Goal: Information Seeking & Learning: Learn about a topic

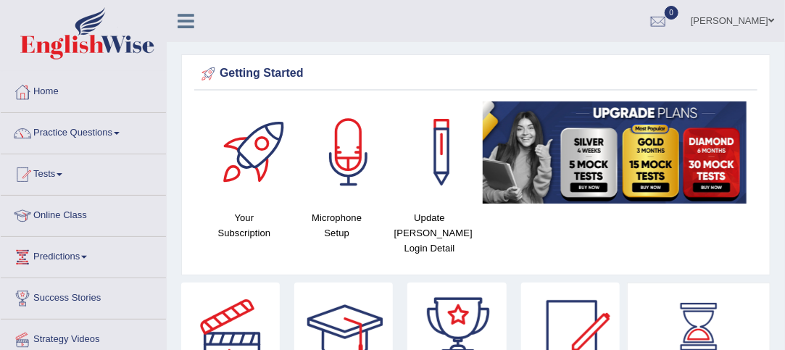
click at [120, 133] on span at bounding box center [117, 133] width 6 height 3
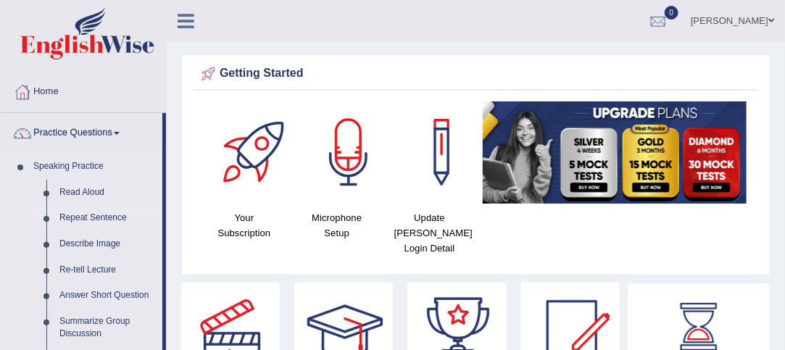
drag, startPoint x: 165, startPoint y: 168, endPoint x: 162, endPoint y: 212, distance: 44.3
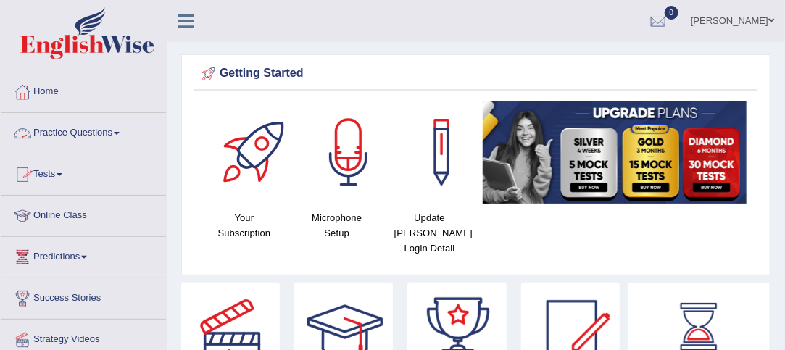
click at [119, 132] on span at bounding box center [117, 133] width 6 height 3
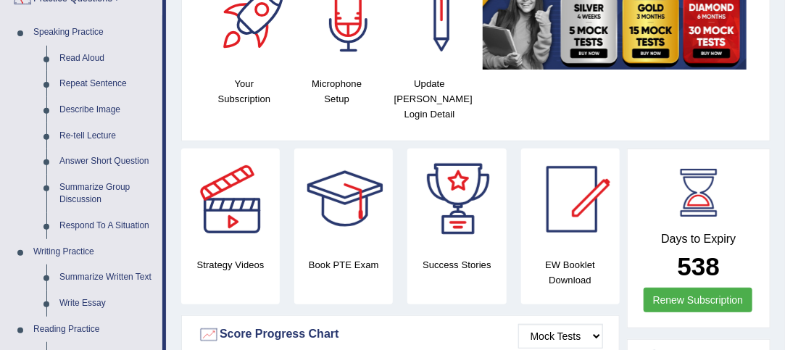
scroll to position [135, 0]
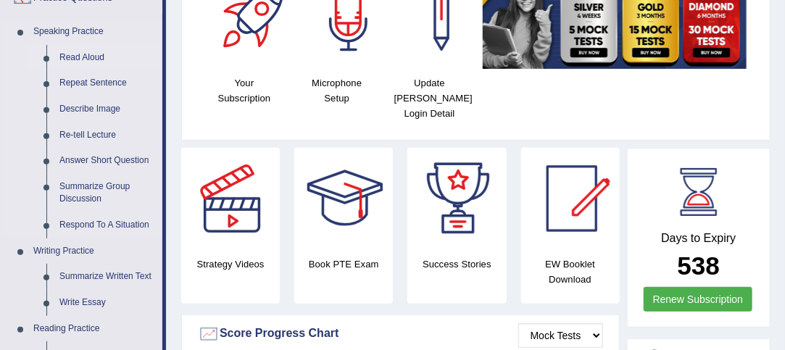
click at [93, 56] on link "Read Aloud" at bounding box center [107, 58] width 109 height 26
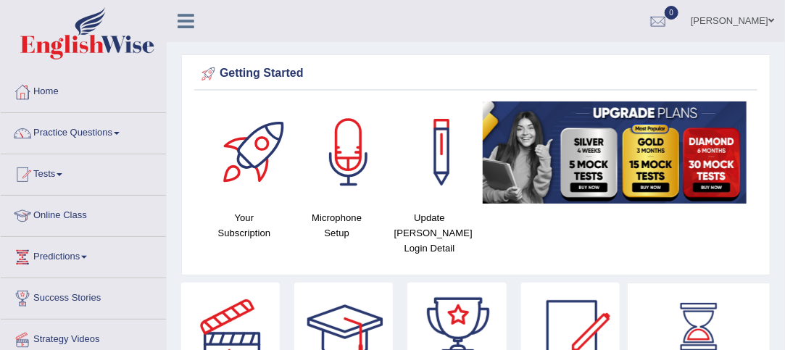
click at [117, 128] on link "Practice Questions" at bounding box center [83, 131] width 165 height 36
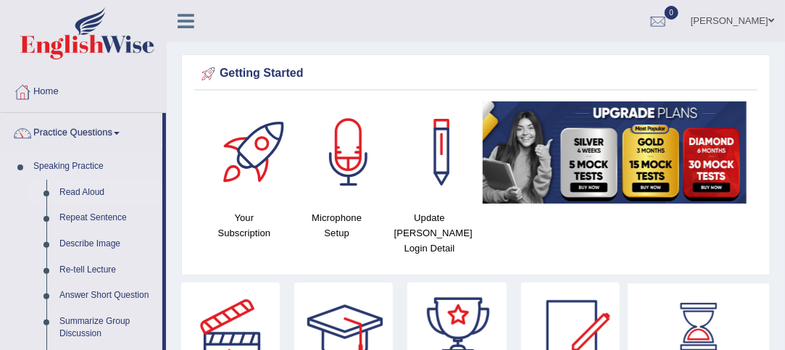
click at [85, 187] on link "Read Aloud" at bounding box center [107, 193] width 109 height 26
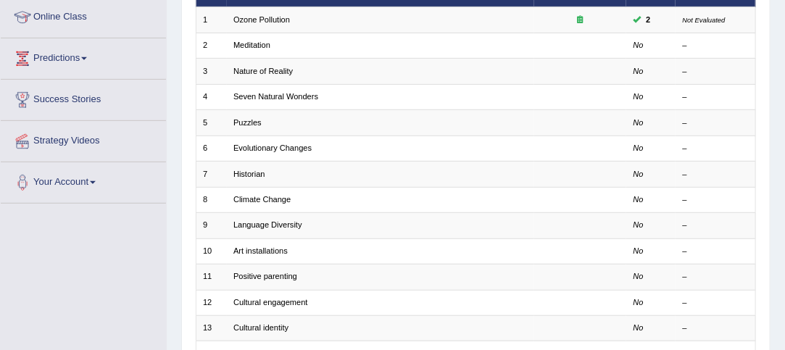
scroll to position [197, 0]
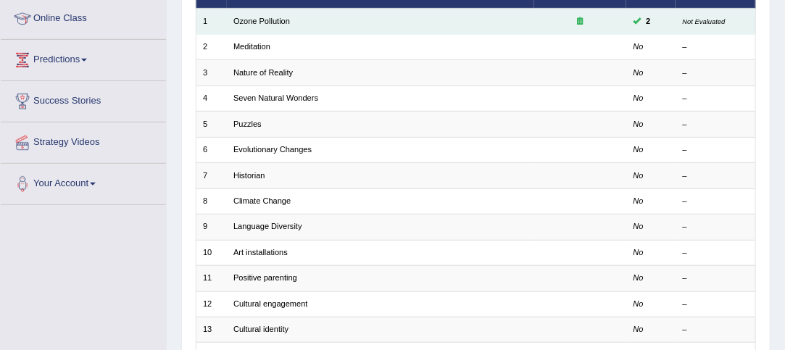
click at [425, 22] on td "Ozone Pollution" at bounding box center [380, 21] width 307 height 25
click at [271, 22] on link "Ozone Pollution" at bounding box center [261, 21] width 57 height 9
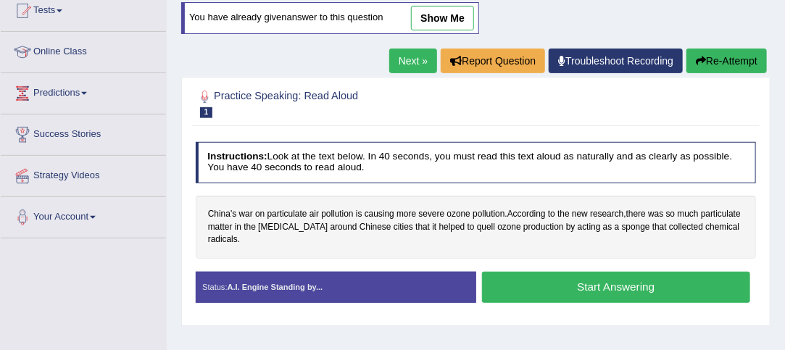
scroll to position [167, 0]
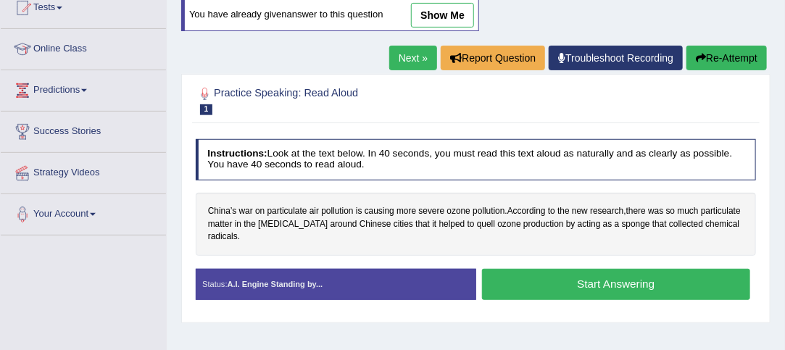
click at [575, 279] on button "Start Answering" at bounding box center [616, 284] width 268 height 31
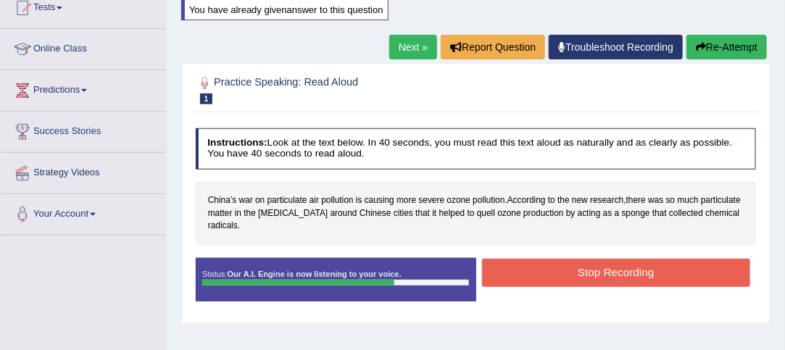
click at [612, 264] on button "Stop Recording" at bounding box center [616, 273] width 268 height 28
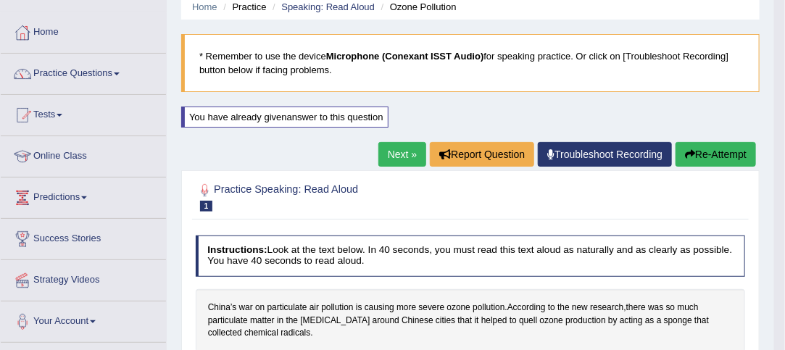
scroll to position [56, 0]
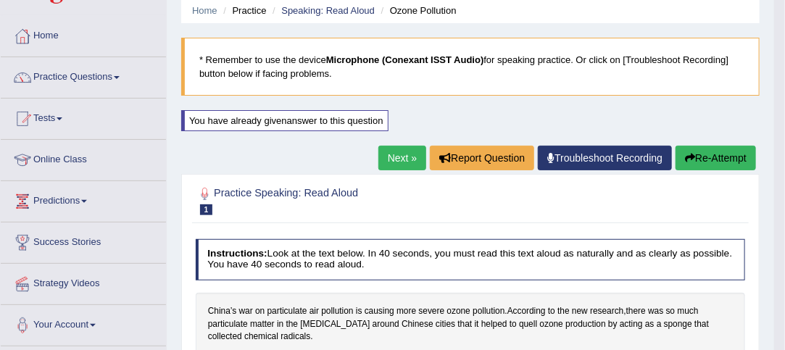
click at [398, 155] on link "Next »" at bounding box center [402, 158] width 48 height 25
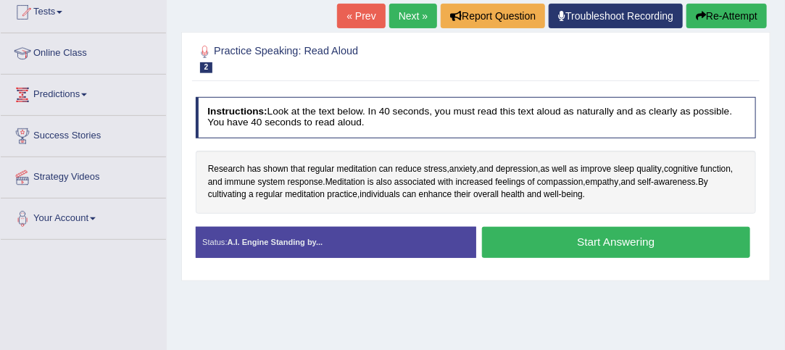
scroll to position [163, 0]
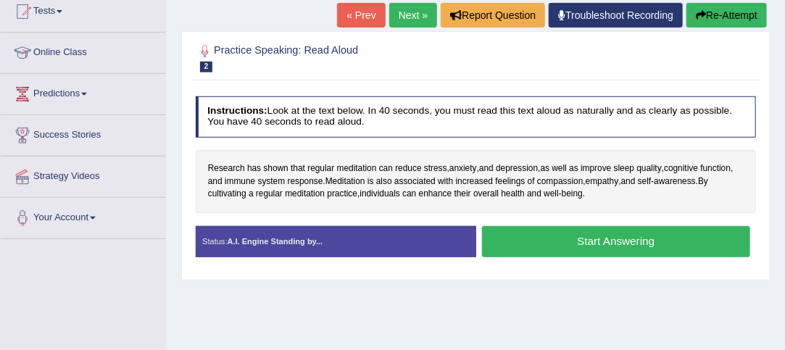
click at [587, 243] on button "Start Answering" at bounding box center [616, 241] width 268 height 31
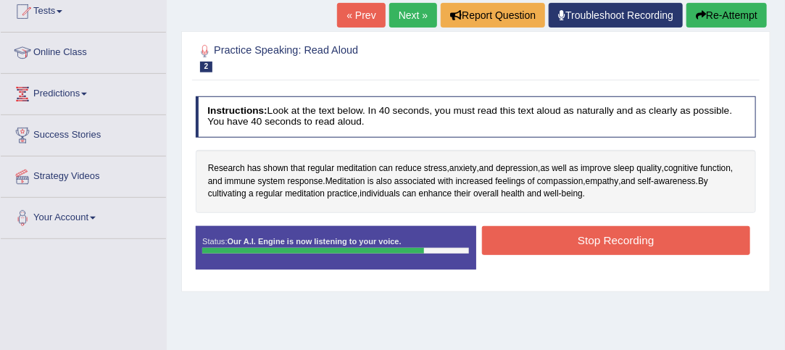
click at [598, 232] on button "Stop Recording" at bounding box center [616, 240] width 268 height 28
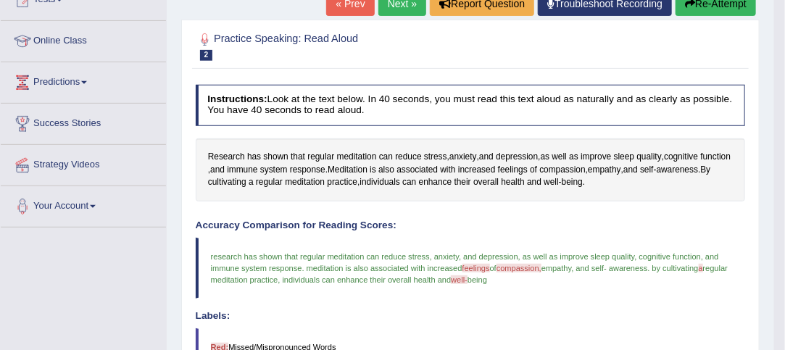
scroll to position [167, 0]
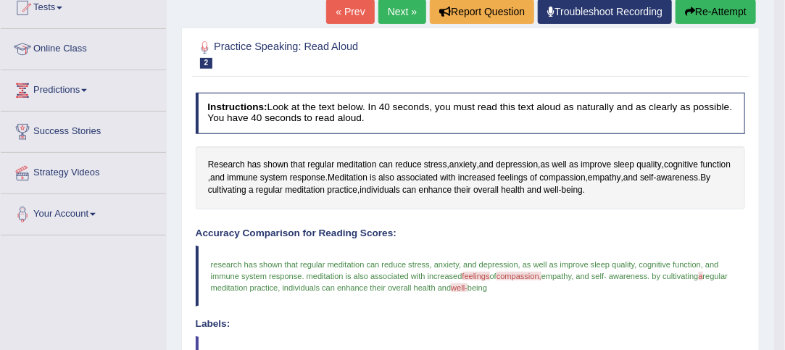
click at [722, 10] on button "Re-Attempt" at bounding box center [715, 11] width 80 height 25
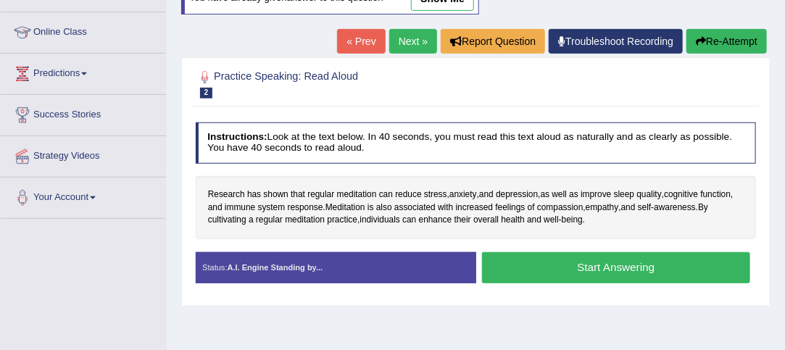
scroll to position [167, 0]
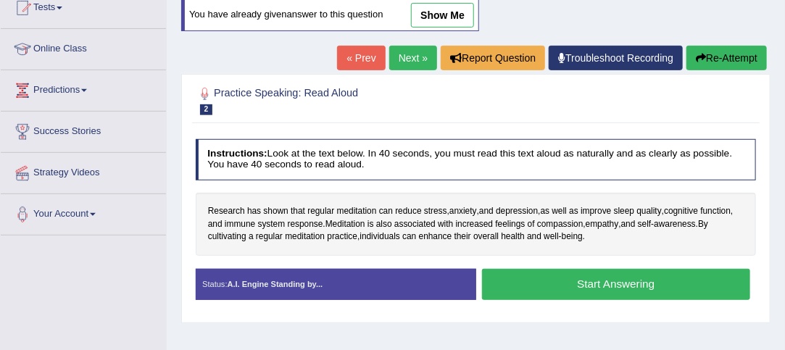
click at [641, 285] on button "Start Answering" at bounding box center [616, 284] width 268 height 31
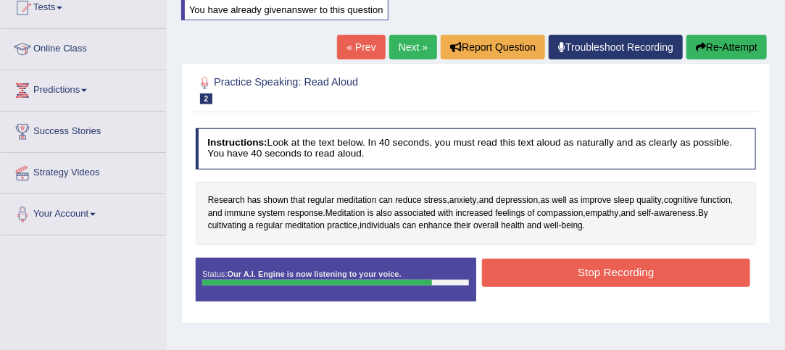
click at [640, 272] on button "Stop Recording" at bounding box center [616, 273] width 268 height 28
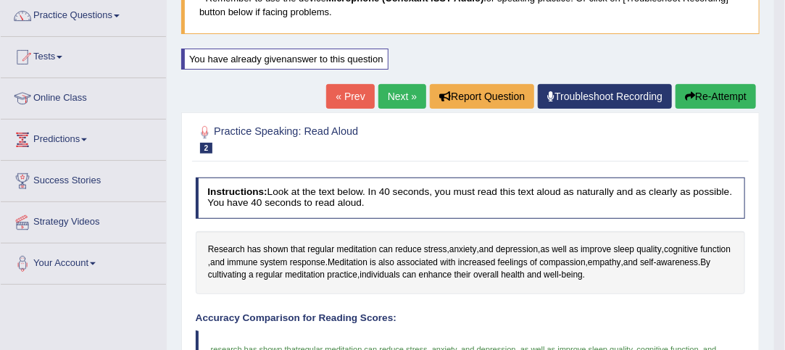
scroll to position [114, 0]
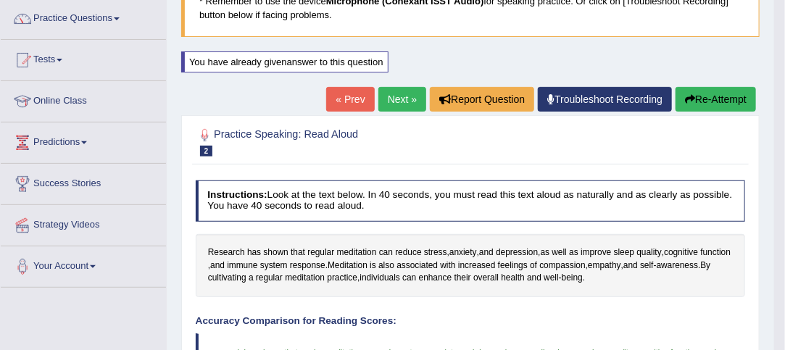
click at [711, 101] on button "Re-Attempt" at bounding box center [715, 99] width 80 height 25
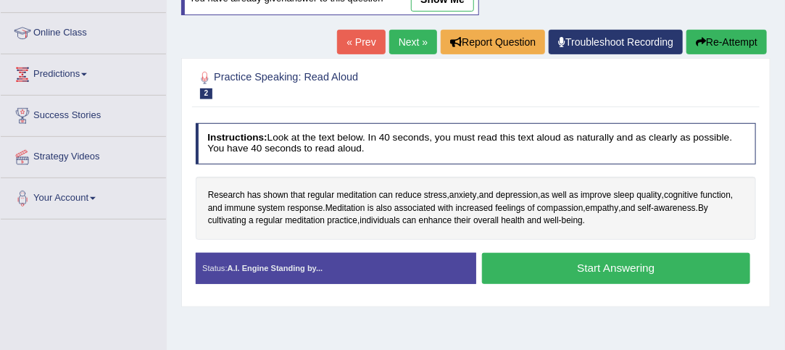
scroll to position [186, 0]
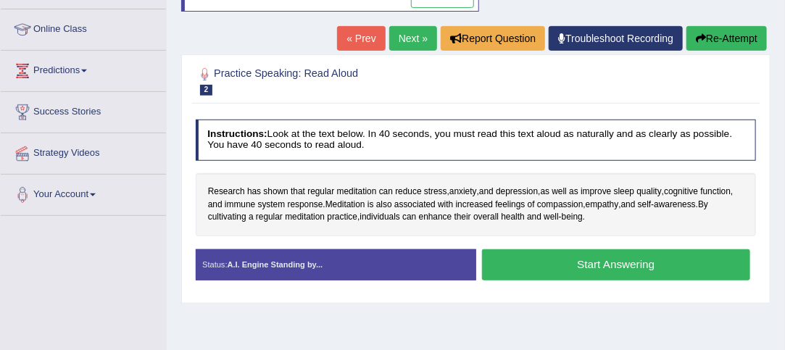
click at [638, 264] on button "Start Answering" at bounding box center [616, 264] width 268 height 31
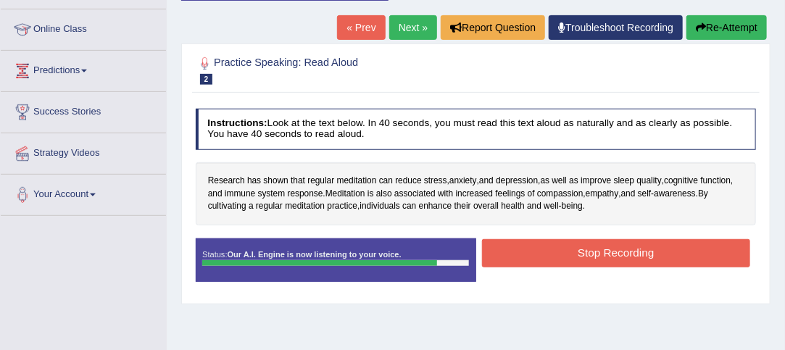
click at [636, 253] on button "Stop Recording" at bounding box center [616, 253] width 268 height 28
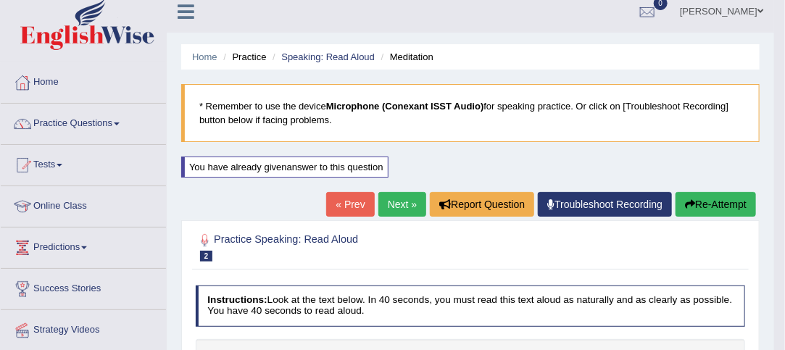
scroll to position [0, 0]
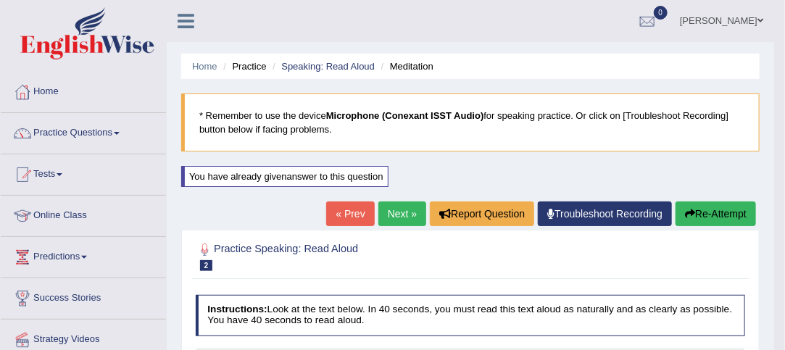
click at [707, 222] on button "Re-Attempt" at bounding box center [715, 213] width 80 height 25
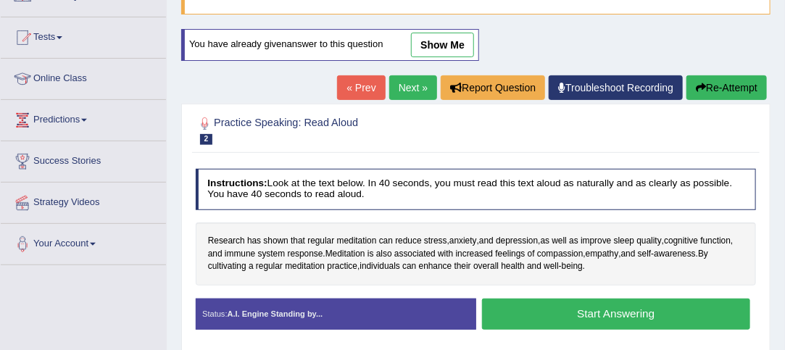
scroll to position [138, 0]
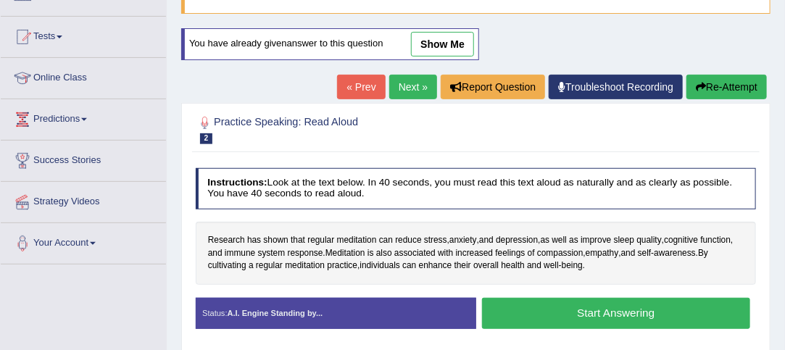
click at [398, 81] on link "Next »" at bounding box center [413, 87] width 48 height 25
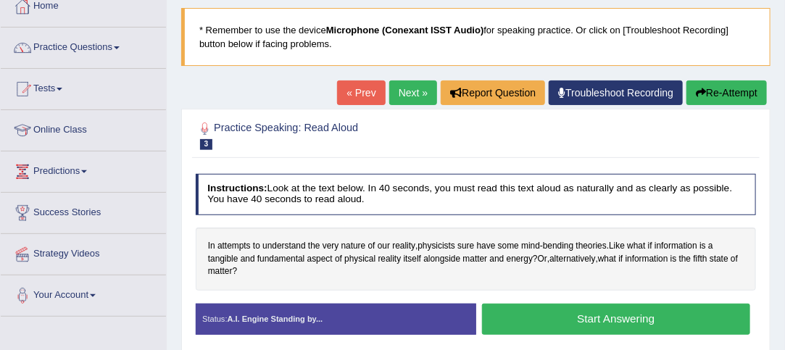
scroll to position [87, 0]
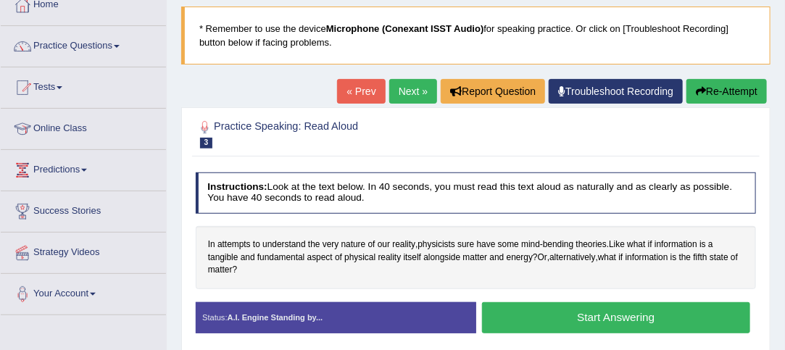
click at [669, 316] on button "Start Answering" at bounding box center [616, 317] width 268 height 31
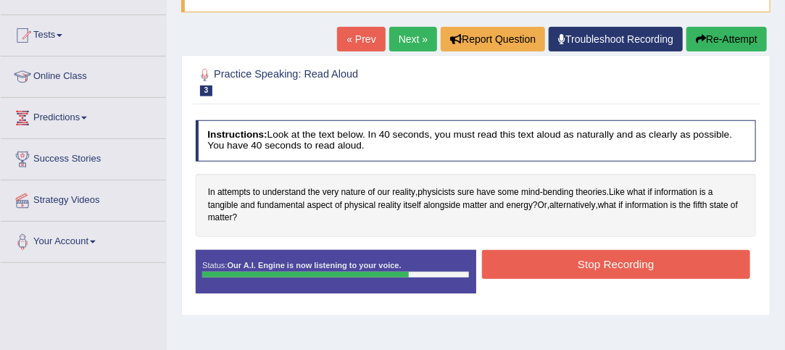
scroll to position [140, 0]
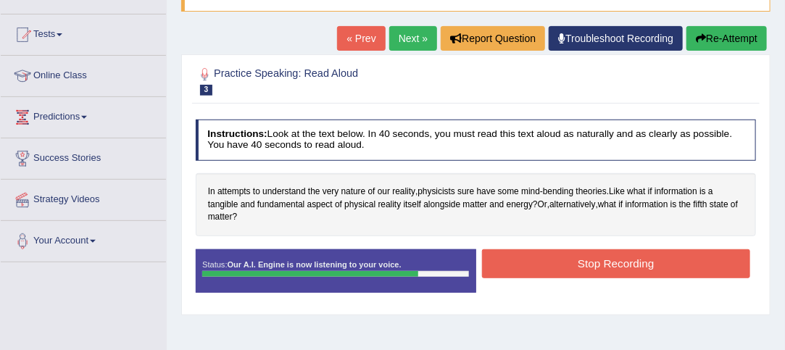
click at [651, 261] on button "Stop Recording" at bounding box center [616, 263] width 268 height 28
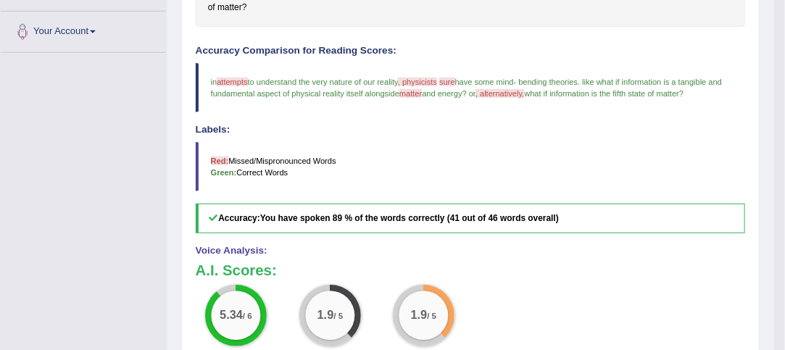
scroll to position [0, 0]
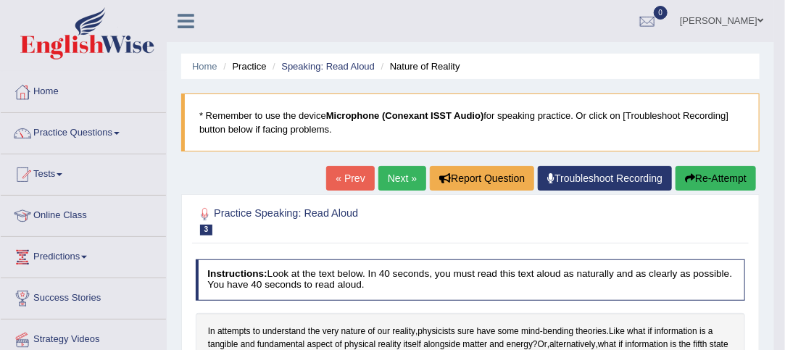
click at [397, 180] on link "Next »" at bounding box center [402, 178] width 48 height 25
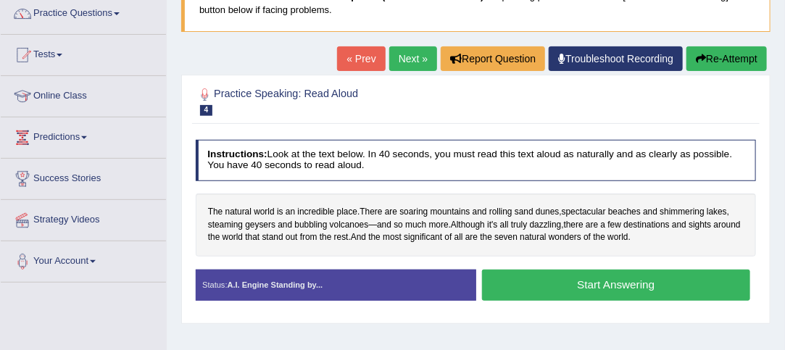
scroll to position [154, 0]
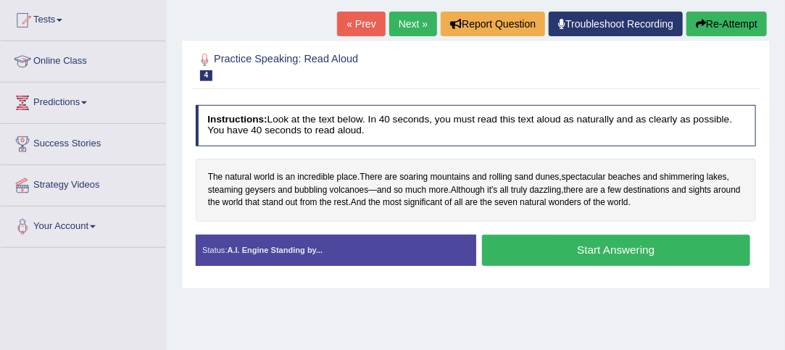
click at [662, 250] on button "Start Answering" at bounding box center [616, 250] width 268 height 31
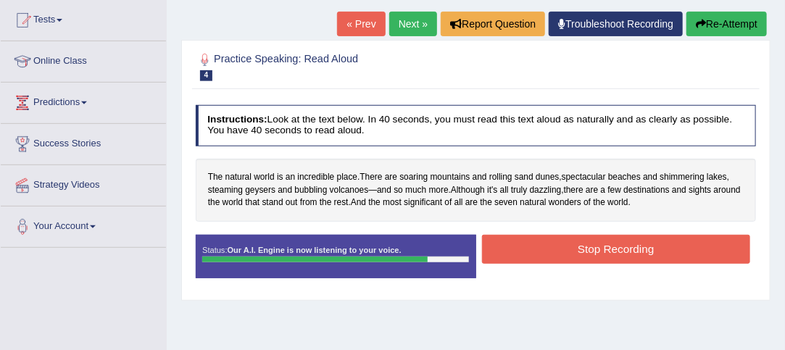
click at [649, 246] on button "Stop Recording" at bounding box center [616, 249] width 268 height 28
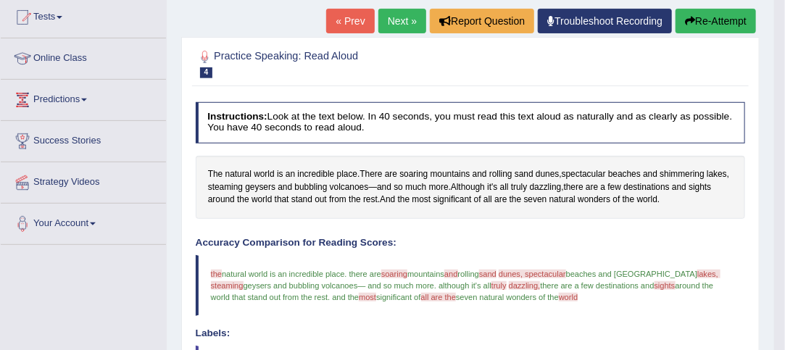
scroll to position [147, 0]
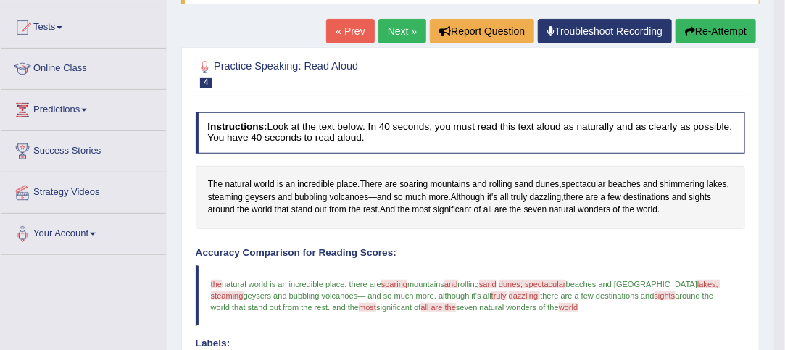
click at [714, 26] on button "Re-Attempt" at bounding box center [715, 31] width 80 height 25
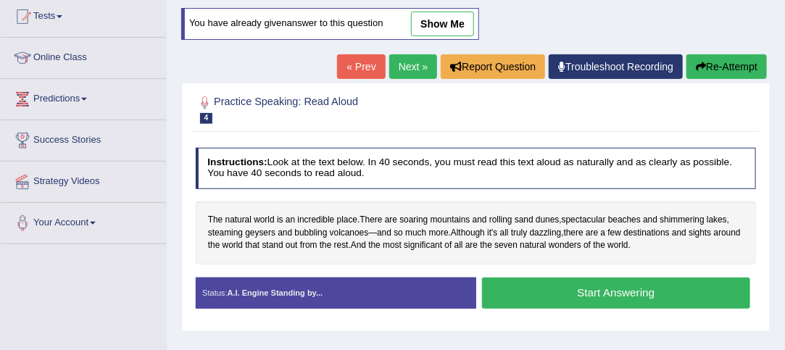
click at [651, 290] on button "Start Answering" at bounding box center [616, 292] width 268 height 31
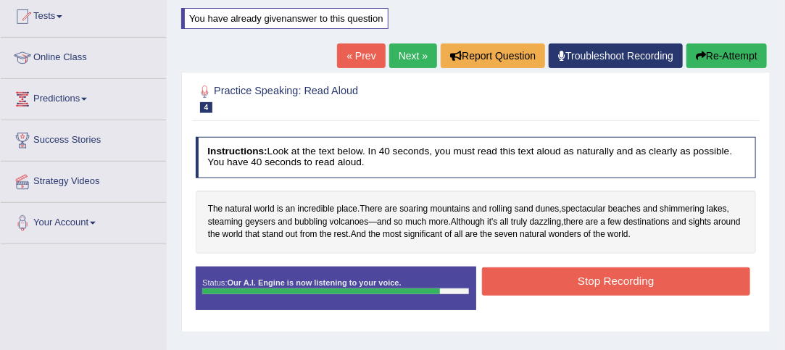
click at [656, 276] on button "Stop Recording" at bounding box center [616, 281] width 268 height 28
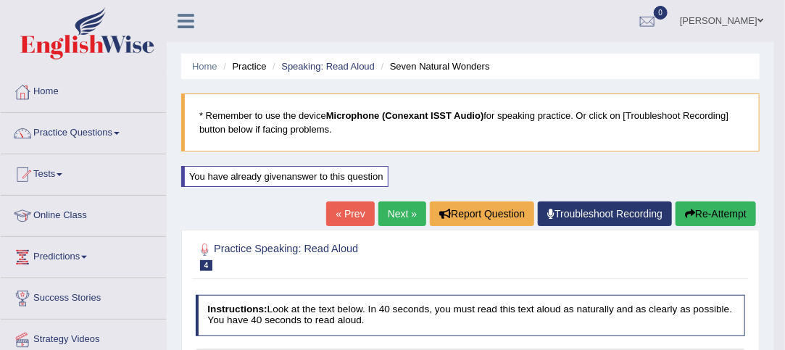
click at [404, 211] on link "Next »" at bounding box center [402, 213] width 48 height 25
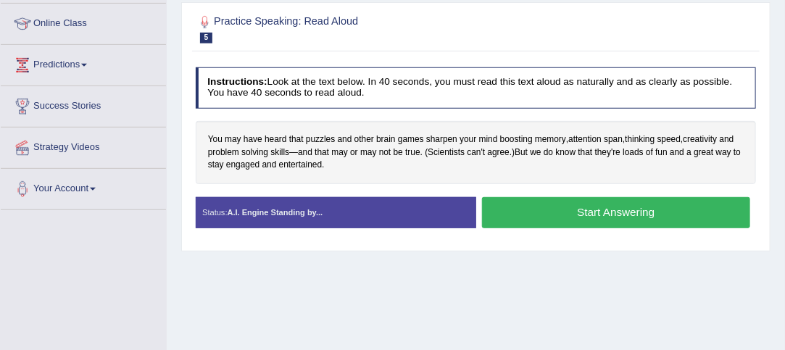
scroll to position [193, 0]
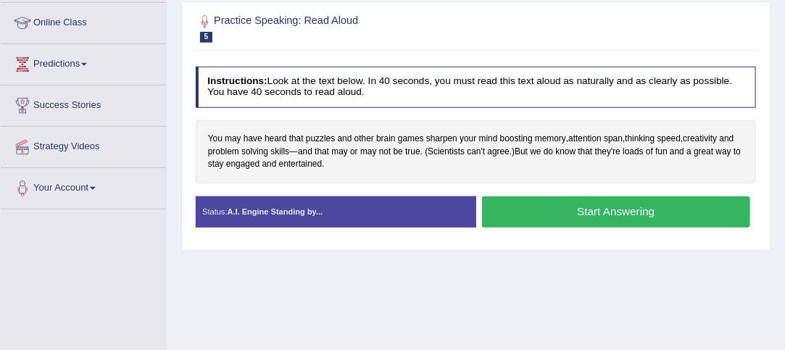
click at [656, 216] on button "Start Answering" at bounding box center [616, 211] width 268 height 31
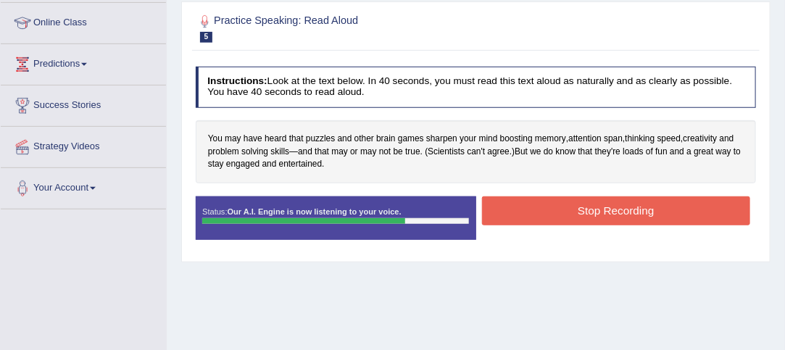
click at [656, 206] on button "Stop Recording" at bounding box center [616, 210] width 268 height 28
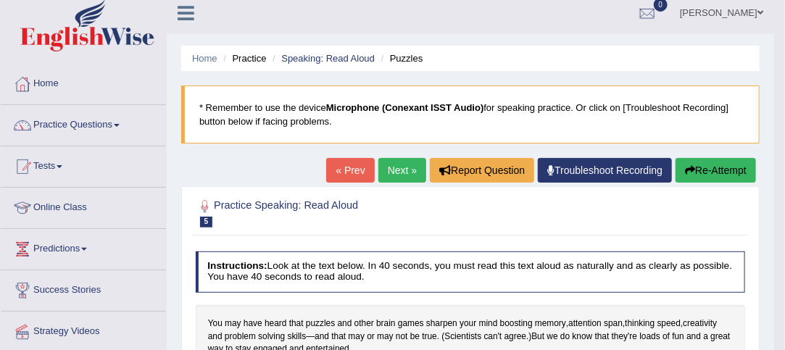
scroll to position [0, 0]
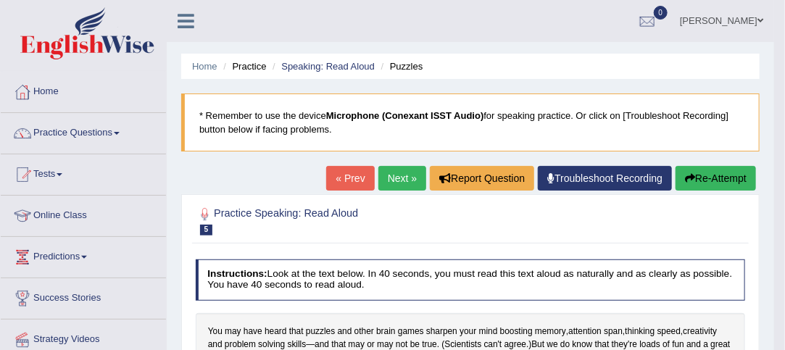
click at [398, 177] on link "Next »" at bounding box center [402, 178] width 48 height 25
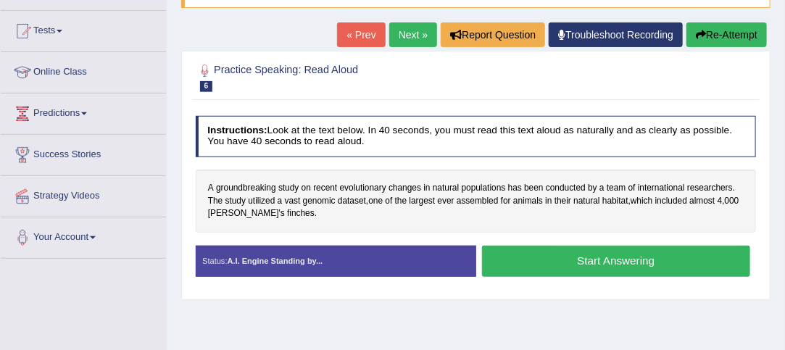
scroll to position [152, 0]
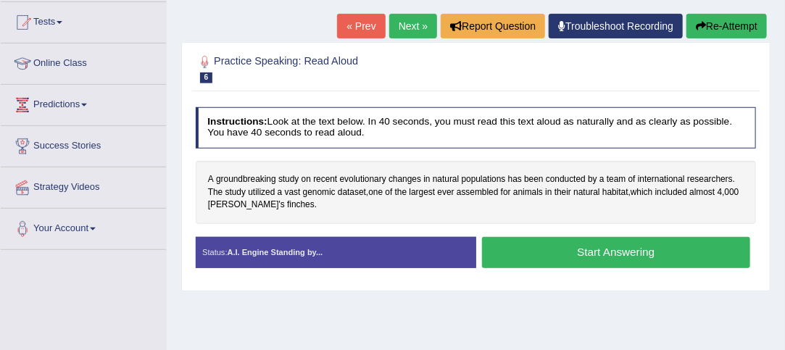
click at [659, 256] on button "Start Answering" at bounding box center [616, 252] width 268 height 31
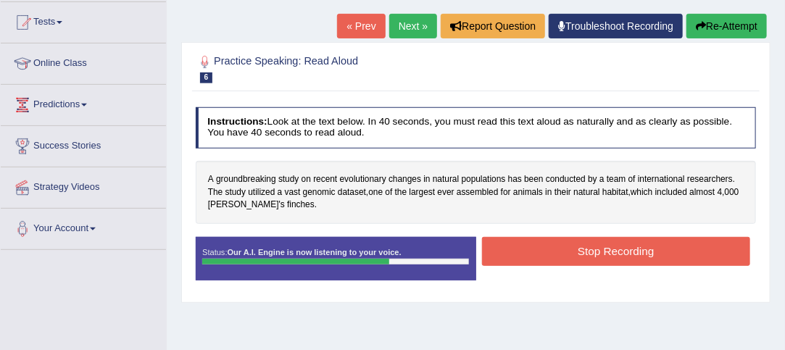
click at [661, 251] on button "Stop Recording" at bounding box center [616, 251] width 268 height 28
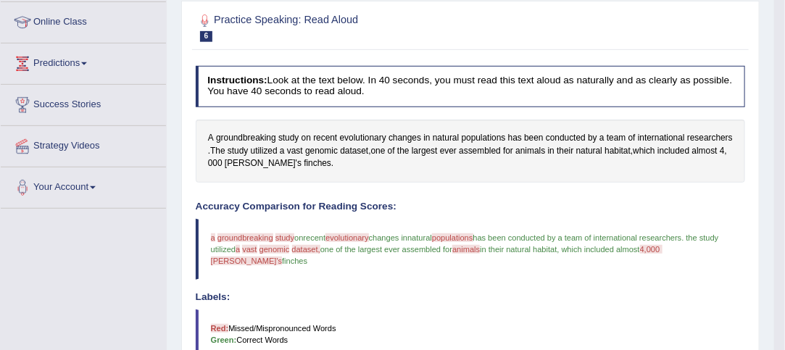
scroll to position [50, 0]
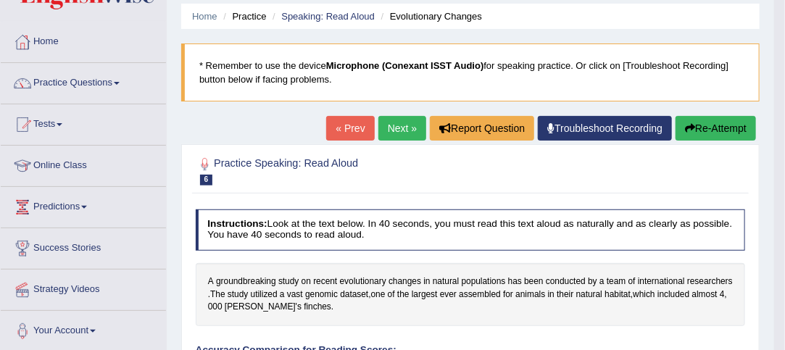
click at [727, 251] on h4 "Instructions: Look at the text below. In 40 seconds, you must read this text al…" at bounding box center [471, 229] width 550 height 41
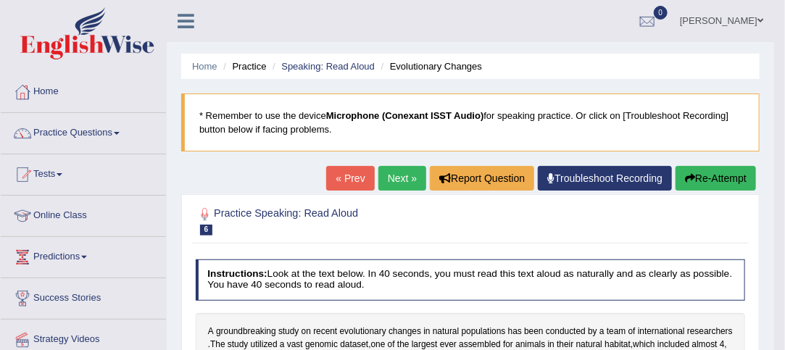
click at [713, 334] on span "researchers" at bounding box center [710, 331] width 46 height 13
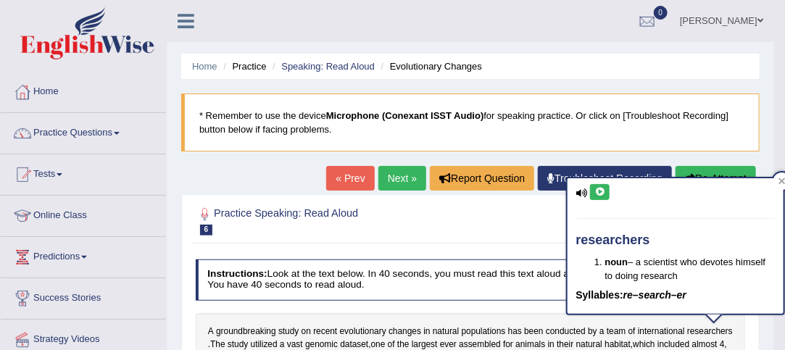
click at [722, 180] on div "researchers noun – a scientist who devotes himself to doing research Syllables:…" at bounding box center [675, 245] width 216 height 135
click at [743, 338] on div "A groundbreaking study on recent evolutionary changes in natural populations ha…" at bounding box center [471, 344] width 550 height 63
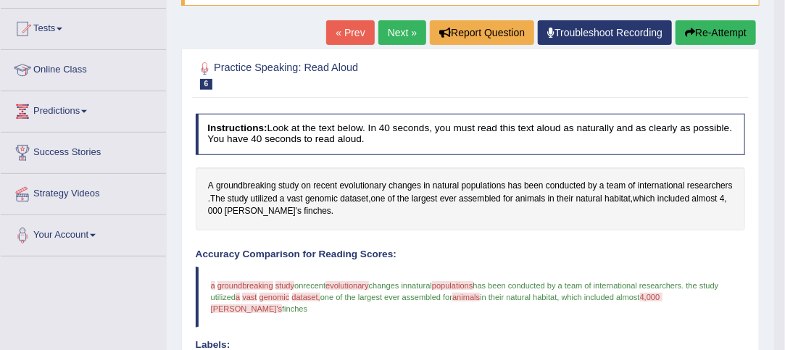
scroll to position [146, 0]
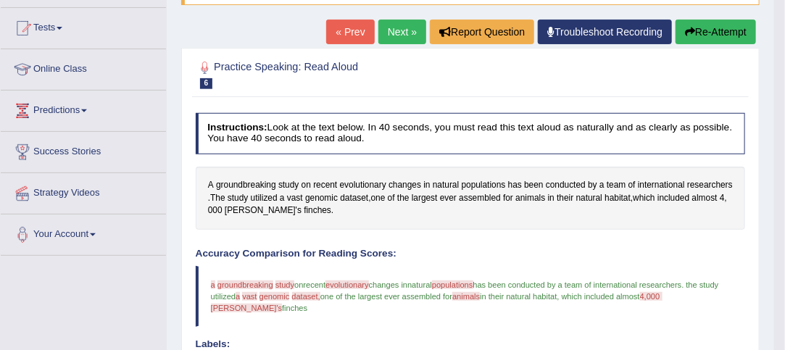
click at [716, 30] on button "Re-Attempt" at bounding box center [715, 32] width 80 height 25
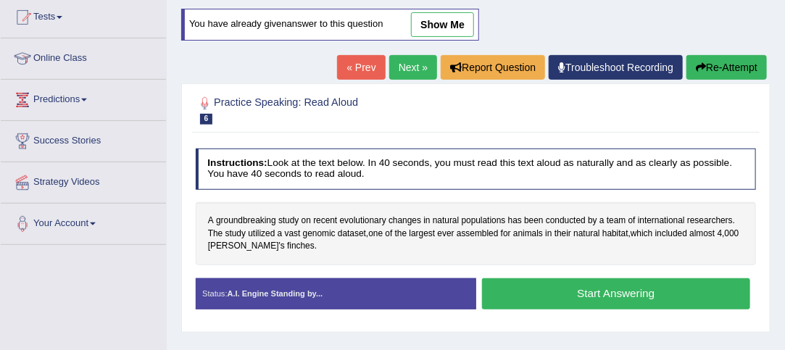
click at [621, 293] on button "Start Answering" at bounding box center [616, 293] width 268 height 31
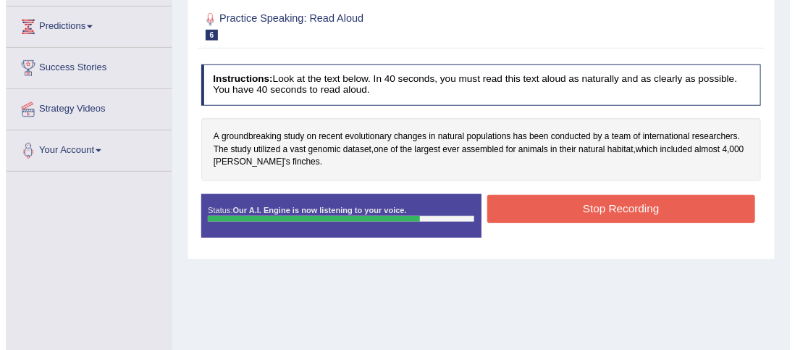
scroll to position [236, 0]
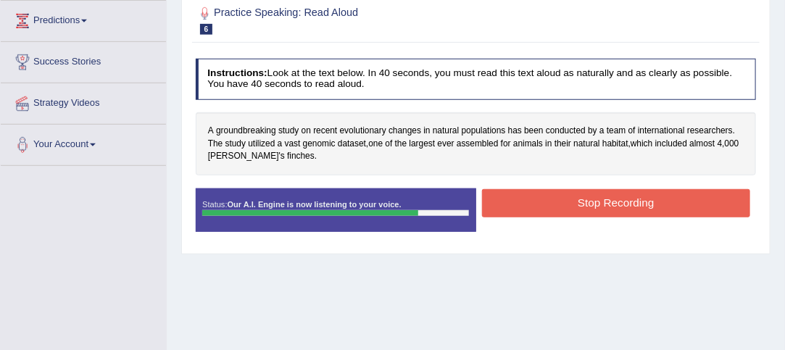
click at [706, 200] on button "Stop Recording" at bounding box center [616, 203] width 268 height 28
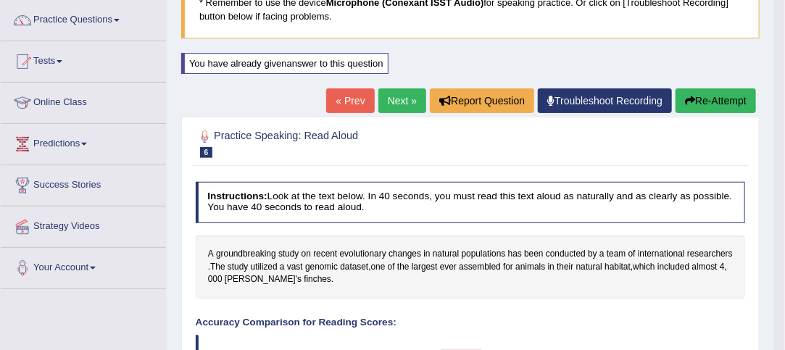
scroll to position [113, 0]
click at [391, 100] on link "Next »" at bounding box center [402, 100] width 48 height 25
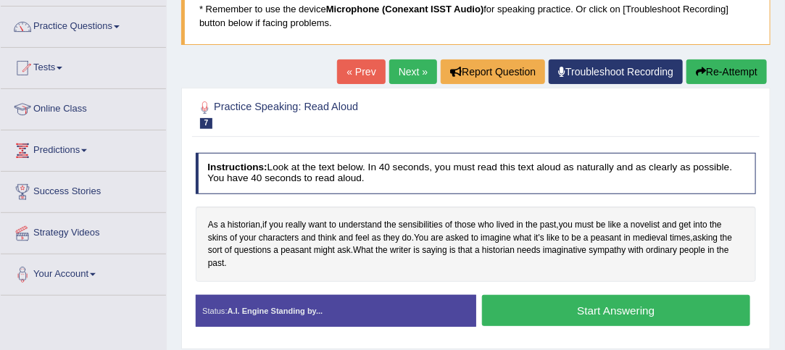
scroll to position [146, 0]
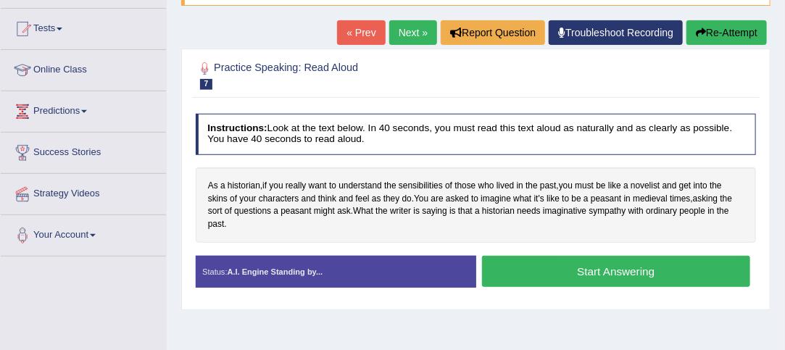
click at [638, 267] on button "Start Answering" at bounding box center [616, 271] width 268 height 31
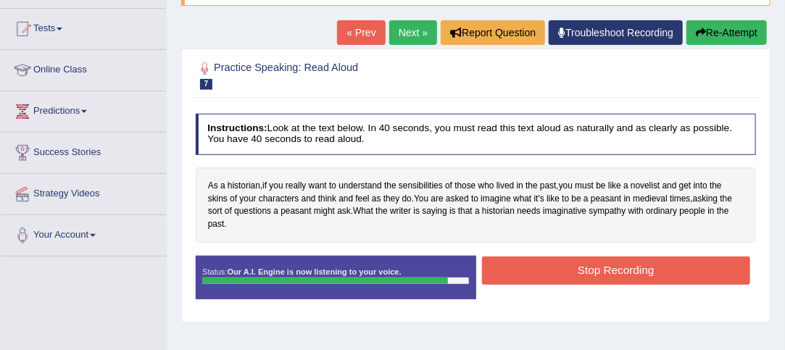
click at [622, 264] on button "Stop Recording" at bounding box center [616, 270] width 268 height 28
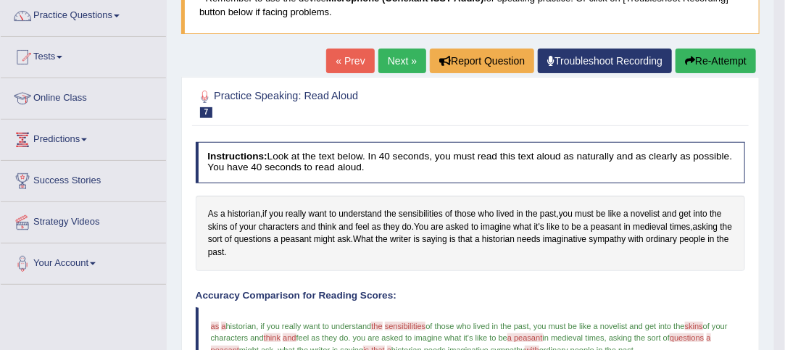
scroll to position [117, 0]
click at [716, 62] on button "Re-Attempt" at bounding box center [715, 61] width 80 height 25
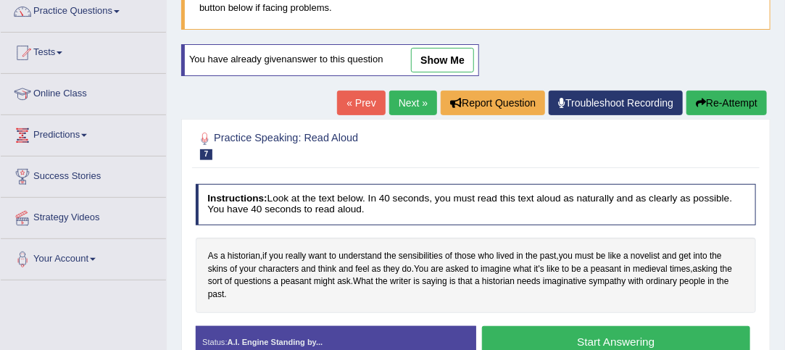
scroll to position [122, 0]
click at [609, 336] on button "Start Answering" at bounding box center [616, 341] width 268 height 31
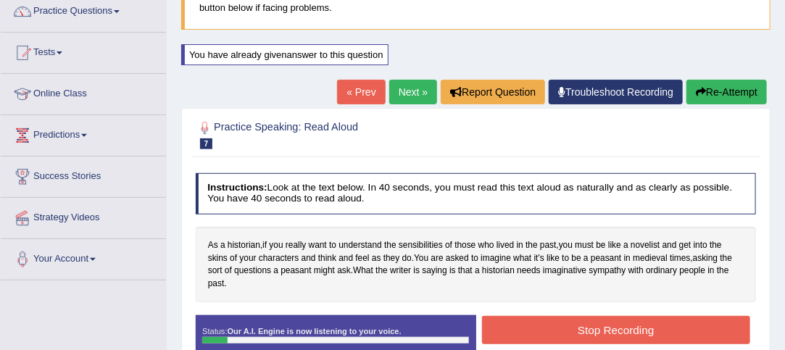
click at [603, 326] on button "Stop Recording" at bounding box center [616, 330] width 268 height 28
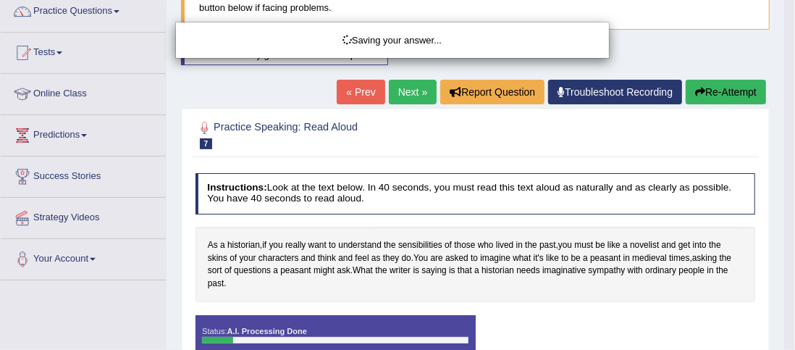
click at [729, 95] on div "Saving your answer..." at bounding box center [397, 175] width 795 height 350
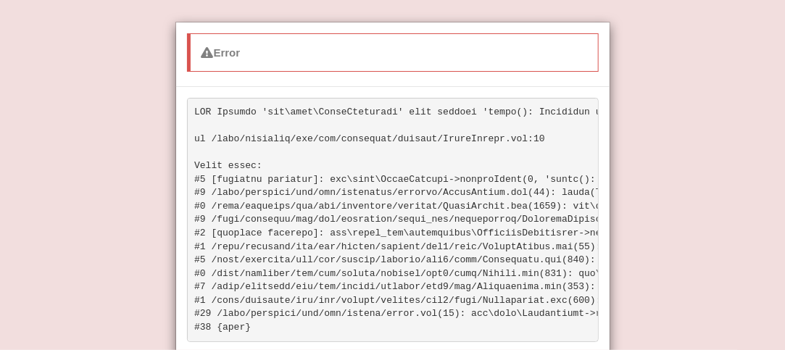
scroll to position [91, 0]
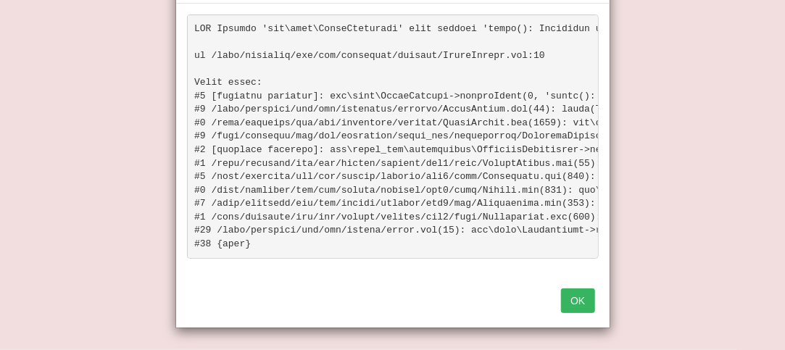
click at [587, 303] on button "OK" at bounding box center [577, 300] width 33 height 25
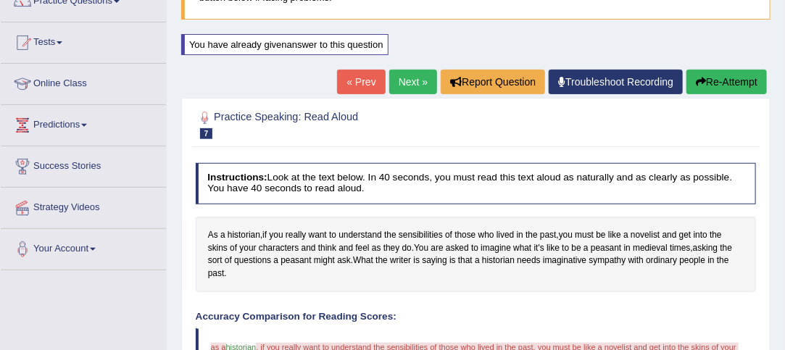
scroll to position [130, 0]
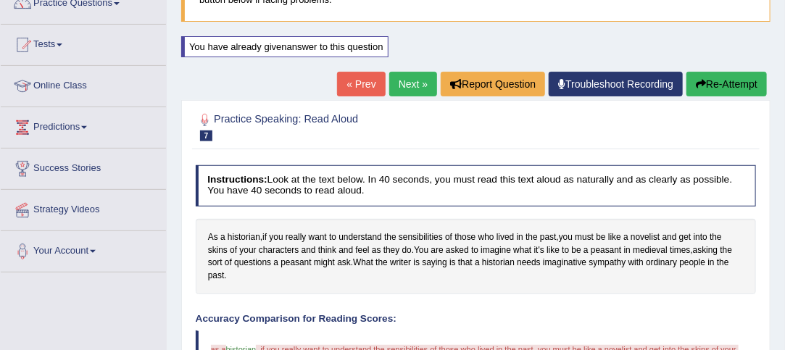
click at [728, 83] on button "Re-Attempt" at bounding box center [726, 84] width 80 height 25
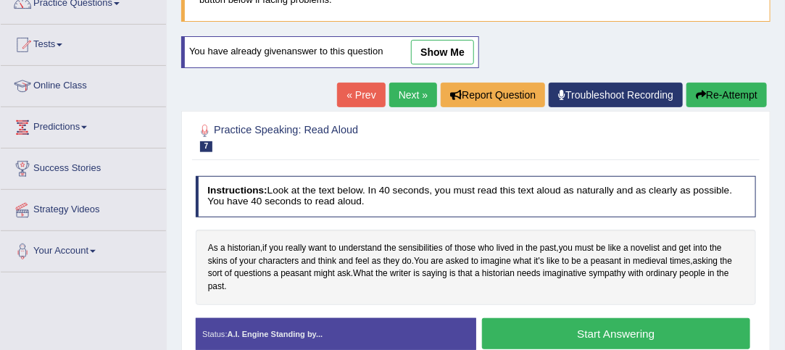
scroll to position [130, 0]
click at [609, 327] on button "Start Answering" at bounding box center [616, 333] width 268 height 31
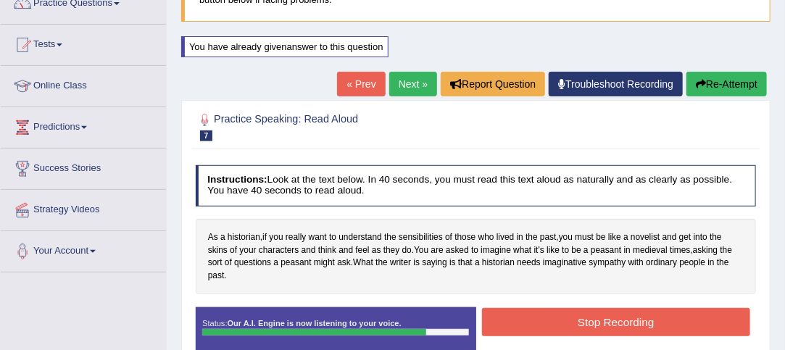
click at [642, 319] on button "Stop Recording" at bounding box center [616, 322] width 268 height 28
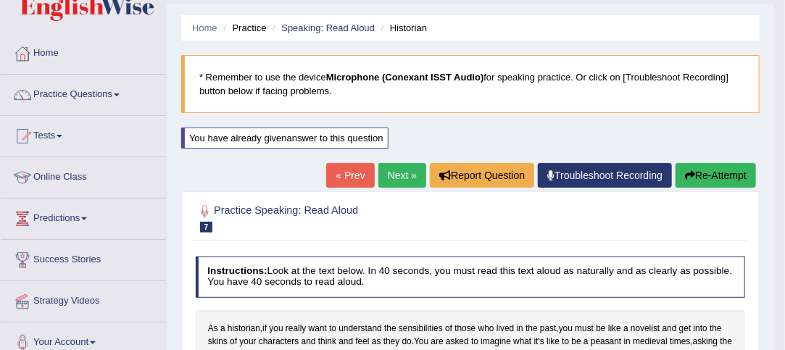
scroll to position [38, 0]
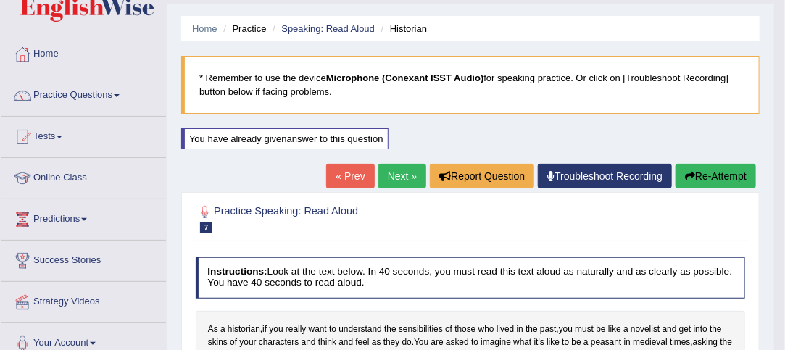
click at [404, 174] on link "Next »" at bounding box center [402, 176] width 48 height 25
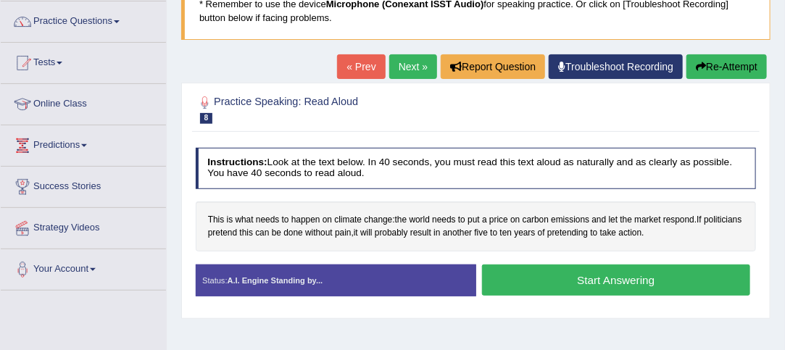
scroll to position [122, 0]
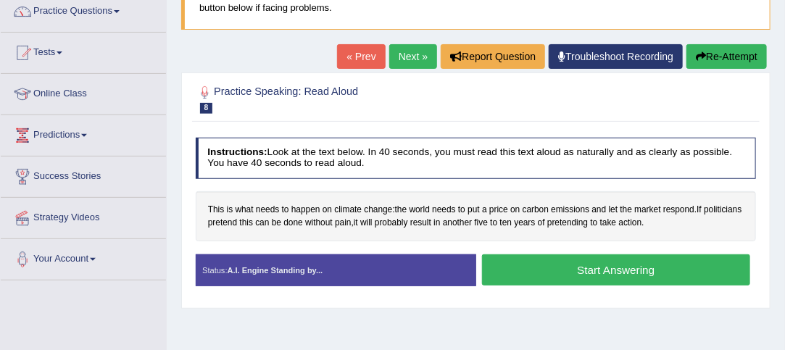
click at [609, 254] on div "Created with Highcharts 7.1.2 Great Too slow Too fast Time Speech pace meter: 0…" at bounding box center [619, 254] width 286 height 1
click at [619, 273] on button "Start Answering" at bounding box center [616, 269] width 268 height 31
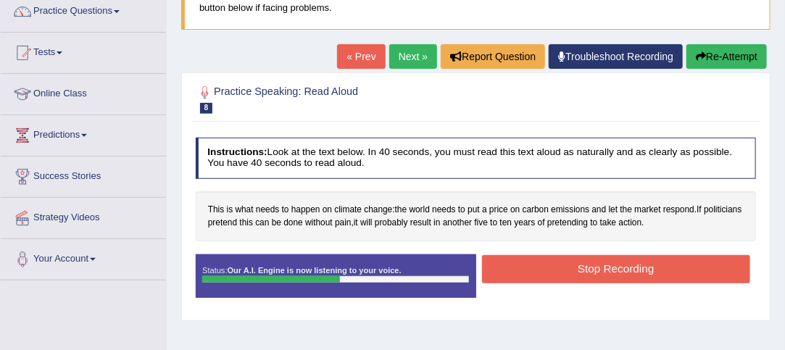
click at [649, 267] on button "Stop Recording" at bounding box center [616, 269] width 268 height 28
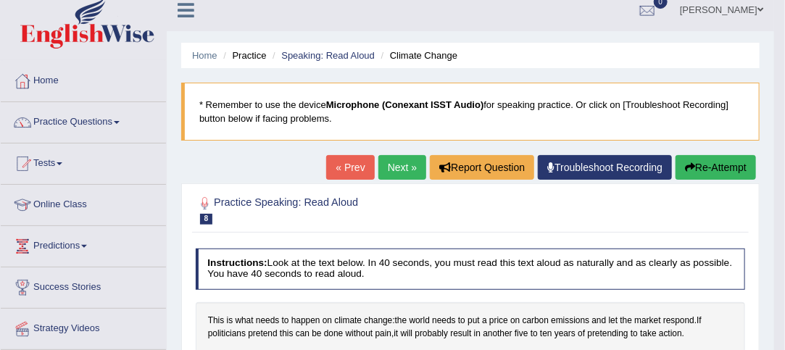
scroll to position [9, 0]
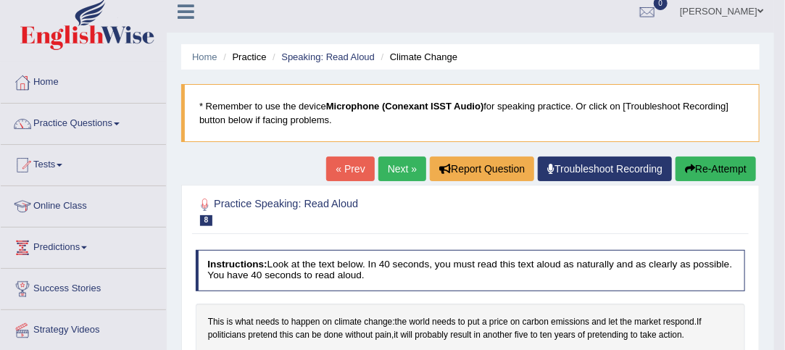
click at [717, 172] on button "Re-Attempt" at bounding box center [715, 168] width 80 height 25
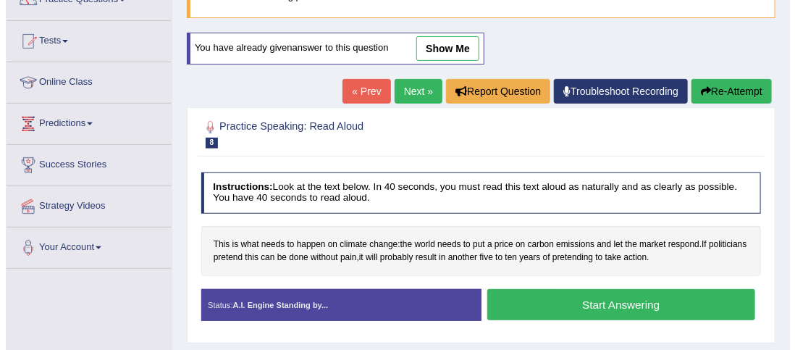
scroll to position [155, 0]
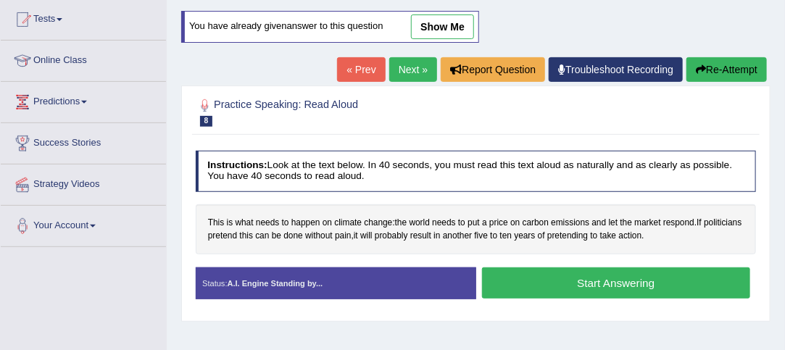
click at [662, 284] on button "Start Answering" at bounding box center [616, 282] width 268 height 31
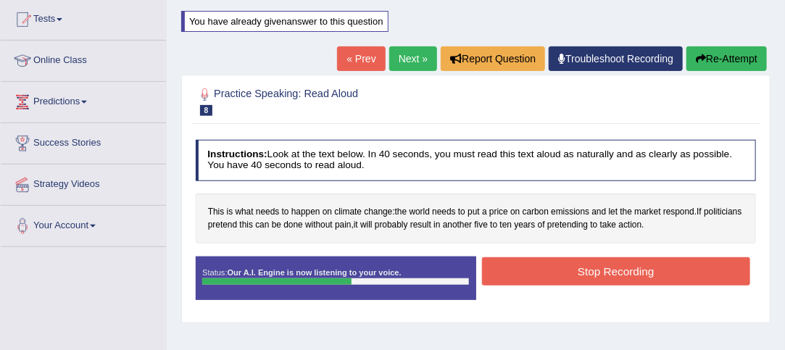
click at [645, 270] on button "Stop Recording" at bounding box center [616, 271] width 268 height 28
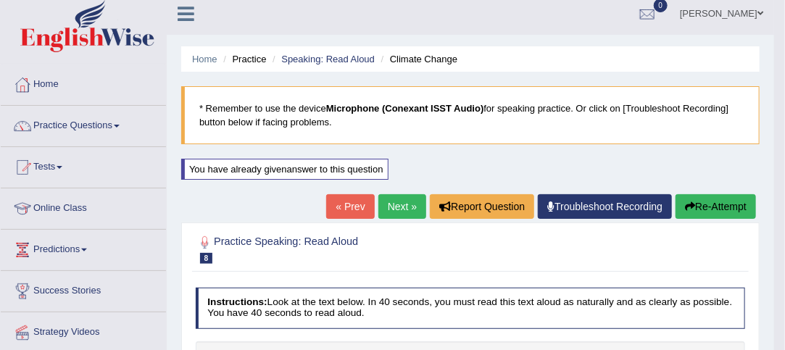
scroll to position [0, 0]
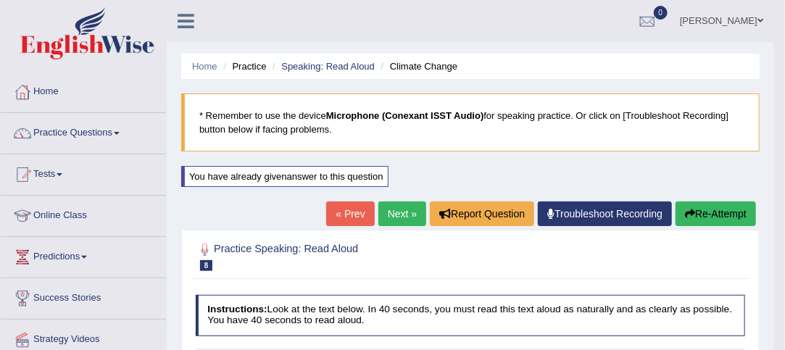
click at [718, 216] on button "Re-Attempt" at bounding box center [715, 213] width 80 height 25
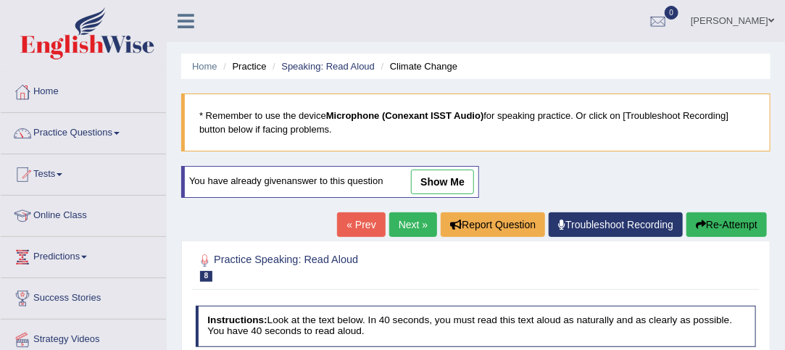
click at [409, 224] on link "Next »" at bounding box center [413, 224] width 48 height 25
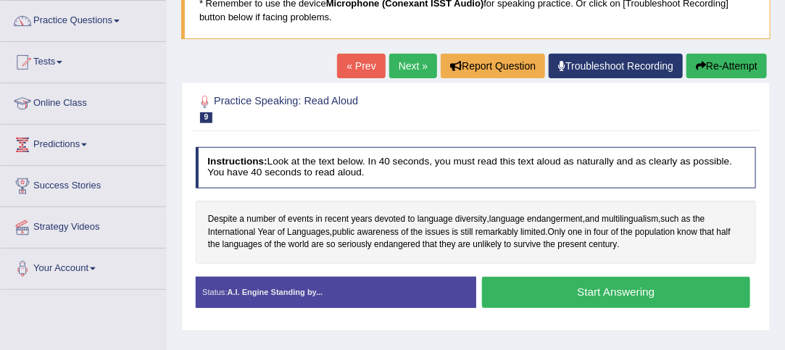
scroll to position [113, 0]
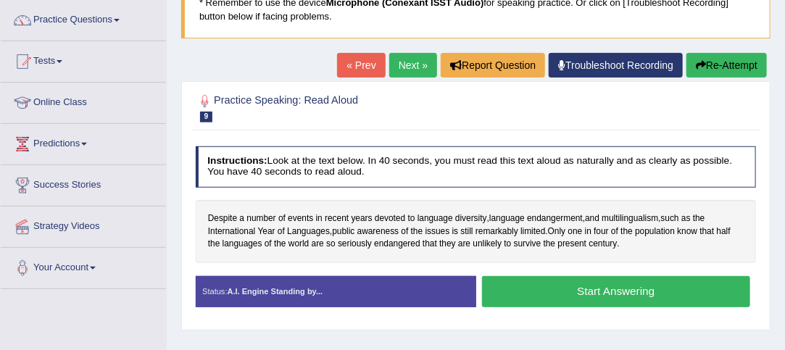
click at [639, 291] on button "Start Answering" at bounding box center [616, 291] width 268 height 31
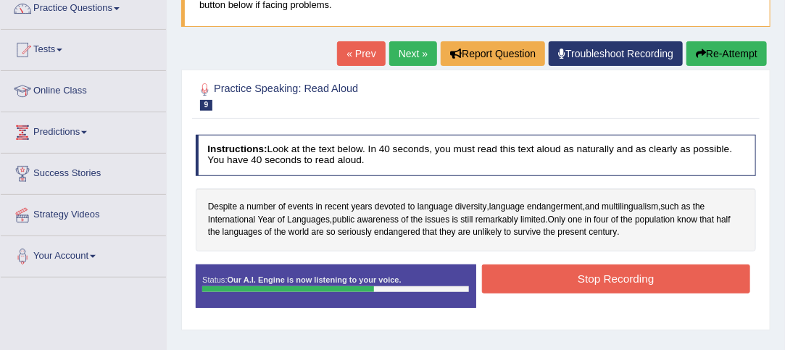
scroll to position [138, 0]
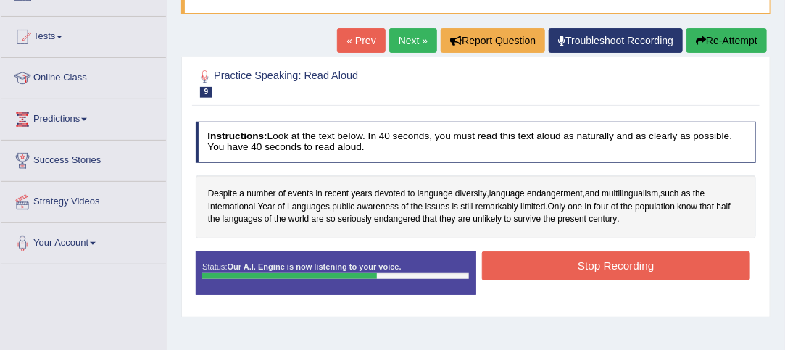
click at [664, 257] on button "Stop Recording" at bounding box center [616, 265] width 268 height 28
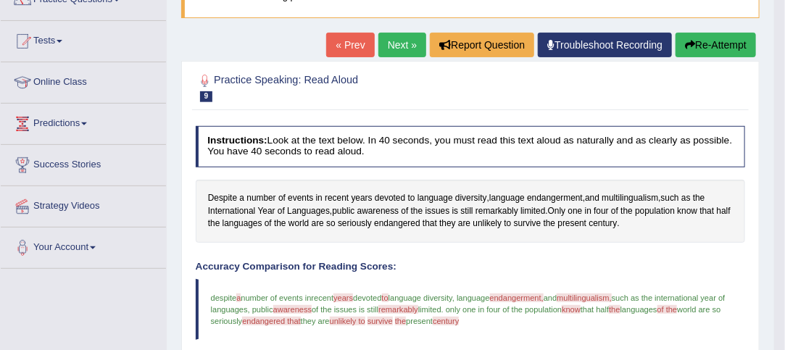
scroll to position [130, 0]
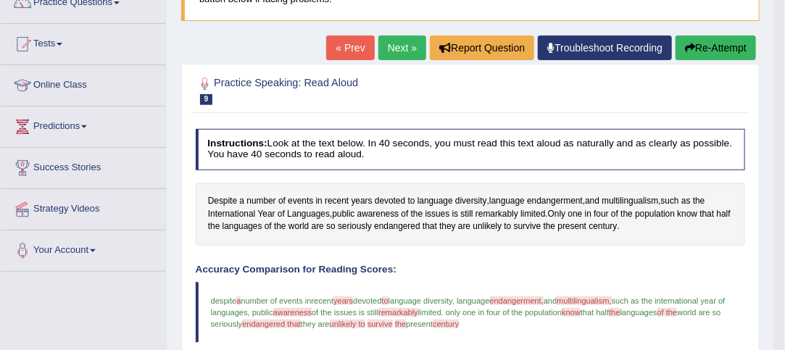
click at [717, 51] on button "Re-Attempt" at bounding box center [715, 47] width 80 height 25
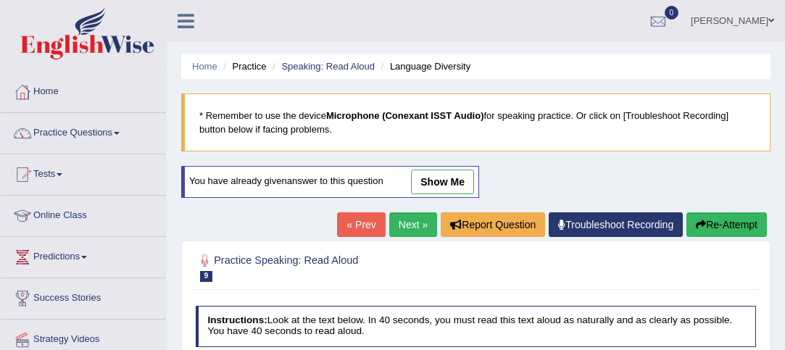
scroll to position [130, 0]
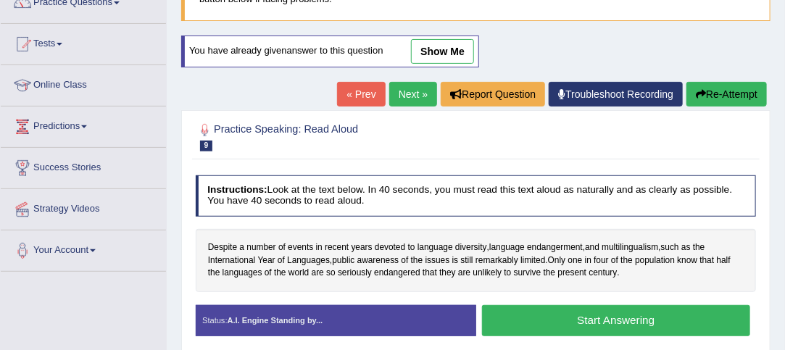
click at [631, 305] on button "Start Answering" at bounding box center [616, 320] width 268 height 31
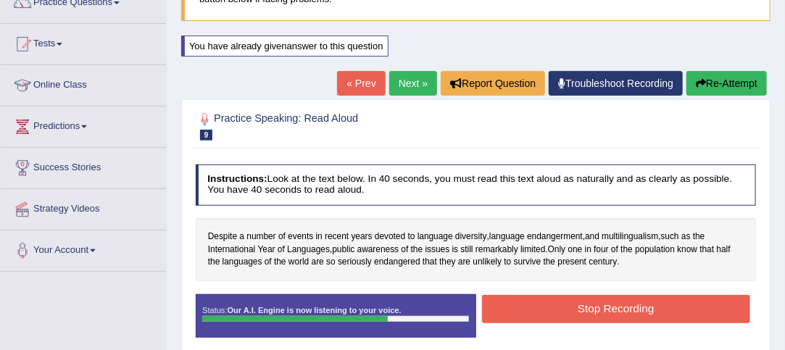
click at [649, 305] on button "Stop Recording" at bounding box center [616, 309] width 268 height 28
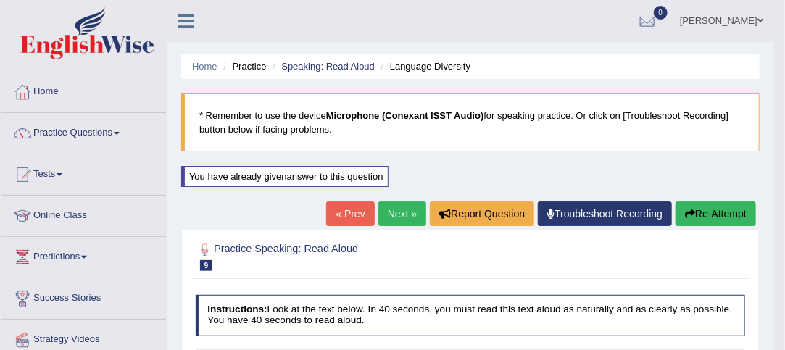
click at [398, 212] on link "Next »" at bounding box center [402, 213] width 48 height 25
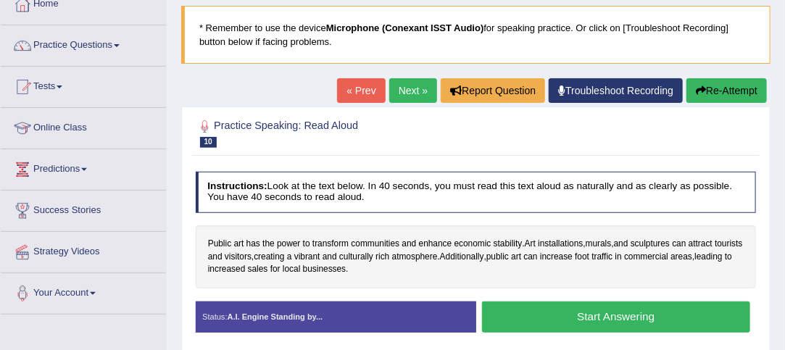
scroll to position [88, 0]
click at [662, 317] on button "Start Answering" at bounding box center [616, 316] width 268 height 31
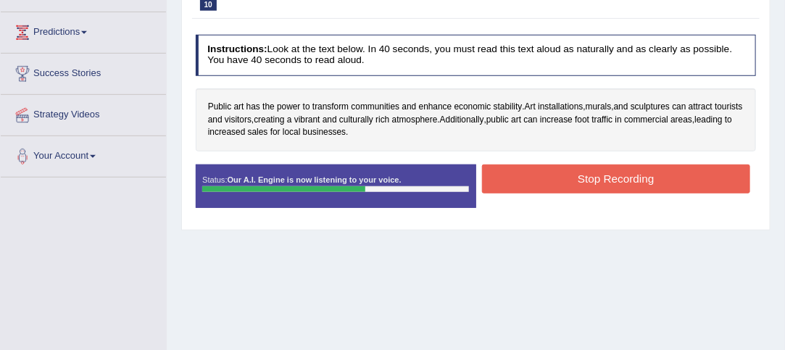
scroll to position [225, 0]
click at [661, 183] on button "Stop Recording" at bounding box center [616, 178] width 268 height 28
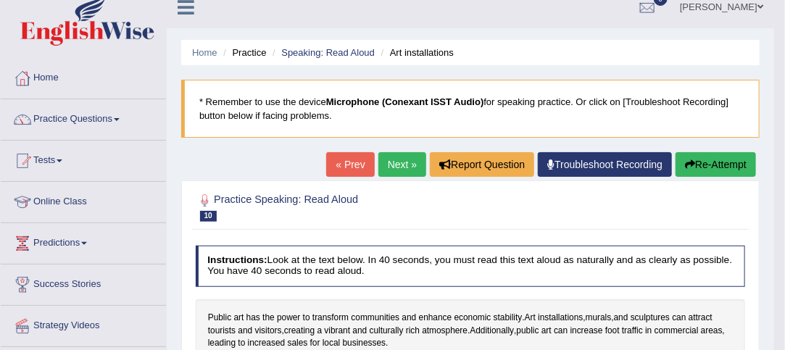
scroll to position [0, 0]
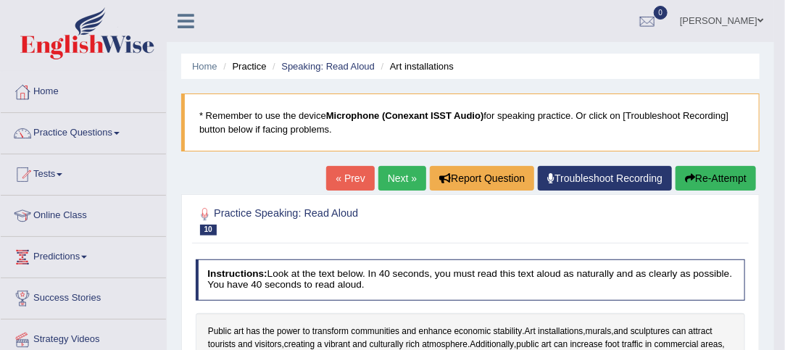
click at [710, 177] on button "Re-Attempt" at bounding box center [715, 178] width 80 height 25
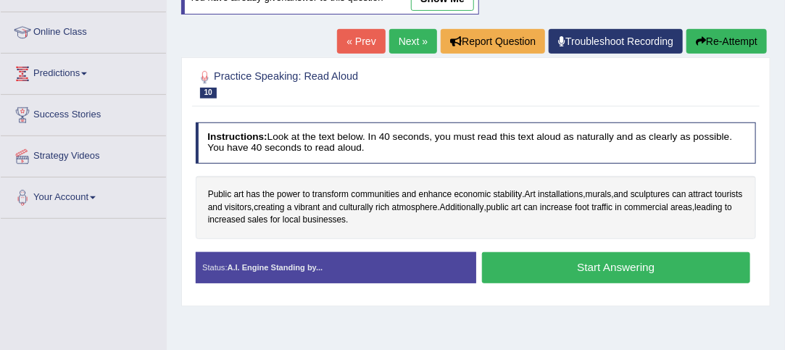
scroll to position [183, 0]
click at [613, 267] on button "Start Answering" at bounding box center [616, 267] width 268 height 31
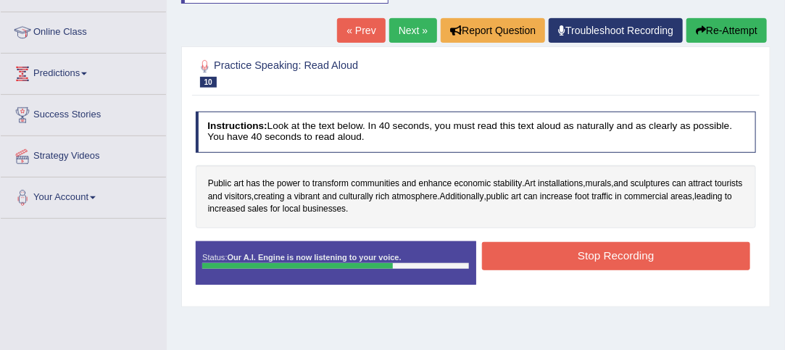
click at [646, 261] on button "Stop Recording" at bounding box center [616, 256] width 268 height 28
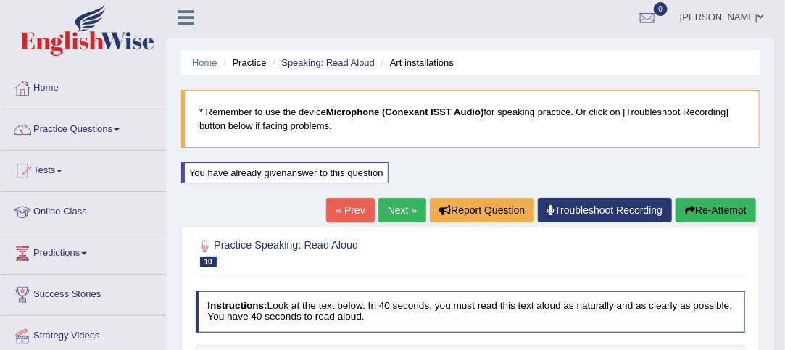
scroll to position [0, 0]
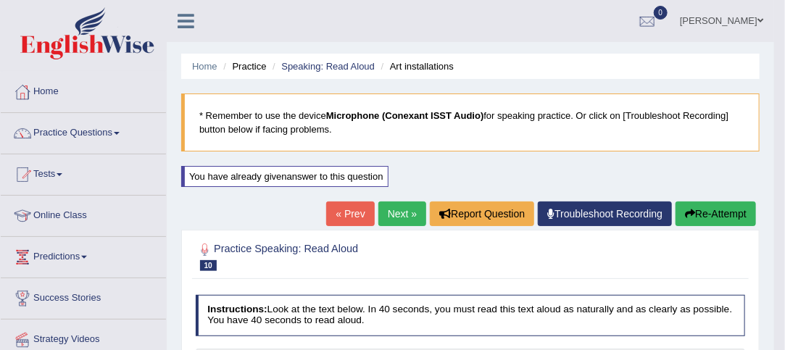
click at [404, 214] on link "Next »" at bounding box center [402, 213] width 48 height 25
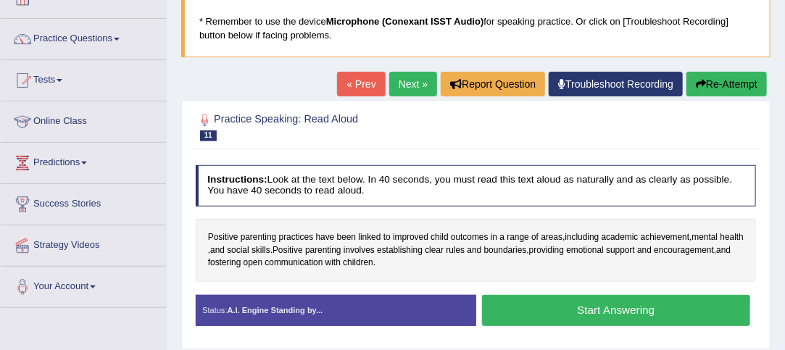
click at [412, 85] on link "Next »" at bounding box center [413, 84] width 48 height 25
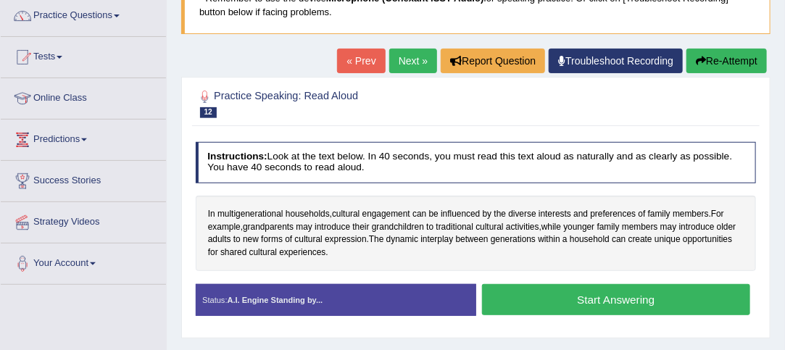
click at [637, 298] on button "Start Answering" at bounding box center [616, 299] width 268 height 31
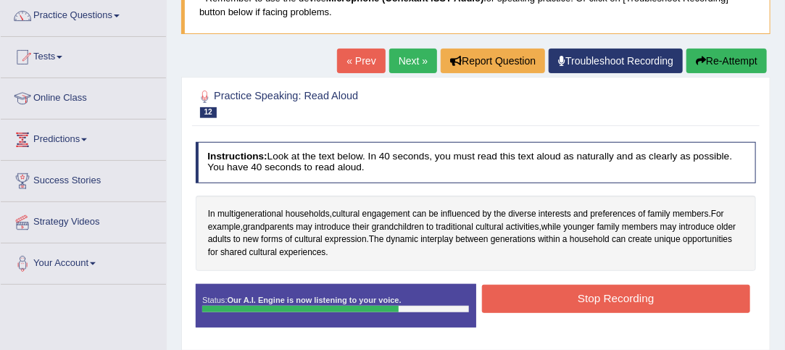
click at [659, 302] on button "Stop Recording" at bounding box center [616, 299] width 268 height 28
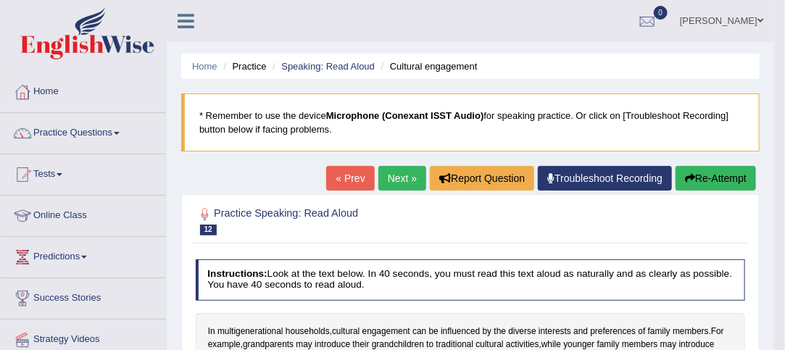
click at [399, 177] on link "Next »" at bounding box center [402, 178] width 48 height 25
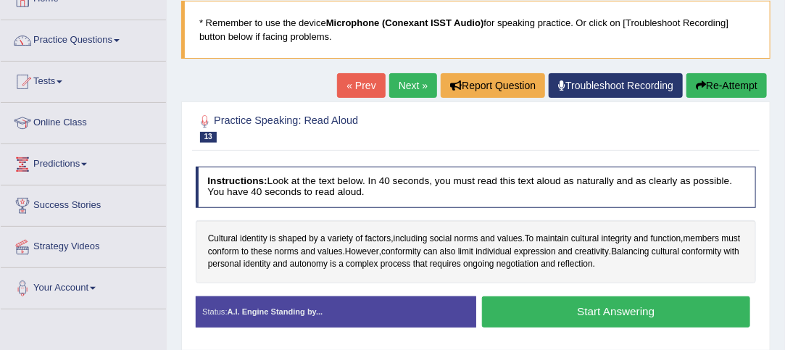
scroll to position [96, 0]
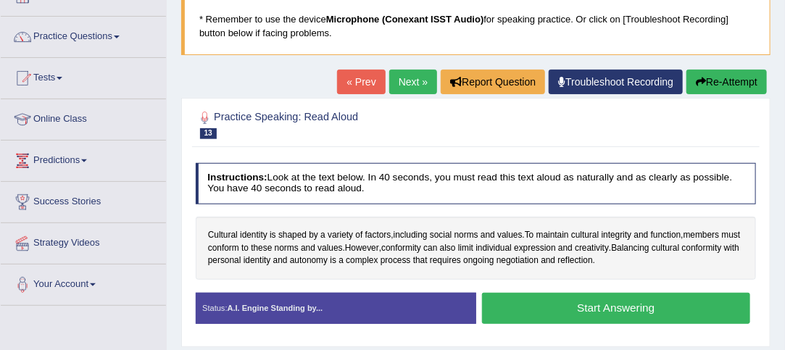
click at [603, 313] on button "Start Answering" at bounding box center [616, 308] width 268 height 31
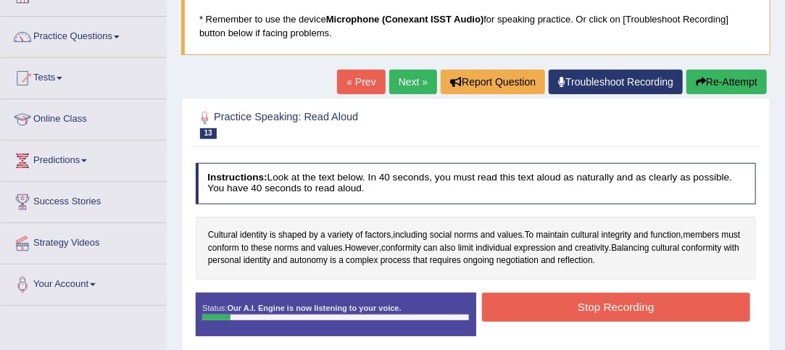
click at [725, 81] on button "Re-Attempt" at bounding box center [726, 82] width 80 height 25
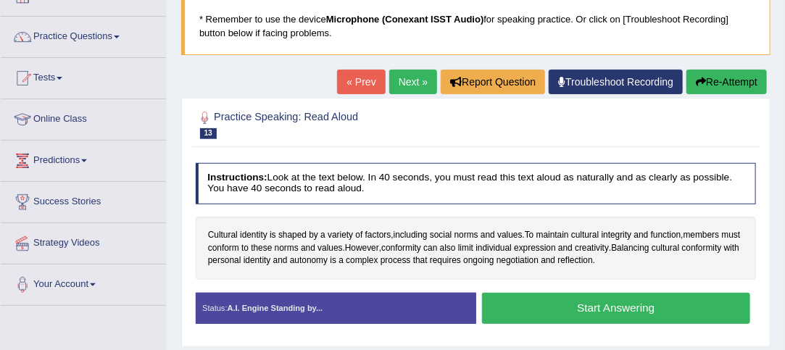
click at [652, 311] on button "Start Answering" at bounding box center [616, 308] width 268 height 31
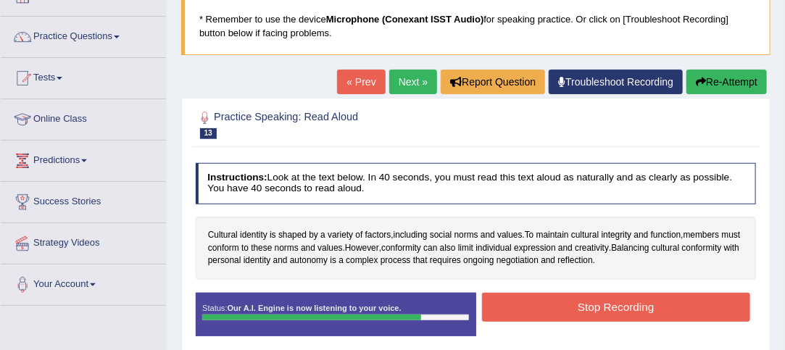
click at [655, 306] on button "Stop Recording" at bounding box center [616, 307] width 268 height 28
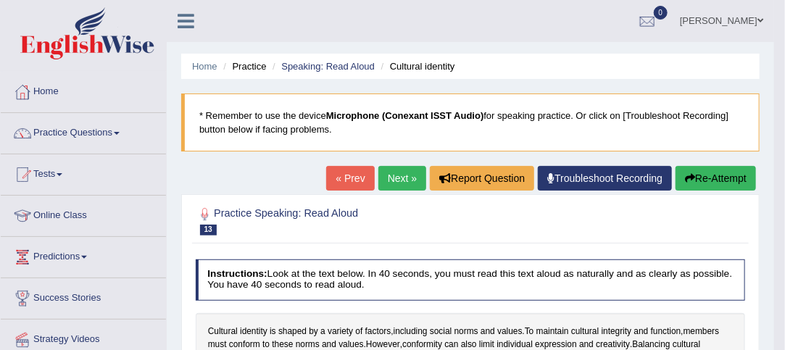
click at [120, 132] on span at bounding box center [117, 133] width 6 height 3
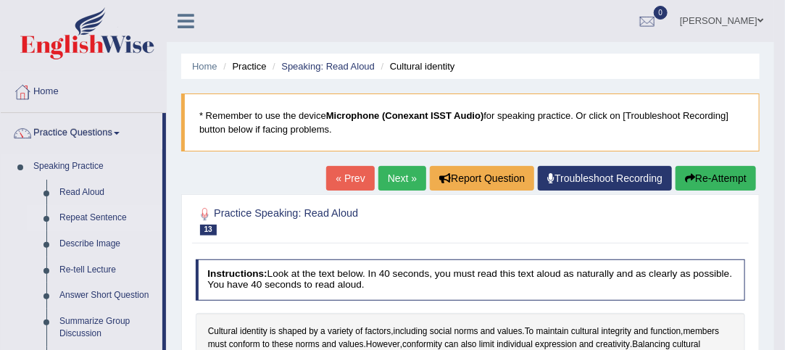
click at [85, 214] on link "Repeat Sentence" at bounding box center [107, 218] width 109 height 26
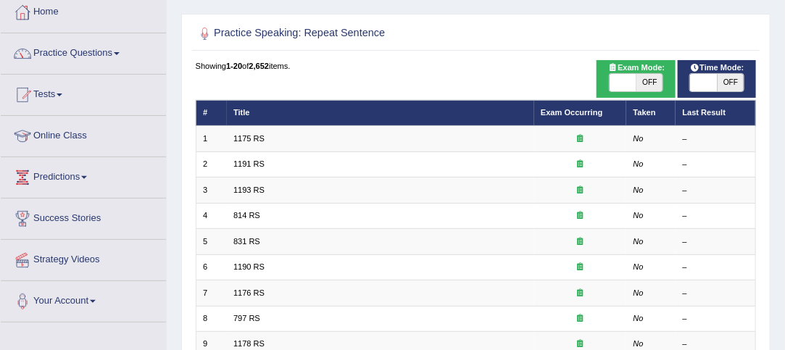
scroll to position [81, 0]
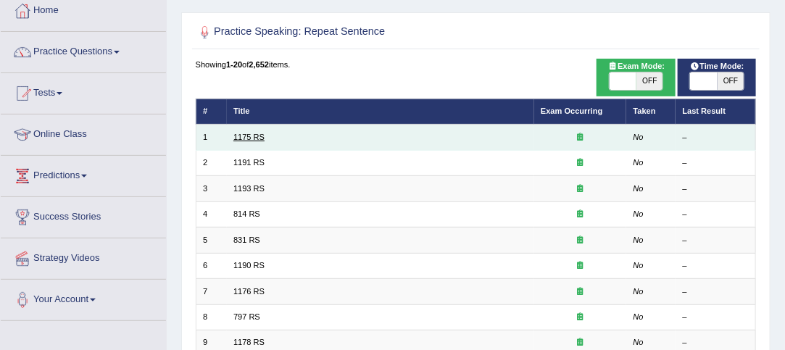
click at [248, 136] on link "1175 RS" at bounding box center [248, 137] width 31 height 9
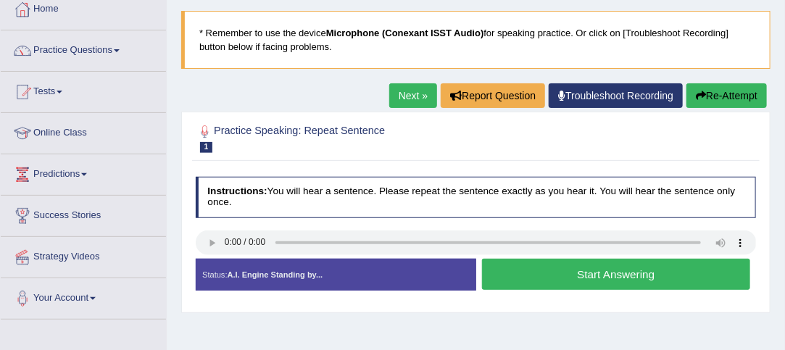
scroll to position [85, 0]
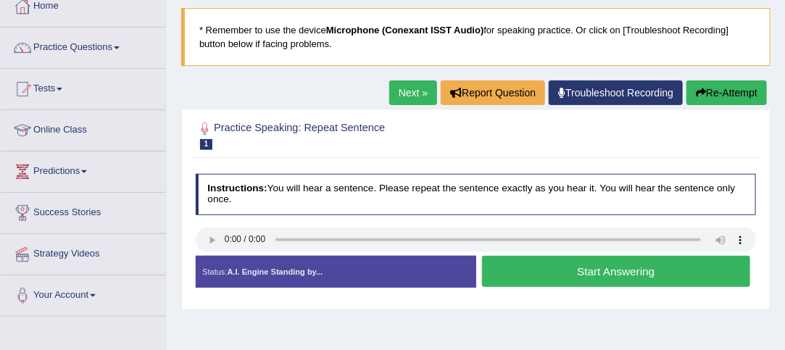
click at [640, 274] on button "Start Answering" at bounding box center [616, 271] width 268 height 31
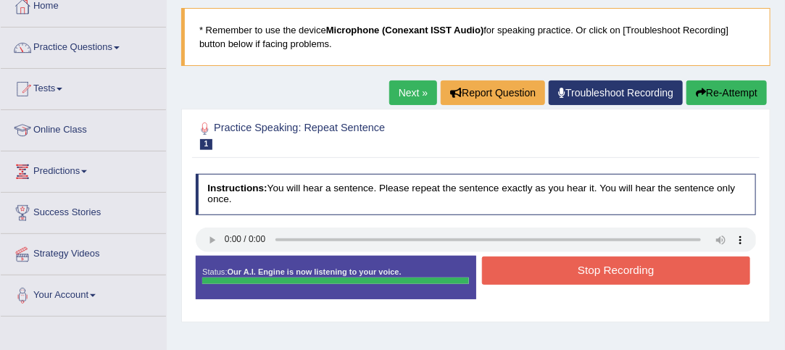
click at [0, 0] on blockquote "There is only one conclusion to this line of thought." at bounding box center [0, 0] width 0 height 0
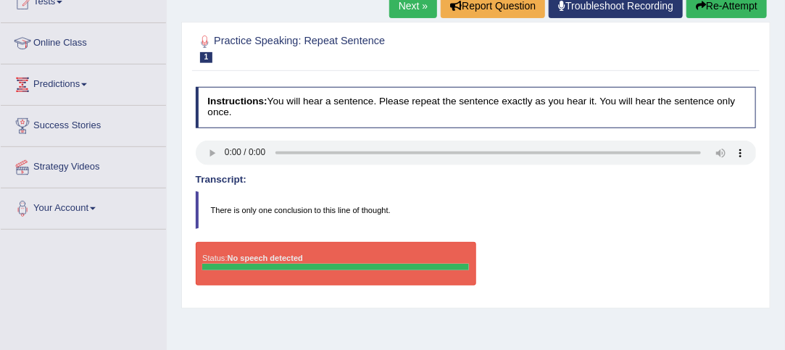
scroll to position [164, 0]
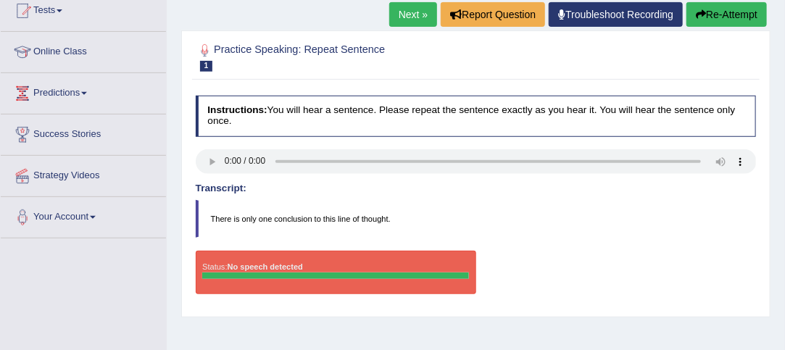
click at [731, 14] on button "Re-Attempt" at bounding box center [726, 14] width 80 height 25
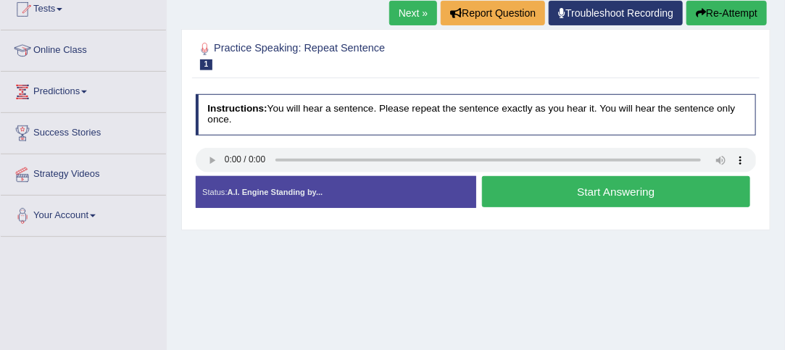
scroll to position [164, 0]
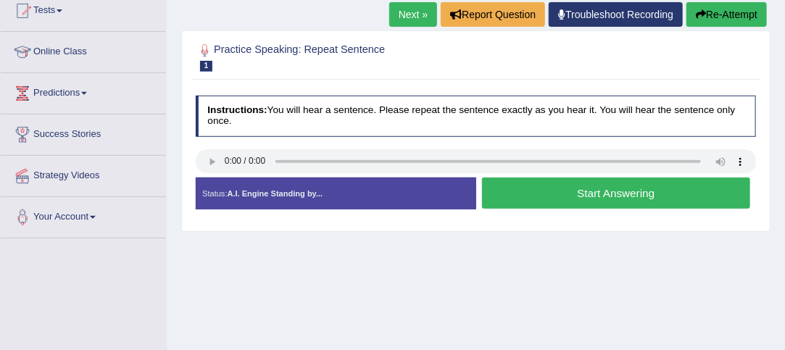
click at [641, 192] on button "Start Answering" at bounding box center [616, 192] width 268 height 31
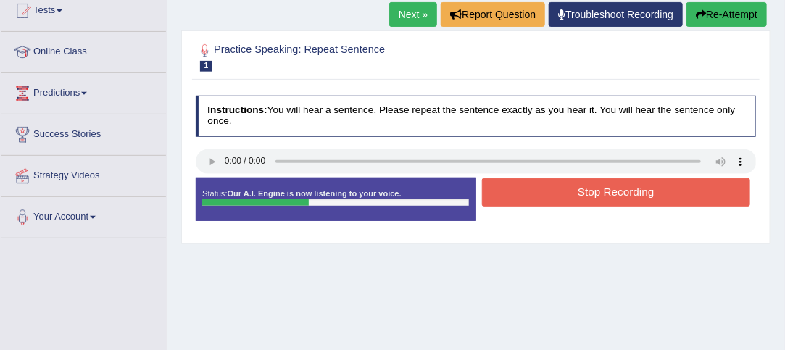
click at [652, 188] on button "Stop Recording" at bounding box center [616, 192] width 268 height 28
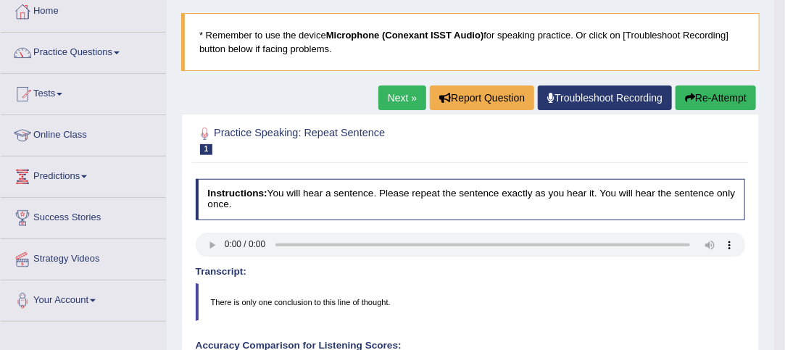
scroll to position [80, 0]
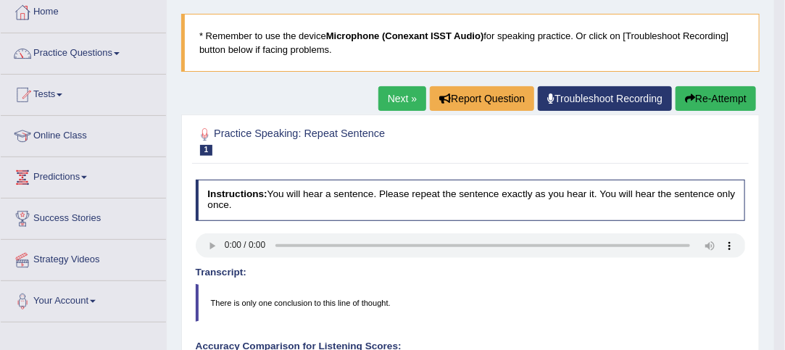
click at [464, 284] on blockquote "There is only one conclusion to this line of thought." at bounding box center [471, 303] width 550 height 38
click at [406, 99] on link "Next »" at bounding box center [402, 98] width 48 height 25
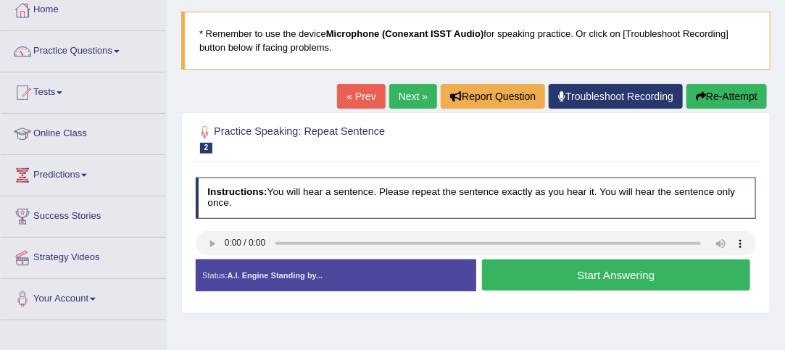
click at [648, 275] on button "Start Answering" at bounding box center [616, 274] width 268 height 31
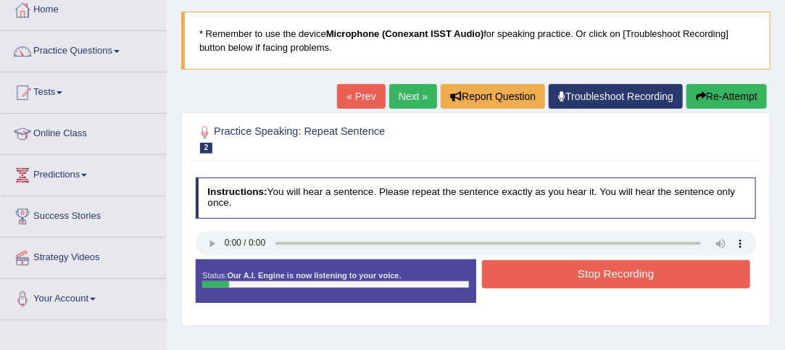
click at [630, 272] on button "Stop Recording" at bounding box center [616, 274] width 268 height 28
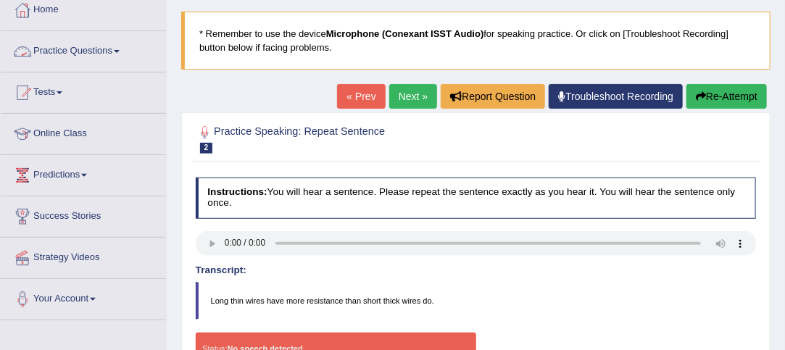
click at [119, 45] on link "Practice Questions" at bounding box center [83, 49] width 165 height 36
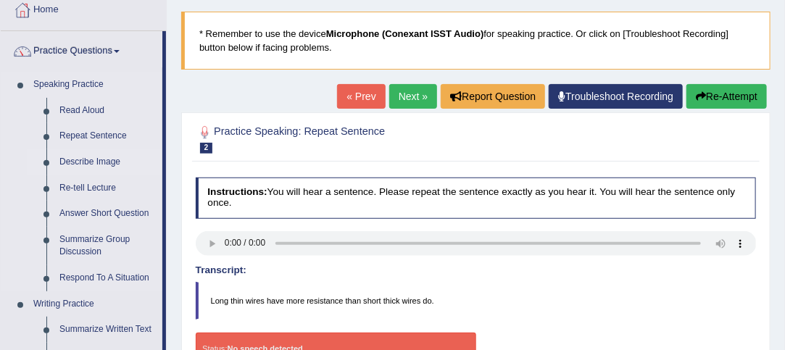
click at [95, 159] on link "Describe Image" at bounding box center [107, 162] width 109 height 26
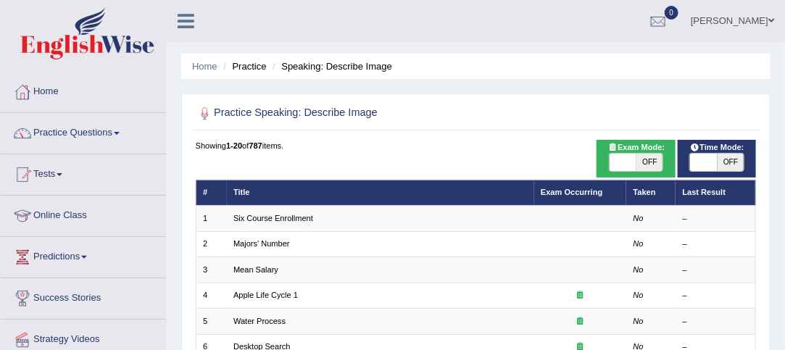
click at [251, 216] on link "Six Course Enrollment" at bounding box center [273, 218] width 80 height 9
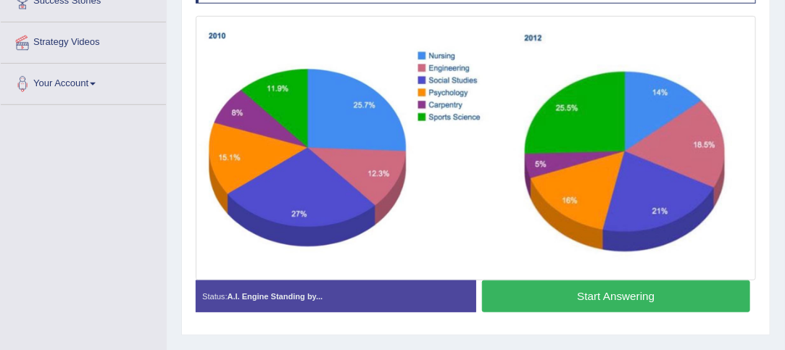
scroll to position [296, 0]
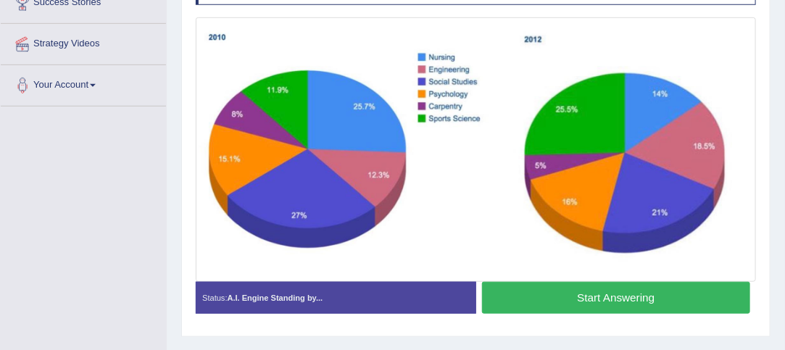
click at [561, 288] on button "Start Answering" at bounding box center [616, 297] width 268 height 31
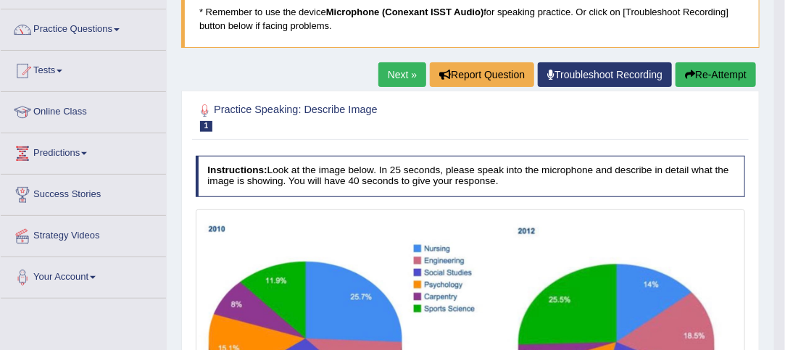
scroll to position [101, 0]
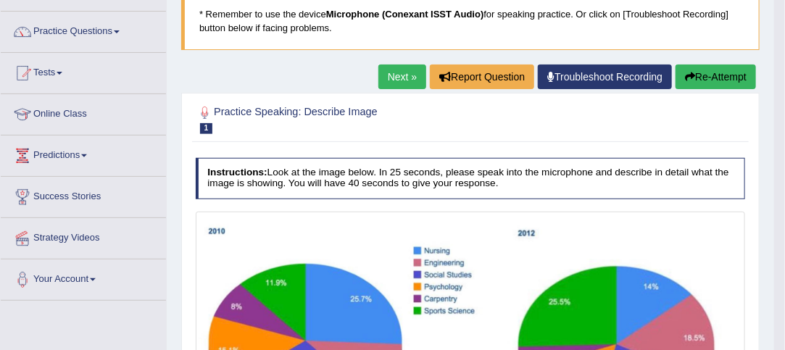
click at [406, 71] on link "Next »" at bounding box center [402, 76] width 48 height 25
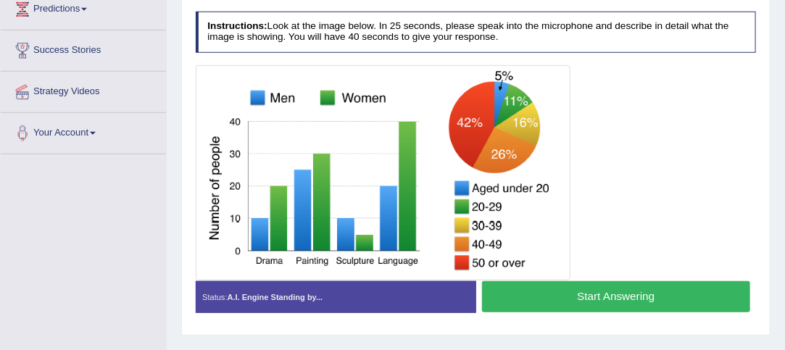
scroll to position [251, 0]
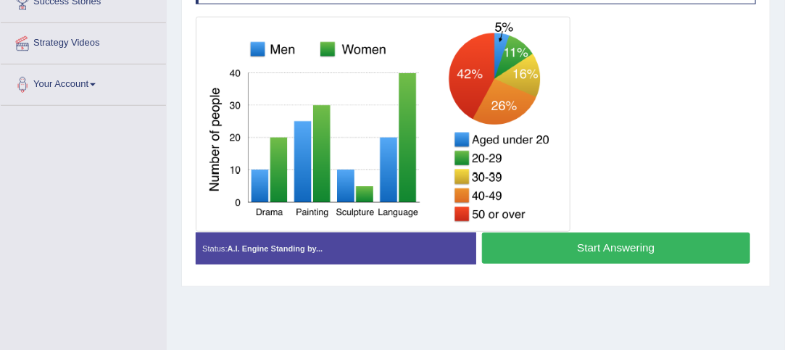
scroll to position [306, 0]
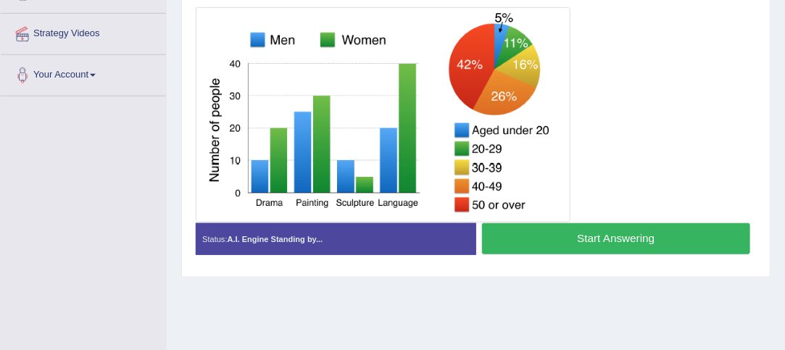
click at [615, 234] on button "Start Answering" at bounding box center [616, 238] width 268 height 31
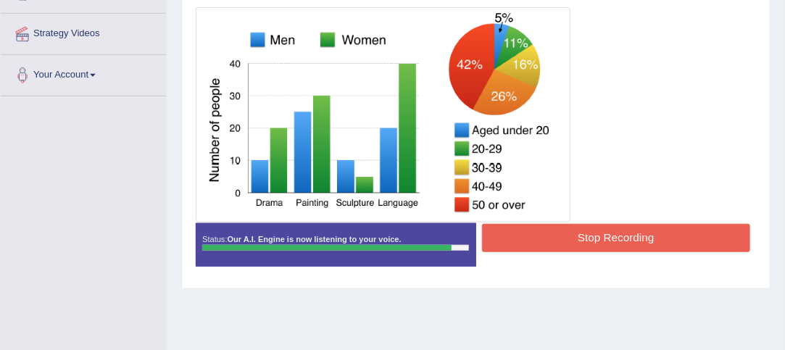
click at [611, 238] on button "Stop Recording" at bounding box center [616, 238] width 268 height 28
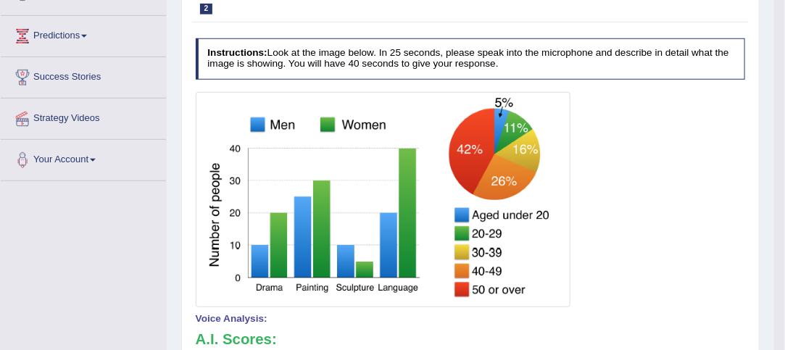
scroll to position [0, 0]
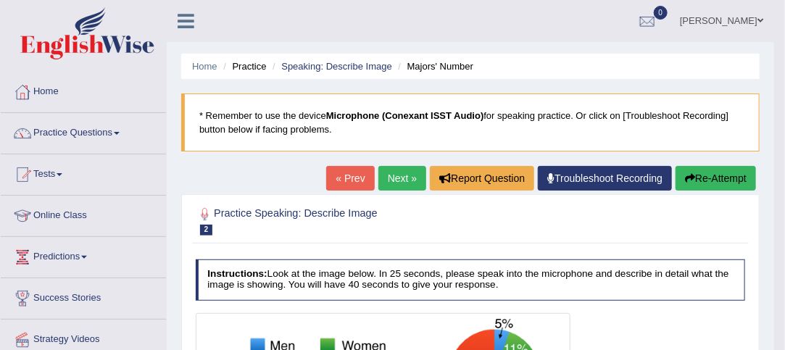
click at [400, 180] on link "Next »" at bounding box center [402, 178] width 48 height 25
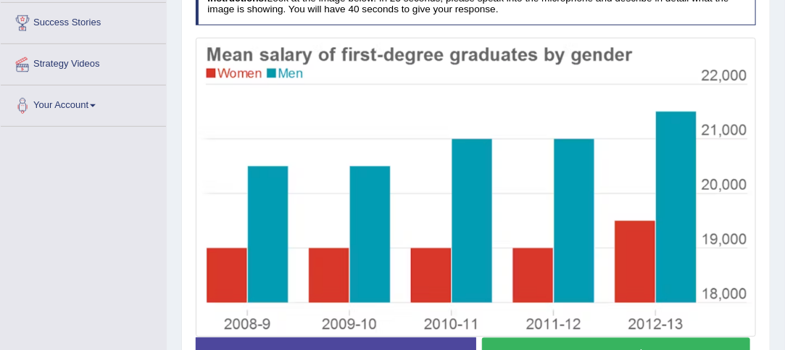
scroll to position [249, 0]
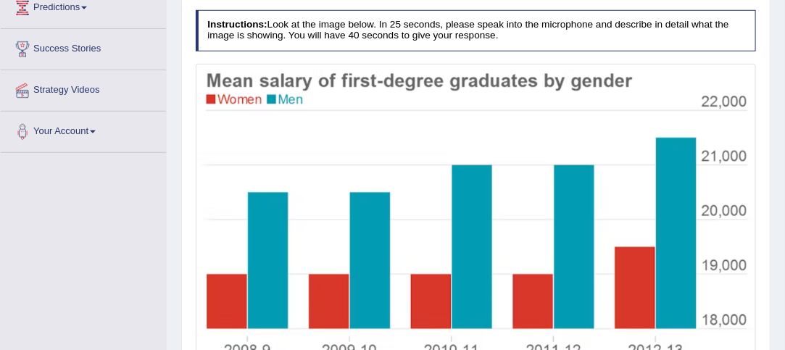
drag, startPoint x: 788, startPoint y: 34, endPoint x: 788, endPoint y: 141, distance: 106.5
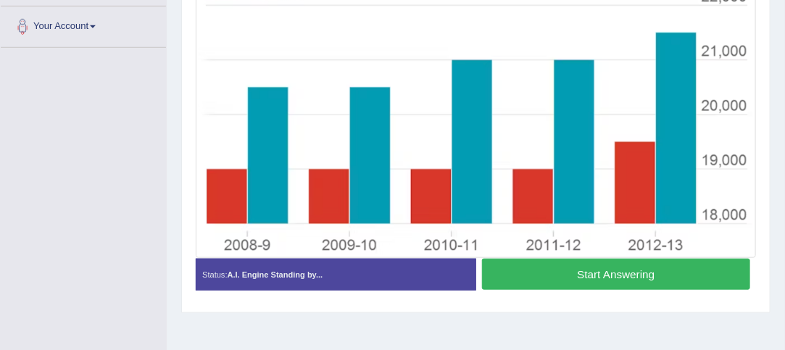
scroll to position [358, 0]
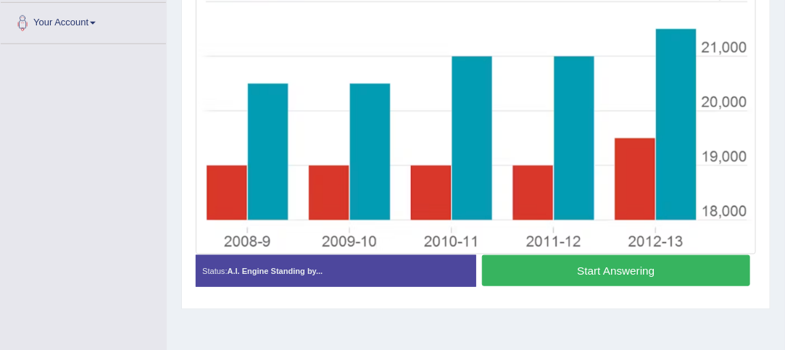
click at [624, 263] on button "Start Answering" at bounding box center [616, 270] width 268 height 31
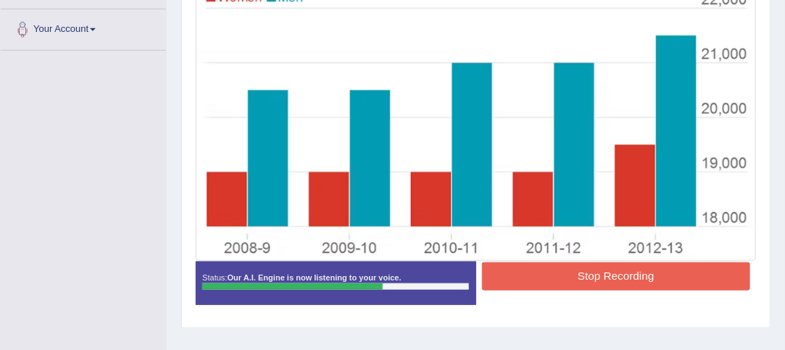
scroll to position [410, 0]
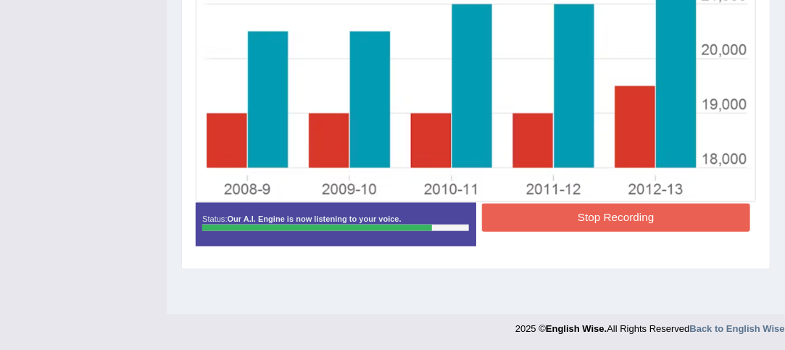
click at [603, 211] on button "Stop Recording" at bounding box center [616, 218] width 268 height 28
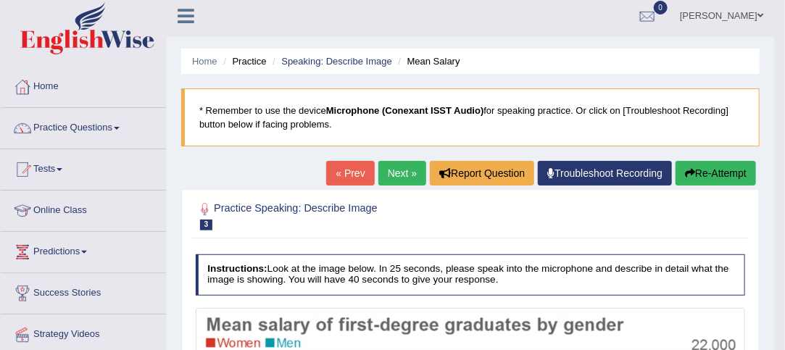
scroll to position [0, 0]
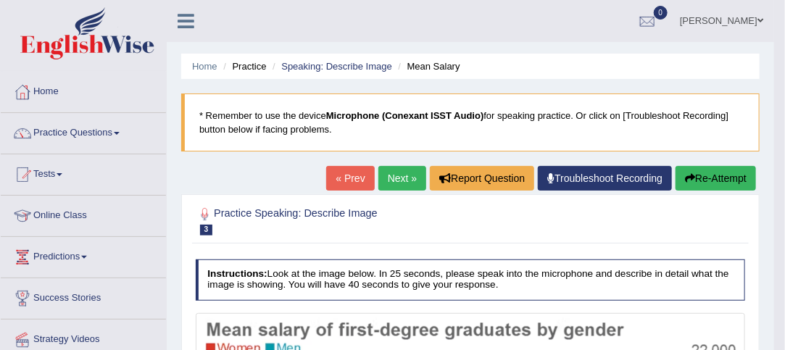
click at [401, 175] on link "Next »" at bounding box center [402, 178] width 48 height 25
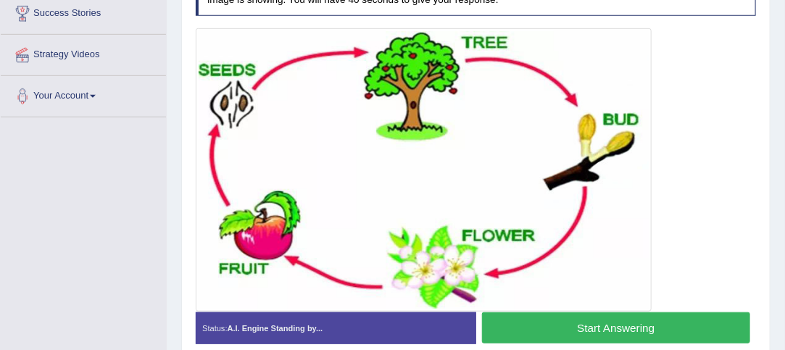
scroll to position [284, 0]
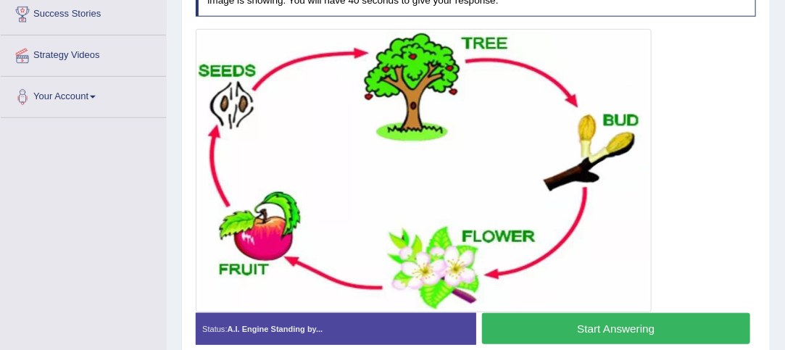
click at [644, 319] on button "Start Answering" at bounding box center [616, 328] width 268 height 31
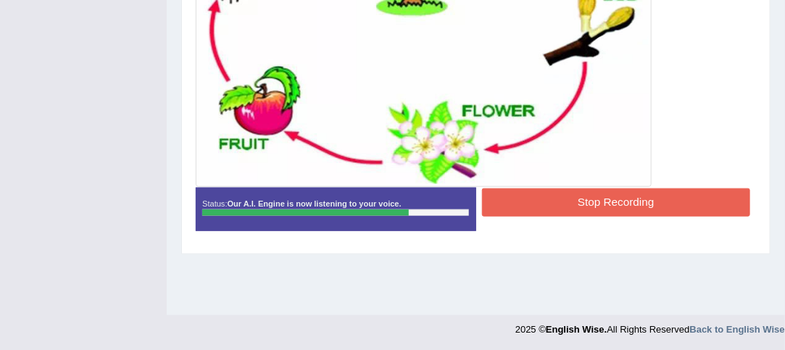
scroll to position [410, 0]
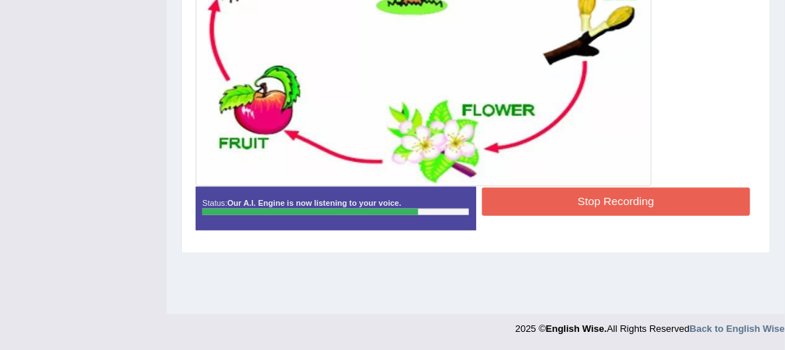
click at [658, 196] on button "Stop Recording" at bounding box center [616, 202] width 268 height 28
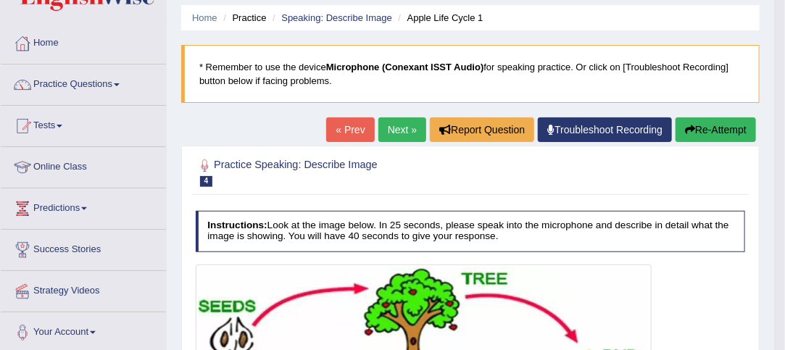
scroll to position [0, 0]
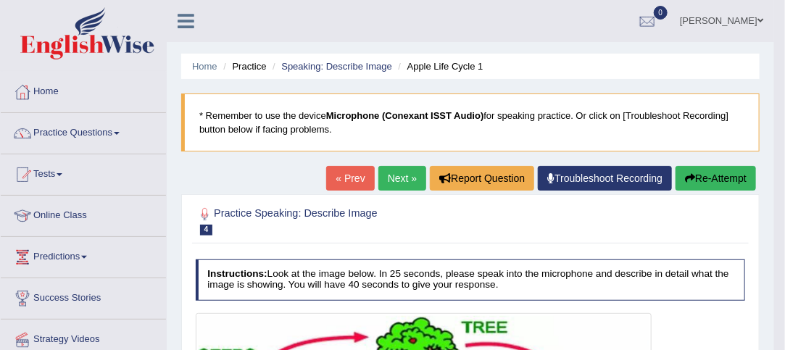
click at [395, 175] on link "Next »" at bounding box center [402, 178] width 48 height 25
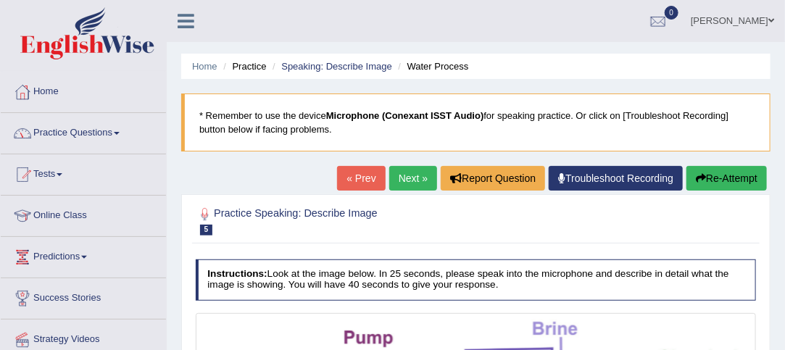
click at [120, 132] on span at bounding box center [117, 133] width 6 height 3
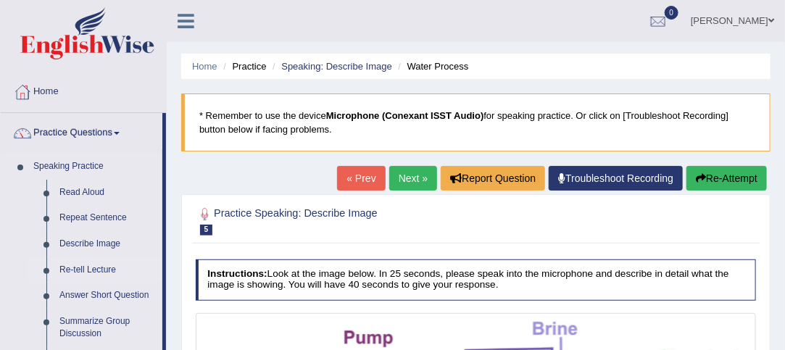
click at [79, 269] on link "Re-tell Lecture" at bounding box center [107, 270] width 109 height 26
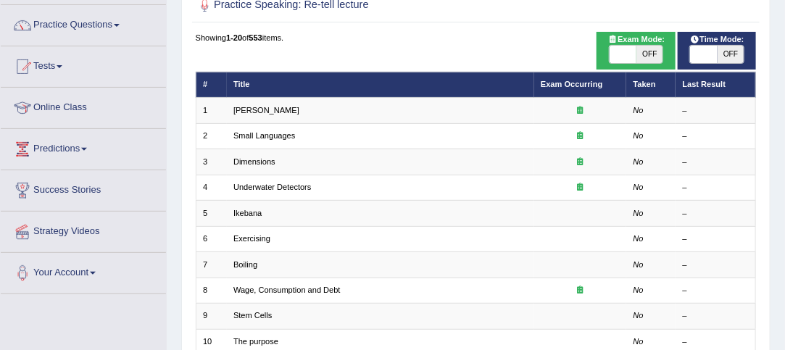
scroll to position [112, 0]
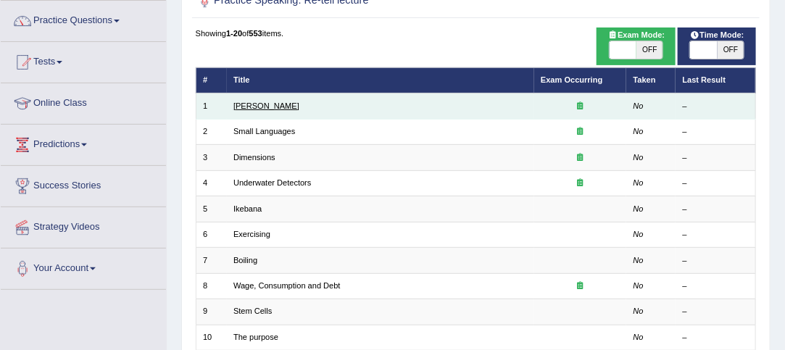
click at [252, 103] on link "[PERSON_NAME]" at bounding box center [266, 105] width 66 height 9
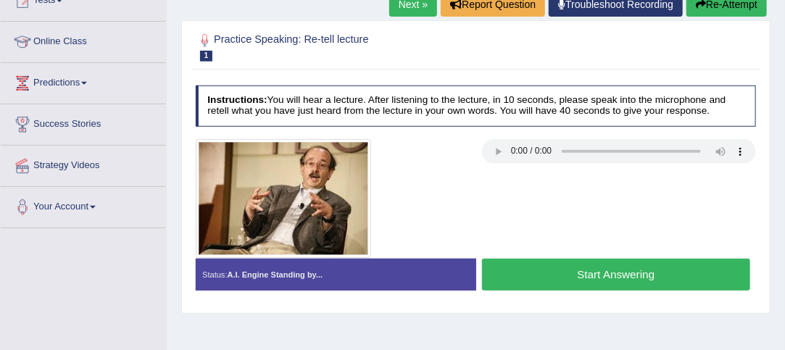
drag, startPoint x: 788, startPoint y: 66, endPoint x: 791, endPoint y: 141, distance: 75.4
click at [784, 141] on html "Toggle navigation Home Practice Questions Speaking Practice Read Aloud Repeat S…" at bounding box center [392, 1] width 785 height 350
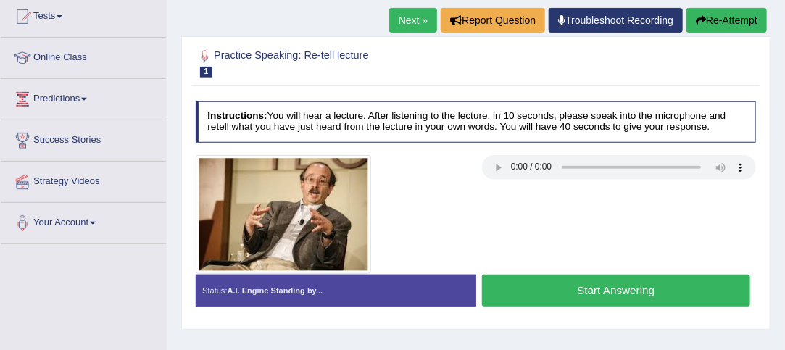
scroll to position [138, 0]
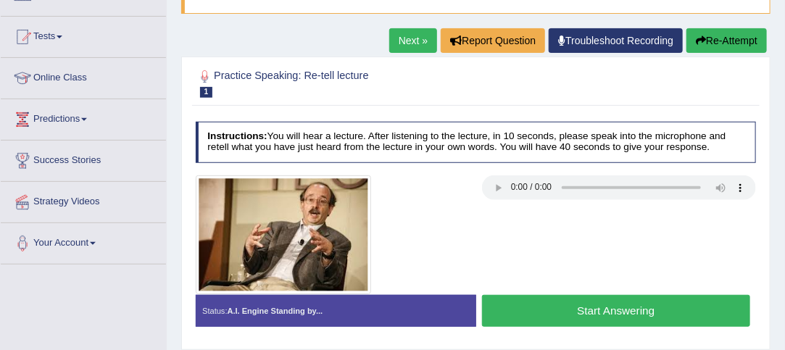
click at [421, 34] on link "Next »" at bounding box center [413, 40] width 48 height 25
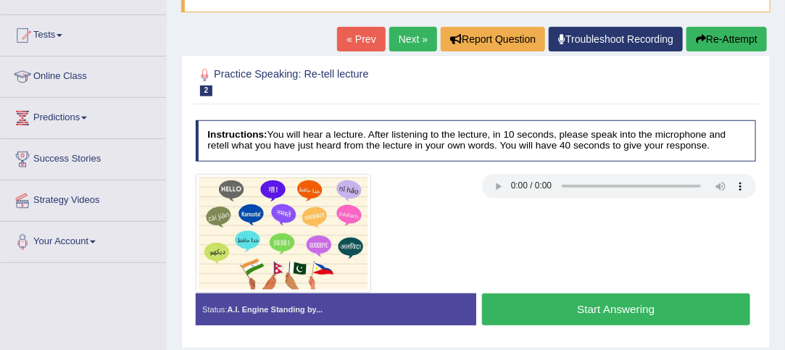
scroll to position [159, 0]
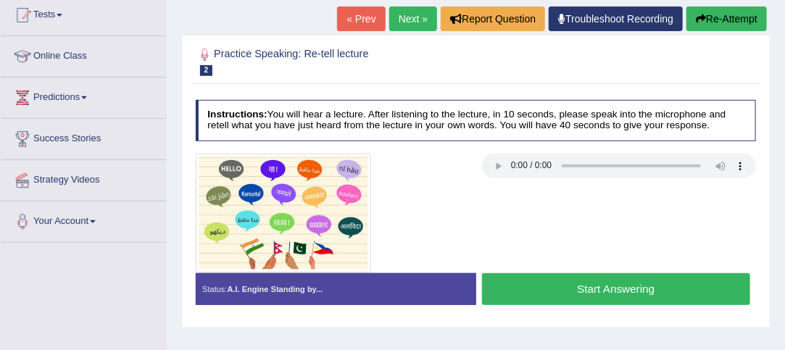
click at [409, 14] on link "Next »" at bounding box center [413, 19] width 48 height 25
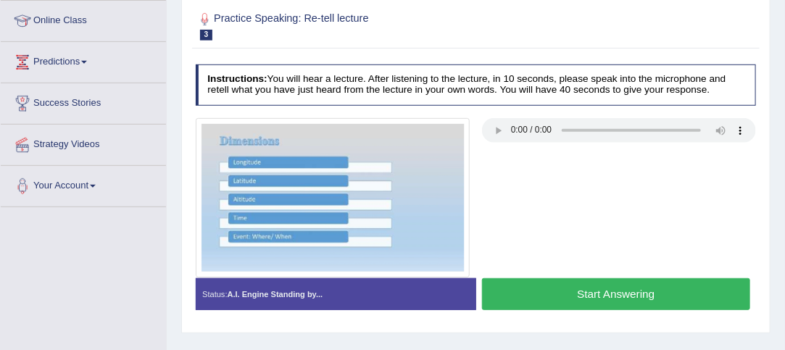
scroll to position [197, 0]
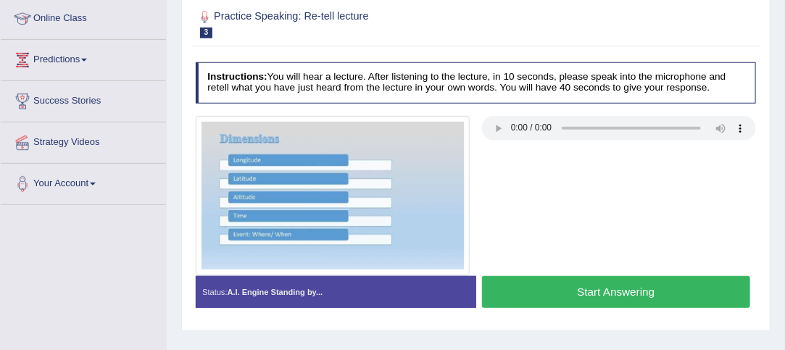
click at [54, 20] on link "Online Class" at bounding box center [83, 17] width 165 height 36
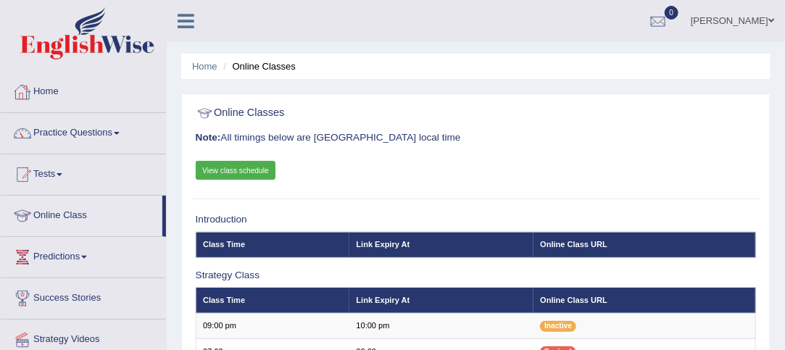
click at [48, 86] on link "Home" at bounding box center [83, 90] width 165 height 36
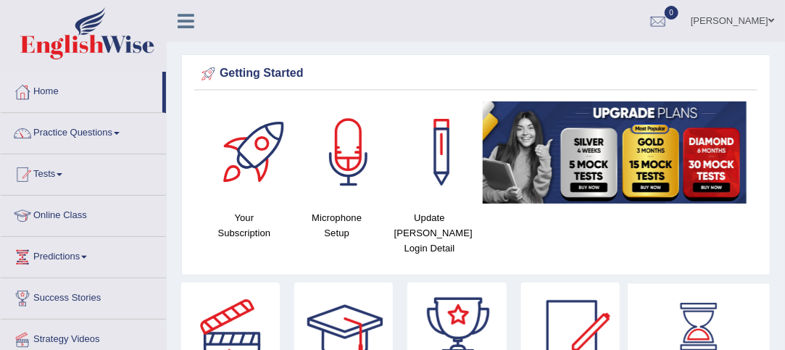
click at [440, 225] on h4 "Update Pearson Login Detail" at bounding box center [429, 233] width 78 height 46
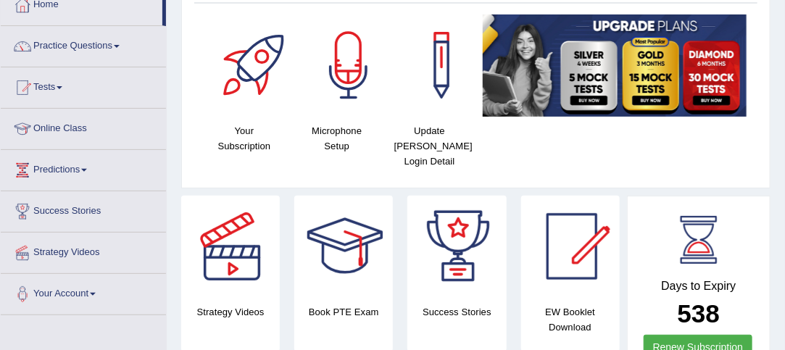
scroll to position [116, 0]
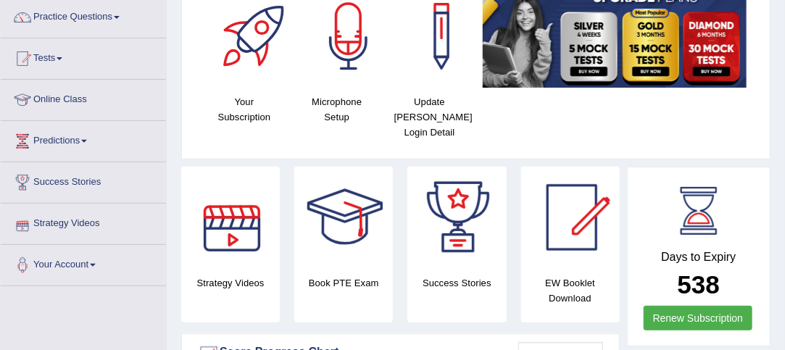
click at [72, 214] on link "Strategy Videos" at bounding box center [83, 222] width 165 height 36
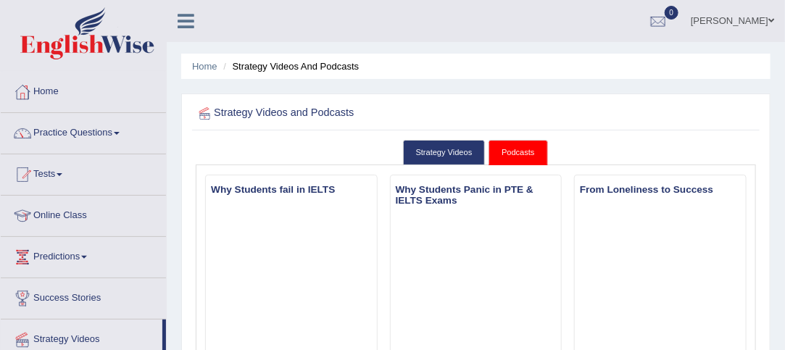
scroll to position [194, 0]
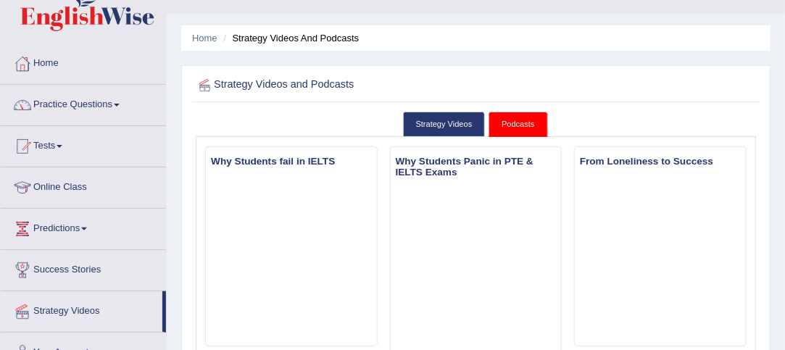
scroll to position [28, 0]
click at [120, 104] on span at bounding box center [117, 105] width 6 height 3
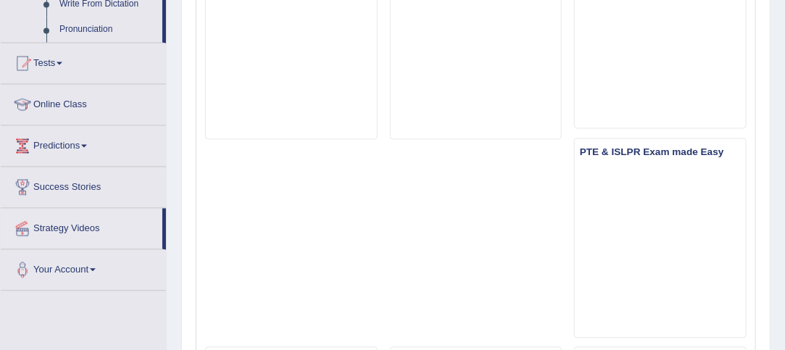
scroll to position [885, 0]
click at [65, 57] on link "Tests" at bounding box center [83, 61] width 165 height 36
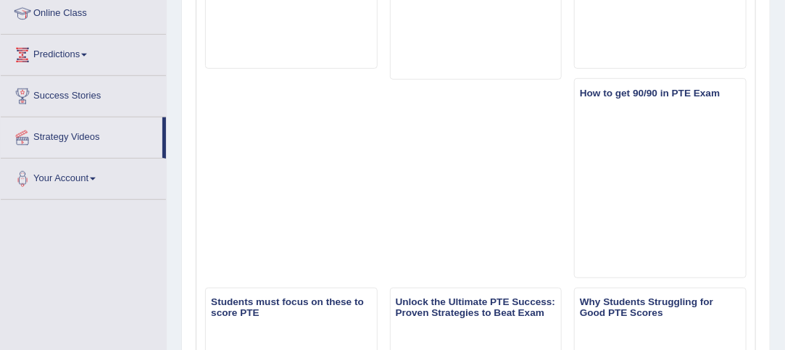
scroll to position [306, 0]
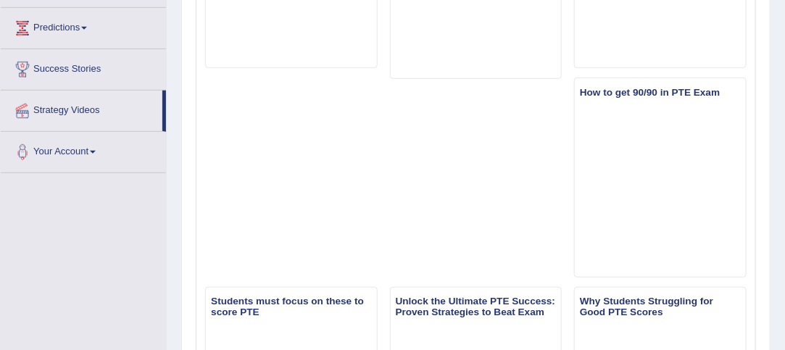
drag, startPoint x: 164, startPoint y: 102, endPoint x: 177, endPoint y: 59, distance: 45.2
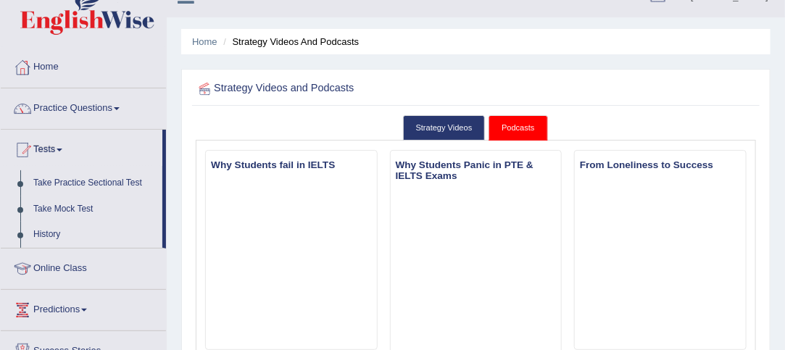
scroll to position [0, 0]
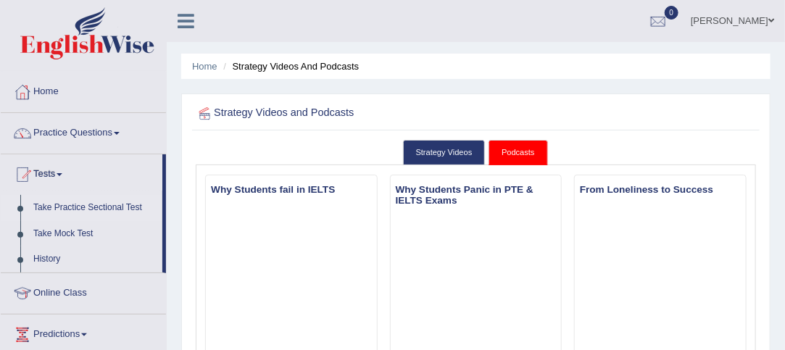
click at [120, 204] on link "Take Practice Sectional Test" at bounding box center [94, 208] width 135 height 26
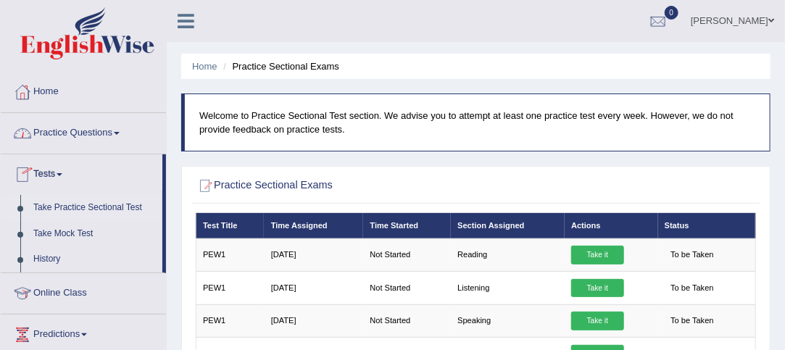
click at [120, 134] on span at bounding box center [117, 133] width 6 height 3
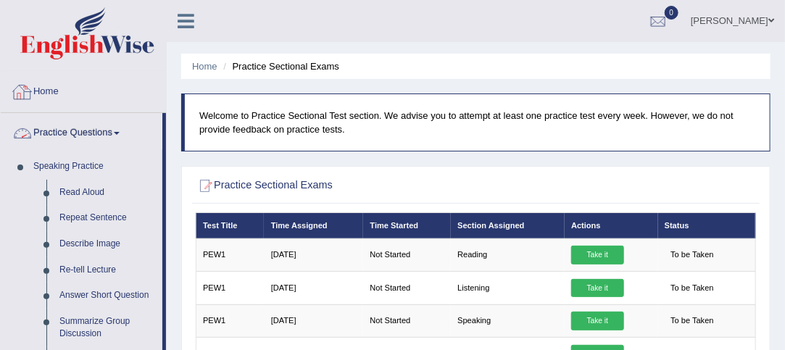
click at [51, 89] on link "Home" at bounding box center [83, 90] width 165 height 36
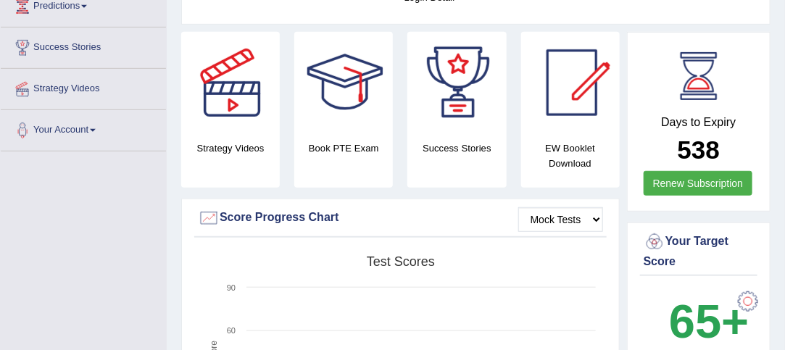
scroll to position [272, 0]
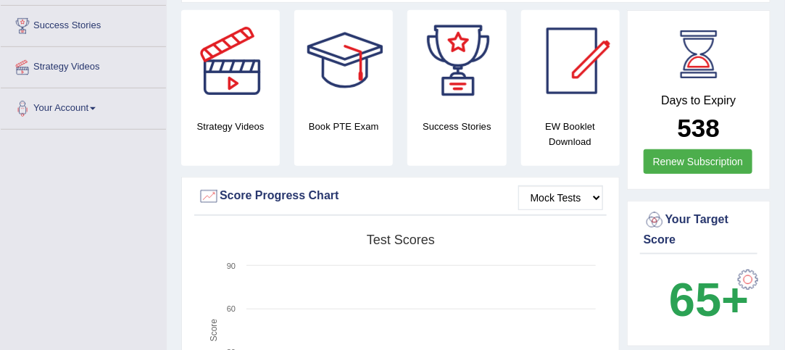
click at [572, 119] on h4 "EW Booklet Download" at bounding box center [570, 134] width 99 height 30
click at [595, 185] on select "Mock Tests" at bounding box center [560, 197] width 85 height 25
click at [596, 185] on select "Mock Tests" at bounding box center [560, 197] width 85 height 25
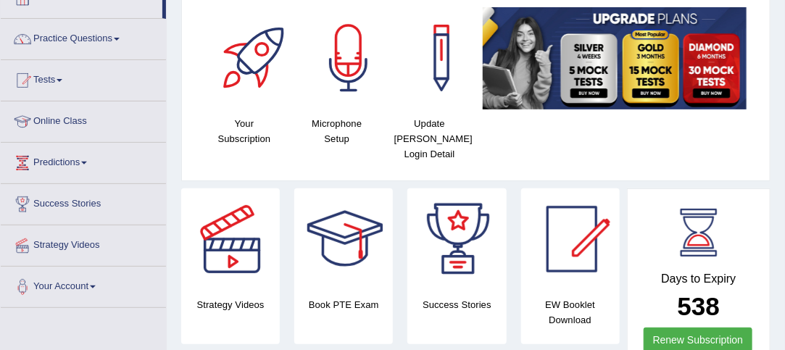
scroll to position [0, 0]
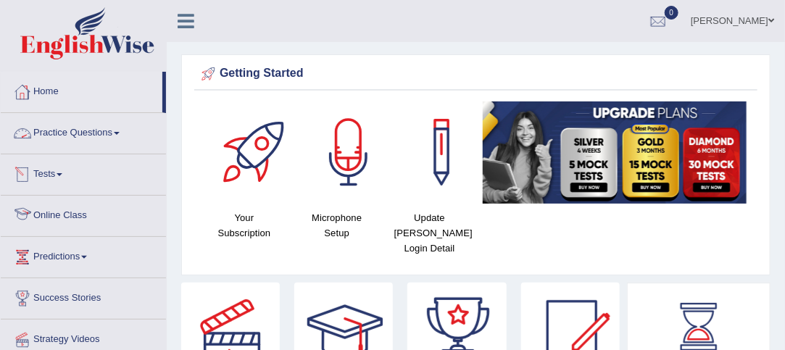
click at [76, 210] on link "Online Class" at bounding box center [83, 214] width 165 height 36
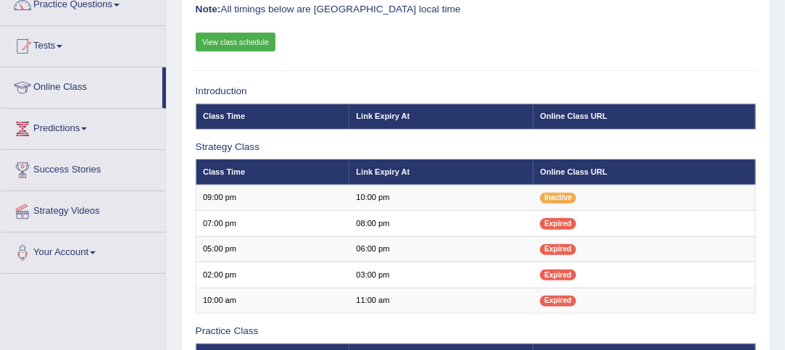
scroll to position [135, 0]
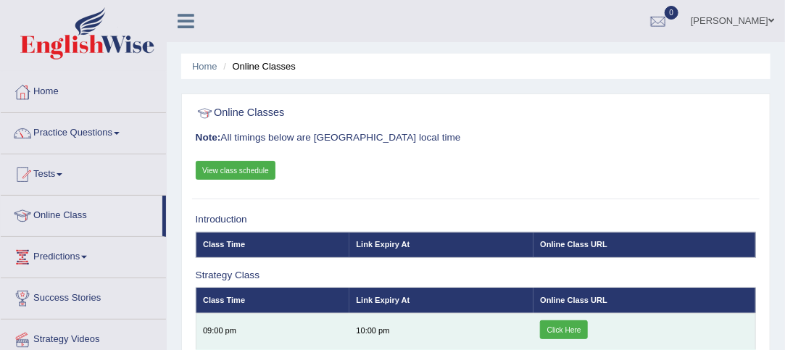
click at [566, 328] on link "Click Here" at bounding box center [564, 329] width 48 height 19
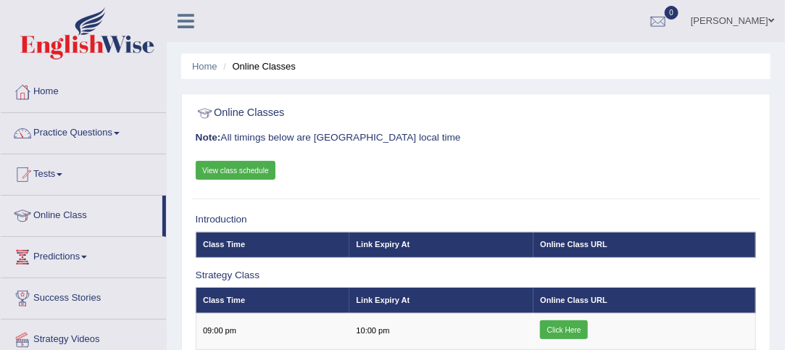
click at [63, 92] on link "Home" at bounding box center [83, 90] width 165 height 36
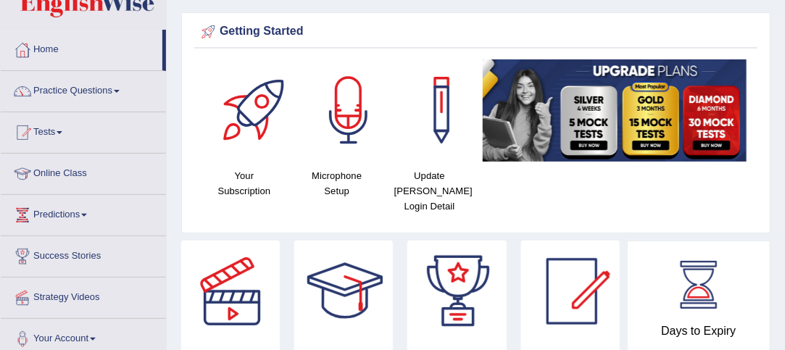
scroll to position [67, 0]
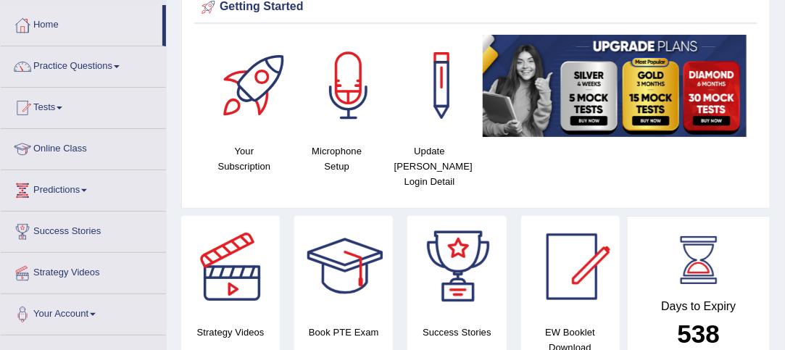
click at [572, 325] on h4 "EW Booklet Download" at bounding box center [570, 340] width 99 height 30
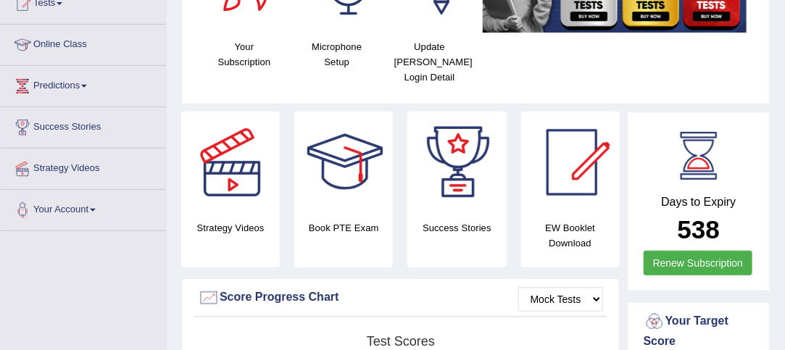
scroll to position [172, 0]
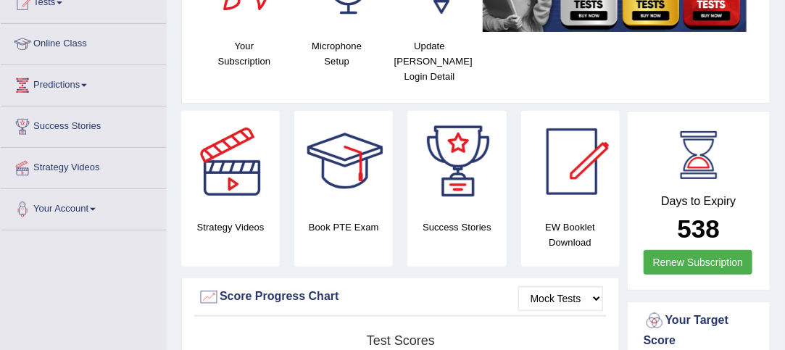
click at [580, 150] on div at bounding box center [571, 161] width 101 height 101
click at [349, 149] on div at bounding box center [344, 161] width 101 height 101
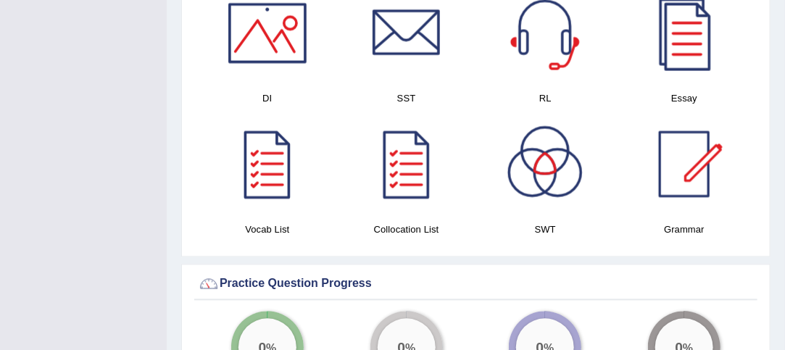
scroll to position [845, 0]
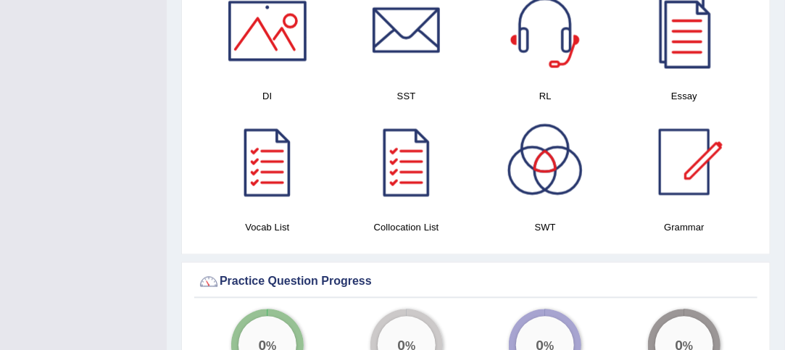
click at [273, 154] on div at bounding box center [267, 162] width 101 height 101
click at [693, 145] on div at bounding box center [683, 162] width 101 height 101
click at [690, 25] on div at bounding box center [683, 30] width 101 height 101
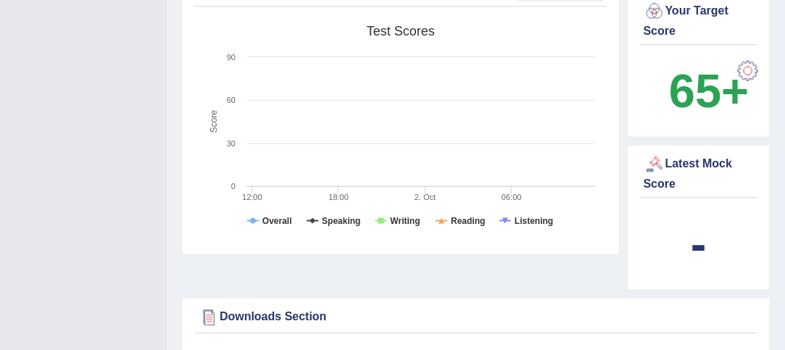
scroll to position [0, 0]
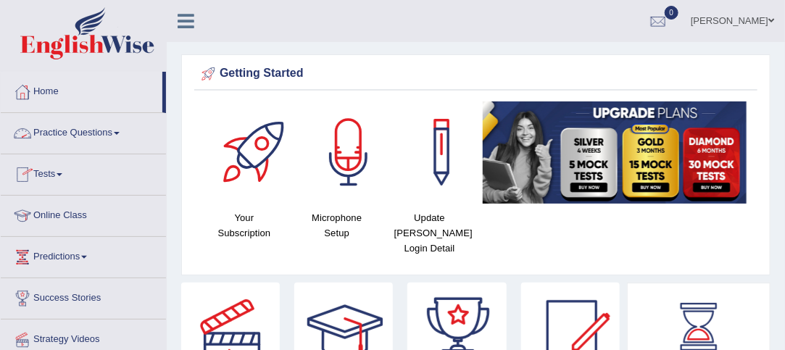
click at [123, 129] on link "Practice Questions" at bounding box center [83, 131] width 165 height 36
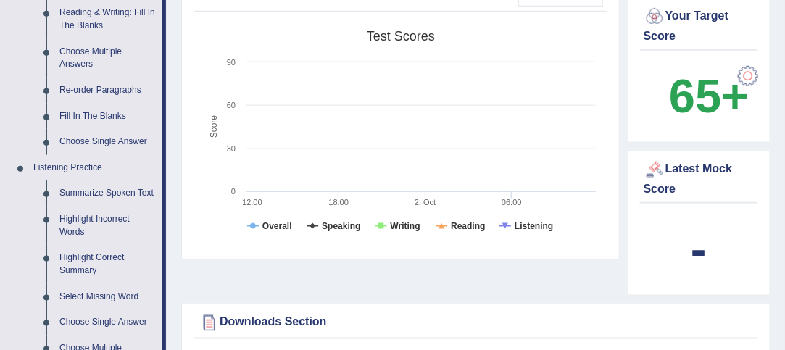
scroll to position [476, 0]
click at [100, 107] on link "Fill In The Blanks" at bounding box center [107, 117] width 109 height 26
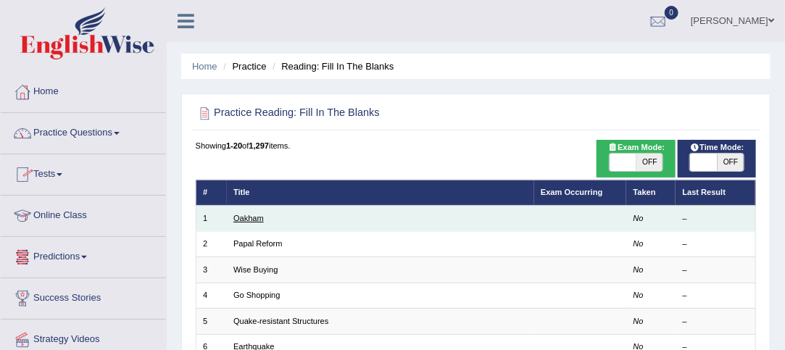
click at [246, 214] on link "Oakham" at bounding box center [248, 218] width 30 height 9
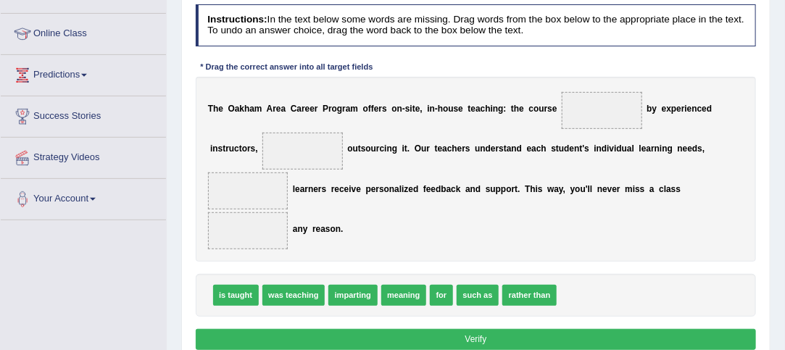
scroll to position [185, 0]
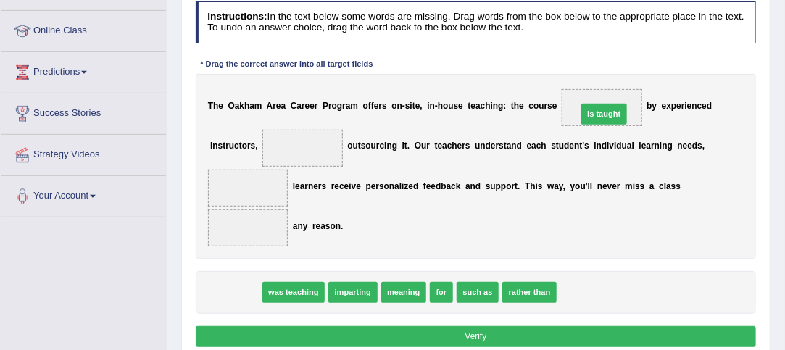
drag, startPoint x: 236, startPoint y: 291, endPoint x: 669, endPoint y: 82, distance: 480.9
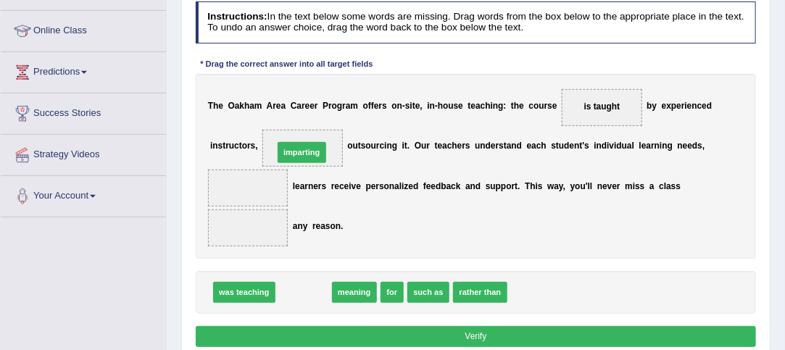
drag, startPoint x: 309, startPoint y: 290, endPoint x: 307, endPoint y: 125, distance: 164.5
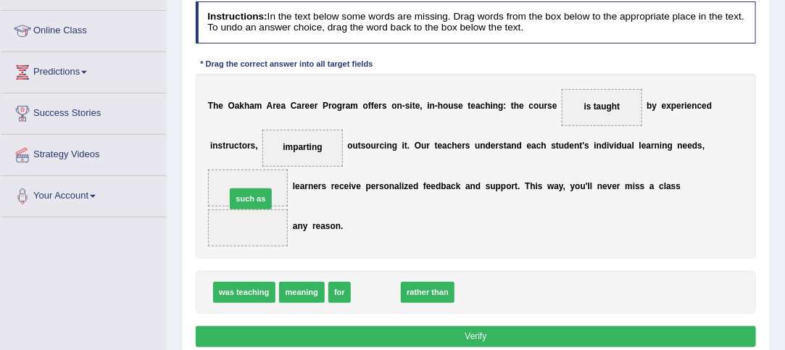
drag, startPoint x: 369, startPoint y: 291, endPoint x: 222, endPoint y: 180, distance: 184.2
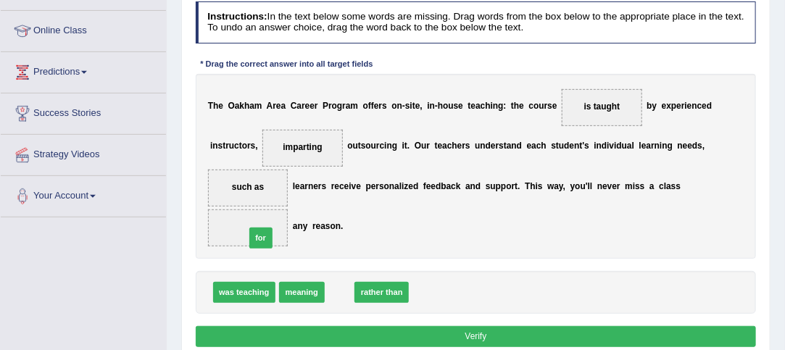
drag, startPoint x: 334, startPoint y: 291, endPoint x: 238, endPoint y: 222, distance: 118.4
click at [444, 243] on div "T h e O a k h a m A r e a C a r e e r P r o g r a m o f f e r s o n - s i t e ,…" at bounding box center [476, 166] width 561 height 185
click at [470, 331] on button "Verify" at bounding box center [476, 336] width 561 height 21
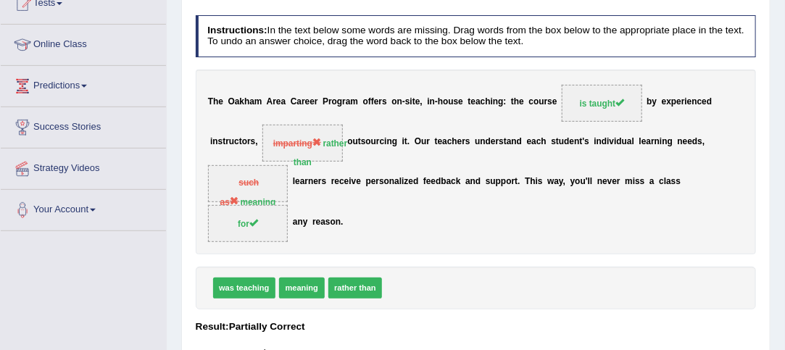
scroll to position [0, 0]
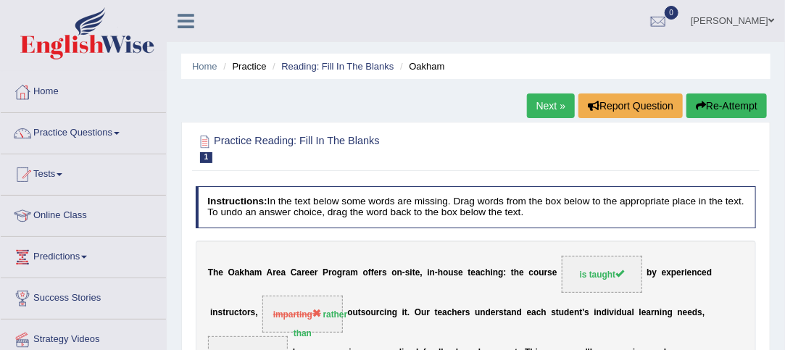
click at [546, 101] on link "Next »" at bounding box center [551, 105] width 48 height 25
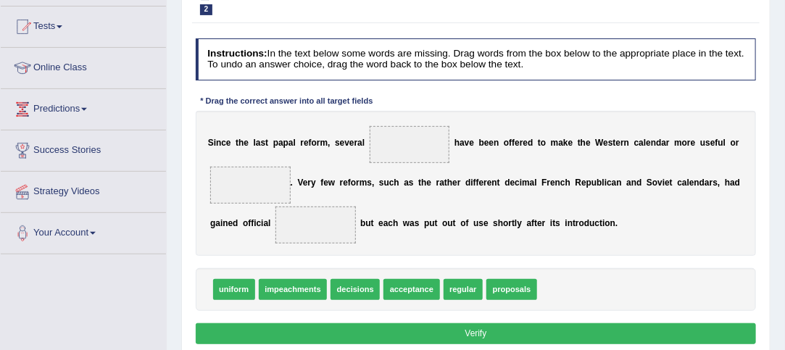
scroll to position [154, 0]
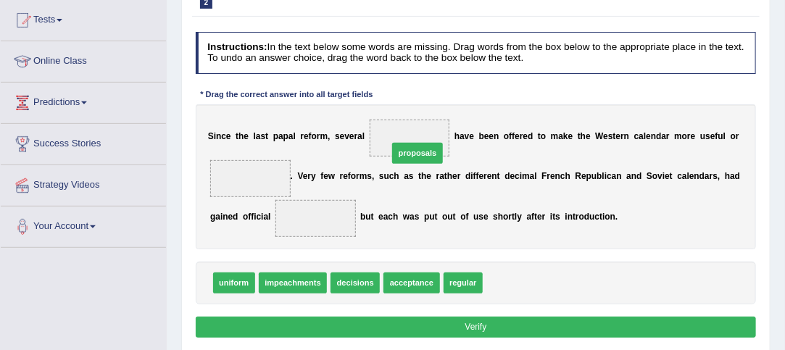
drag, startPoint x: 525, startPoint y: 273, endPoint x: 414, endPoint y: 121, distance: 188.2
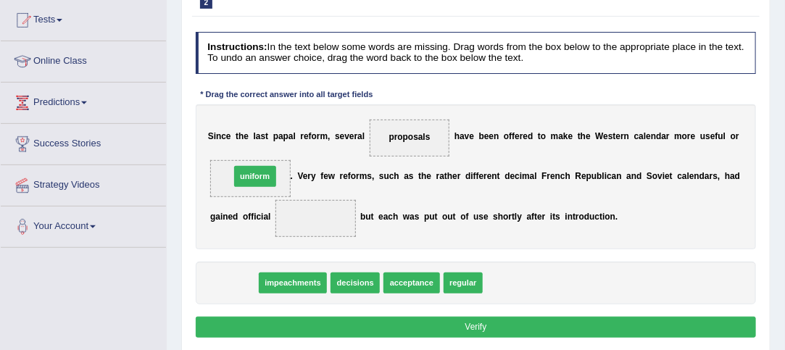
drag, startPoint x: 228, startPoint y: 279, endPoint x: 252, endPoint y: 153, distance: 128.3
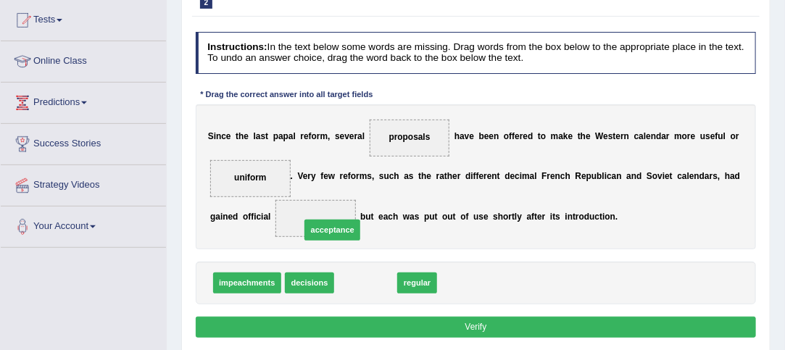
drag, startPoint x: 351, startPoint y: 280, endPoint x: 306, endPoint y: 208, distance: 84.6
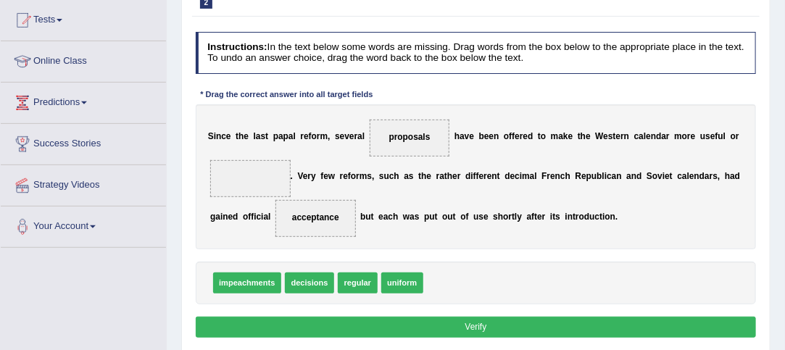
drag, startPoint x: 407, startPoint y: 267, endPoint x: 396, endPoint y: 258, distance: 14.9
click at [396, 258] on div "Instructions: In the text below some words are missing. Drag words from the box…" at bounding box center [475, 187] width 567 height 322
drag, startPoint x: 393, startPoint y: 280, endPoint x: 217, endPoint y: 152, distance: 217.8
click at [483, 321] on button "Verify" at bounding box center [476, 327] width 561 height 21
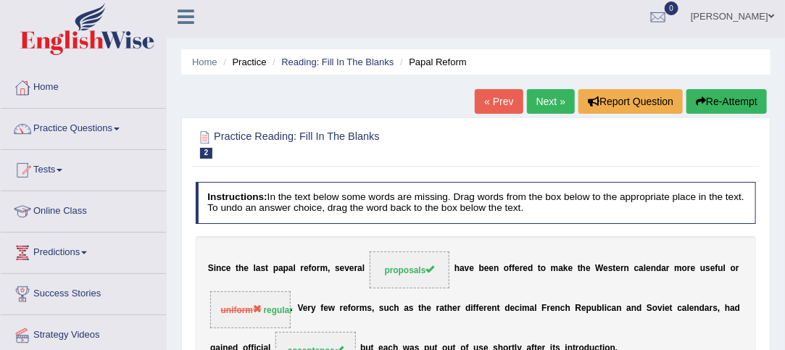
scroll to position [0, 0]
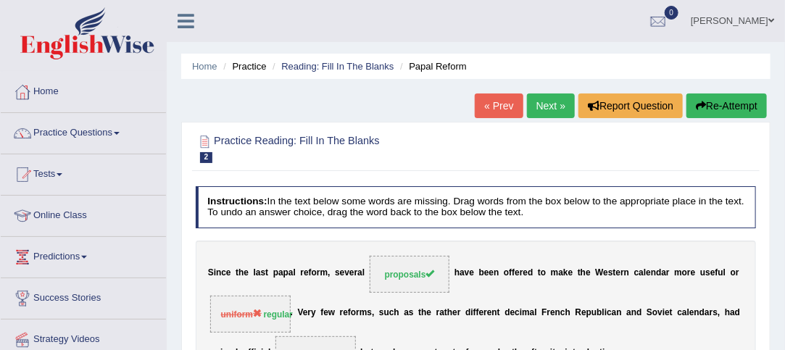
click at [554, 104] on link "Next »" at bounding box center [551, 105] width 48 height 25
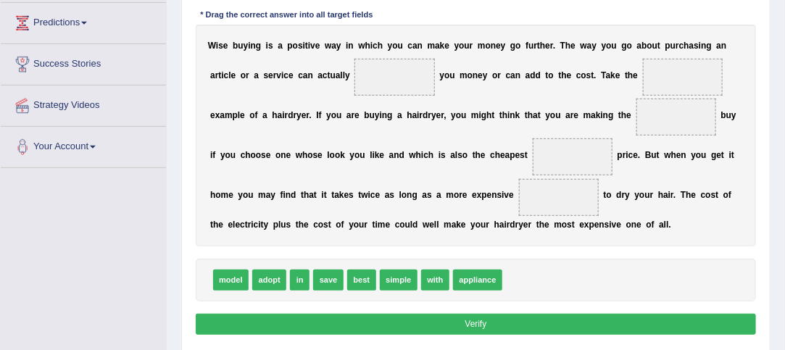
scroll to position [239, 0]
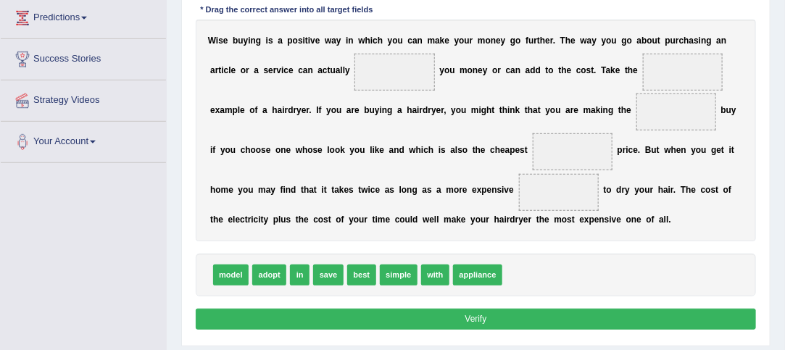
click at [358, 275] on span "best" at bounding box center [361, 274] width 29 height 21
drag, startPoint x: 329, startPoint y: 275, endPoint x: 406, endPoint y: 47, distance: 240.3
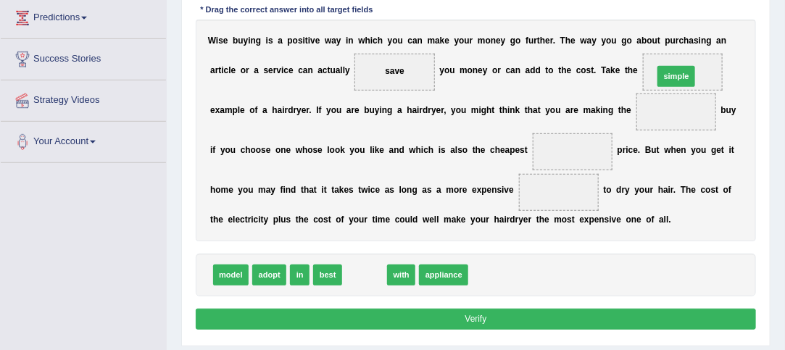
drag, startPoint x: 359, startPoint y: 275, endPoint x: 726, endPoint y: 42, distance: 434.5
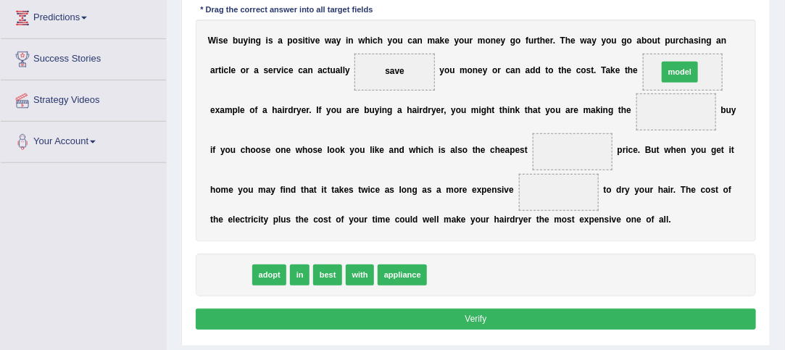
drag, startPoint x: 228, startPoint y: 273, endPoint x: 756, endPoint y: 33, distance: 580.0
click at [756, 33] on div "Instructions: In the text below some words are missing. Drag words from the box…" at bounding box center [475, 140] width 567 height 398
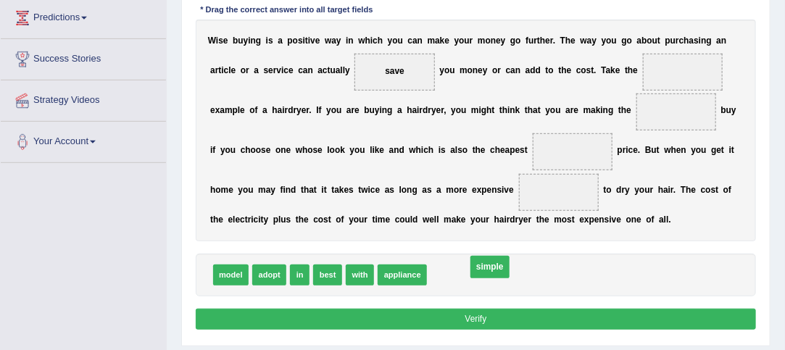
drag, startPoint x: 673, startPoint y: 70, endPoint x: 443, endPoint y: 298, distance: 323.8
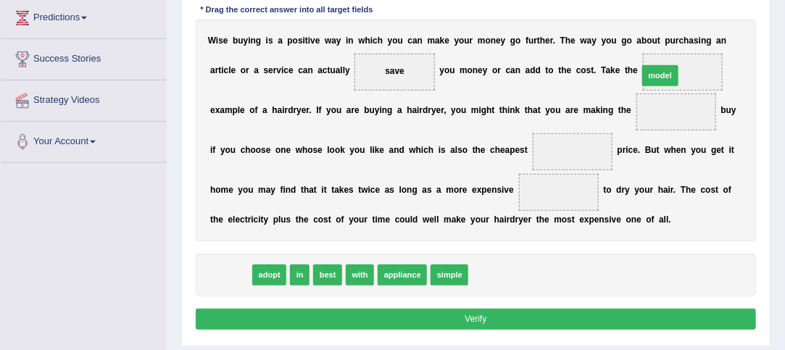
drag, startPoint x: 228, startPoint y: 273, endPoint x: 733, endPoint y: 35, distance: 558.1
click at [733, 35] on div "Instructions: In the text below some words are missing. Drag words from the box…" at bounding box center [475, 140] width 567 height 398
drag, startPoint x: 235, startPoint y: 273, endPoint x: 764, endPoint y: 38, distance: 578.3
click at [764, 38] on div "Practice Reading: Fill In The Blanks 3 Wise Buying Instructions: In the text be…" at bounding box center [475, 115] width 589 height 464
click at [543, 278] on div "model adopt in best with appliance simple" at bounding box center [476, 275] width 561 height 43
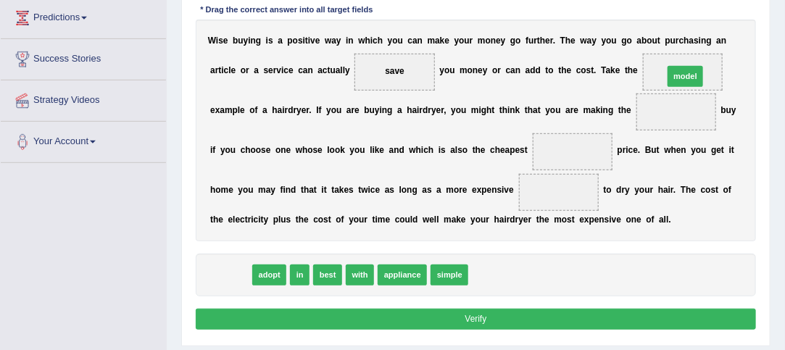
drag, startPoint x: 230, startPoint y: 277, endPoint x: 763, endPoint y: 43, distance: 581.6
click at [763, 43] on div "Practice Reading: Fill In The Blanks 3 Wise Buying Instructions: In the text be…" at bounding box center [475, 115] width 589 height 464
click at [671, 75] on span at bounding box center [683, 72] width 80 height 37
drag, startPoint x: 230, startPoint y: 272, endPoint x: 745, endPoint y: 50, distance: 560.4
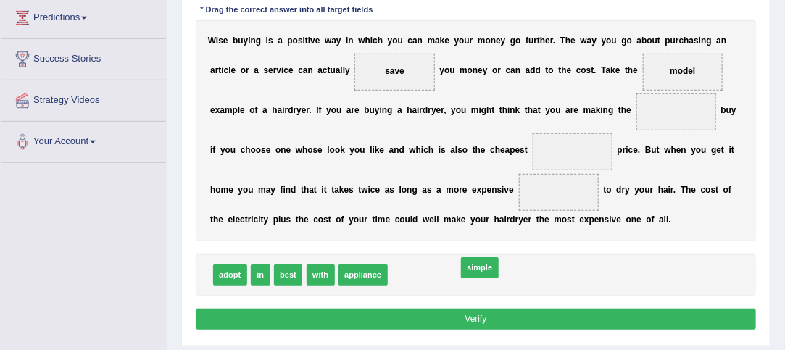
drag, startPoint x: 404, startPoint y: 275, endPoint x: 472, endPoint y: 270, distance: 68.3
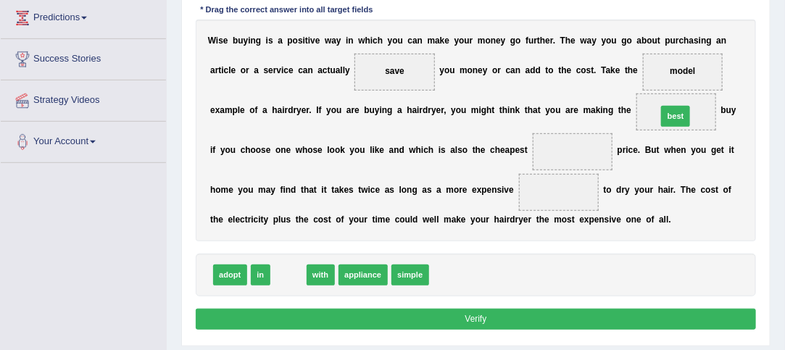
drag, startPoint x: 290, startPoint y: 267, endPoint x: 745, endPoint y: 80, distance: 492.8
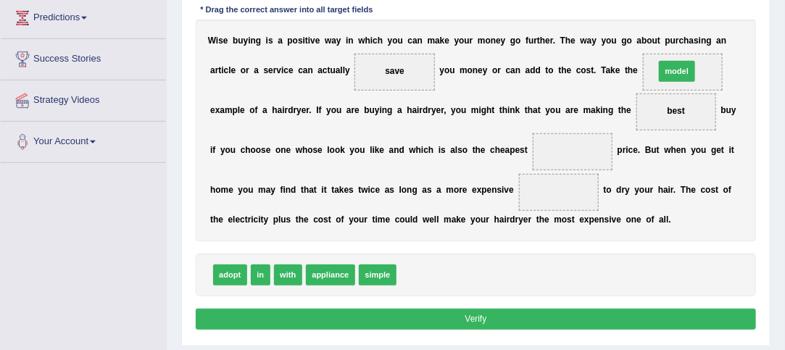
drag, startPoint x: 420, startPoint y: 268, endPoint x: 723, endPoint y: 28, distance: 386.3
click at [723, 28] on div "Instructions: In the text below some words are missing. Drag words from the box…" at bounding box center [475, 140] width 567 height 398
drag, startPoint x: 421, startPoint y: 269, endPoint x: 659, endPoint y: 26, distance: 340.2
click at [659, 26] on div "Instructions: In the text below some words are missing. Drag words from the box…" at bounding box center [475, 140] width 567 height 398
drag, startPoint x: 421, startPoint y: 265, endPoint x: 738, endPoint y: 28, distance: 396.0
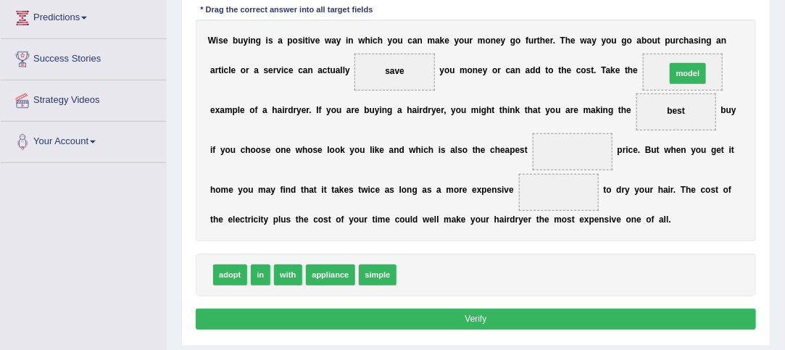
click at [738, 28] on div "Instructions: In the text below some words are missing. Drag words from the box…" at bounding box center [475, 140] width 567 height 398
click at [519, 270] on div "adopt in with appliance simple model" at bounding box center [476, 275] width 561 height 43
click at [447, 273] on div "adopt in with appliance simple model" at bounding box center [476, 275] width 561 height 43
click at [412, 269] on span "model" at bounding box center [418, 274] width 36 height 21
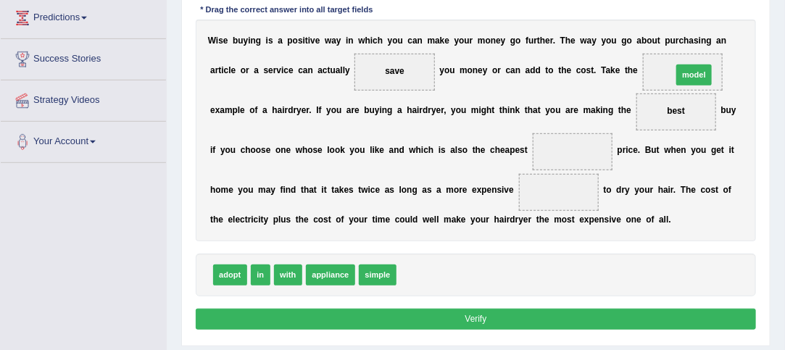
drag, startPoint x: 418, startPoint y: 274, endPoint x: 743, endPoint y: 39, distance: 400.6
click at [743, 39] on div "Instructions: In the text below some words are missing. Drag words from the box…" at bounding box center [475, 140] width 567 height 398
drag, startPoint x: 425, startPoint y: 271, endPoint x: 722, endPoint y: 37, distance: 378.1
click at [494, 274] on div "adopt in with appliance simple" at bounding box center [476, 275] width 561 height 43
drag, startPoint x: 263, startPoint y: 269, endPoint x: 634, endPoint y: 124, distance: 398.2
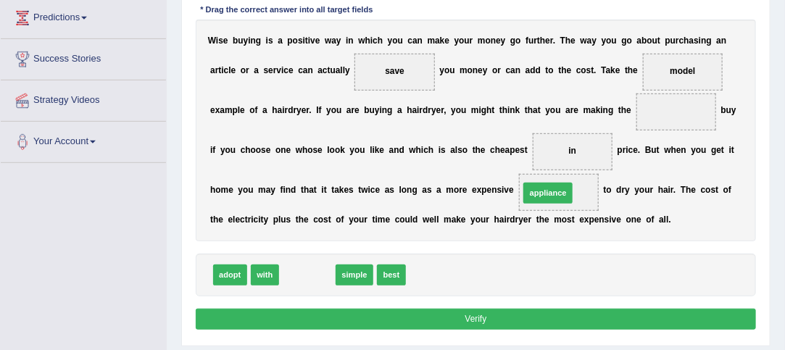
drag, startPoint x: 313, startPoint y: 272, endPoint x: 596, endPoint y: 176, distance: 299.0
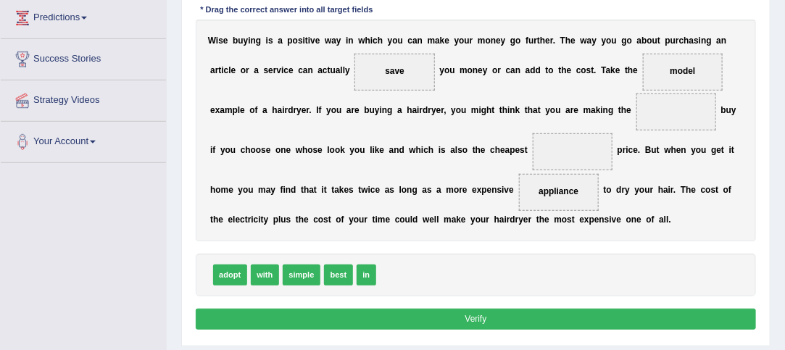
click at [503, 254] on div "adopt with simple best in" at bounding box center [476, 275] width 561 height 43
drag, startPoint x: 365, startPoint y: 275, endPoint x: 612, endPoint y: 127, distance: 288.3
click at [585, 138] on span "in" at bounding box center [572, 151] width 80 height 37
click at [506, 267] on div "adopt with simple best" at bounding box center [476, 275] width 561 height 43
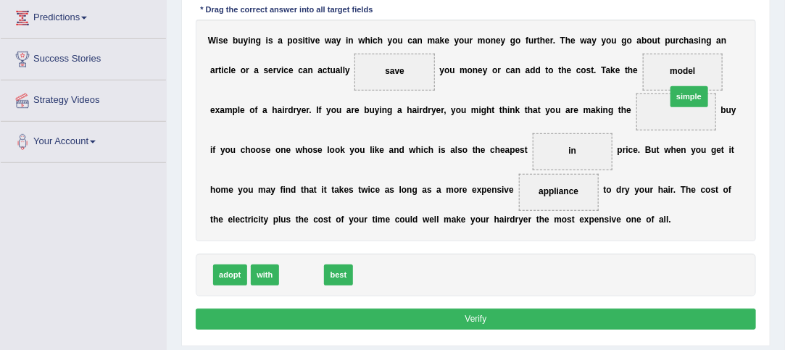
drag, startPoint x: 304, startPoint y: 270, endPoint x: 760, endPoint y: 59, distance: 502.1
click at [760, 59] on div "Practice Reading: Fill In The Blanks 3 Wise Buying Instructions: In the text be…" at bounding box center [475, 115] width 589 height 464
drag, startPoint x: 295, startPoint y: 267, endPoint x: 734, endPoint y: 75, distance: 479.5
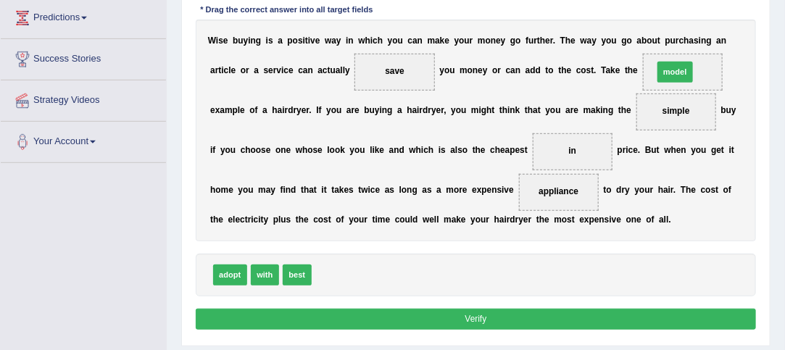
drag, startPoint x: 329, startPoint y: 271, endPoint x: 731, endPoint y: 33, distance: 467.1
click at [731, 33] on div "Instructions: In the text below some words are missing. Drag words from the box…" at bounding box center [475, 140] width 567 height 398
click at [408, 273] on div "adopt with best model" at bounding box center [476, 275] width 561 height 43
drag, startPoint x: 288, startPoint y: 272, endPoint x: 738, endPoint y: 34, distance: 508.2
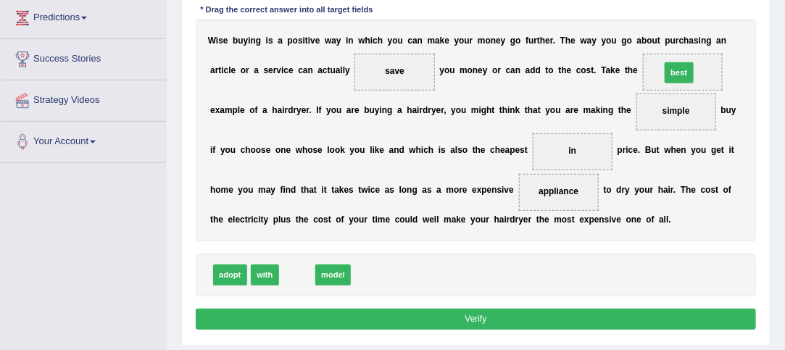
click at [738, 34] on div "Instructions: In the text below some words are missing. Drag words from the box…" at bounding box center [475, 140] width 567 height 398
drag, startPoint x: 290, startPoint y: 274, endPoint x: 747, endPoint y: 34, distance: 516.2
click at [747, 34] on div "Instructions: In the text below some words are missing. Drag words from the box…" at bounding box center [475, 140] width 567 height 398
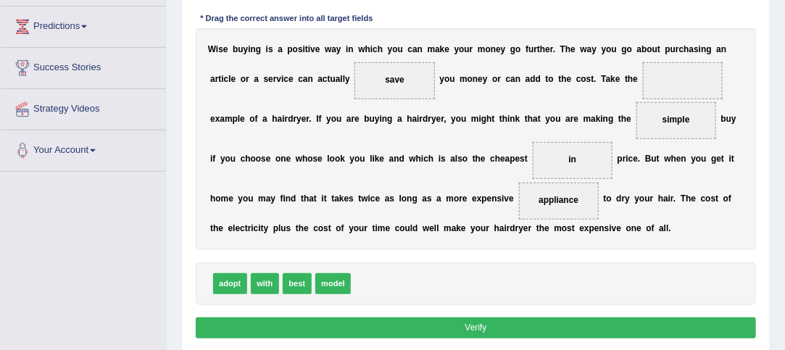
scroll to position [230, 0]
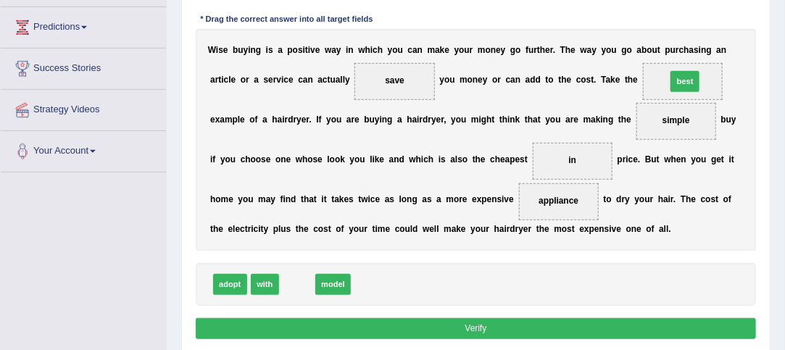
drag, startPoint x: 297, startPoint y: 280, endPoint x: 753, endPoint y: 41, distance: 514.9
click at [753, 41] on div "Instructions: In the text below some words are missing. Drag words from the box…" at bounding box center [475, 150] width 567 height 398
click at [695, 80] on span at bounding box center [683, 81] width 80 height 37
click at [562, 281] on div "adopt with best model" at bounding box center [476, 284] width 561 height 43
drag, startPoint x: 271, startPoint y: 295, endPoint x: 343, endPoint y: 244, distance: 88.4
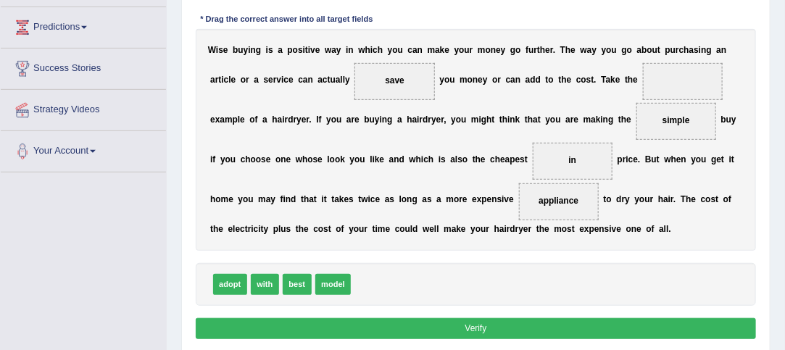
click at [343, 244] on div "Instructions: In the text below some words are missing. Drag words from the box…" at bounding box center [475, 150] width 567 height 398
drag, startPoint x: 296, startPoint y: 282, endPoint x: 759, endPoint y: 43, distance: 521.0
click at [759, 43] on div "Practice Reading: Fill In The Blanks 3 Wise Buying Instructions: In the text be…" at bounding box center [475, 124] width 589 height 464
drag, startPoint x: 295, startPoint y: 283, endPoint x: 772, endPoint y: 37, distance: 536.3
click at [772, 37] on div "Home Practice Reading: Fill In The Blanks Wise Buying « Prev Next » Report Ques…" at bounding box center [476, 132] width 618 height 724
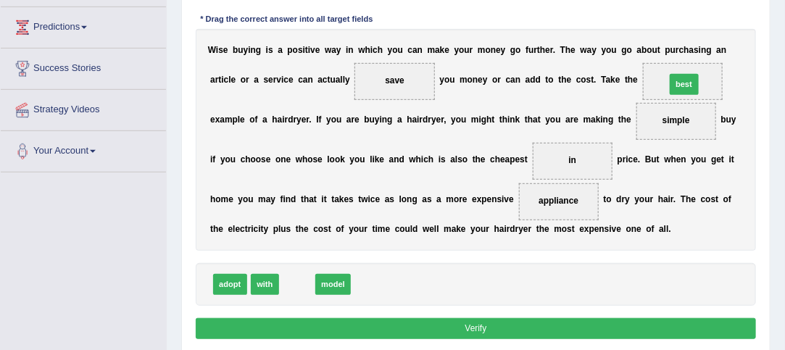
drag, startPoint x: 291, startPoint y: 283, endPoint x: 745, endPoint y: 47, distance: 512.3
click at [745, 47] on div "Instructions: In the text below some words are missing. Drag words from the box…" at bounding box center [475, 150] width 567 height 398
click at [598, 328] on button "Verify" at bounding box center [476, 328] width 561 height 21
drag, startPoint x: 293, startPoint y: 285, endPoint x: 745, endPoint y: 46, distance: 512.0
click at [745, 46] on div "Instructions: In the text below some words are missing. Drag words from the box…" at bounding box center [475, 150] width 567 height 398
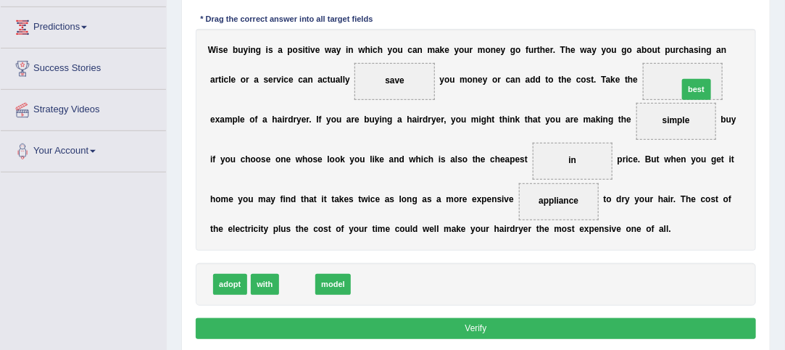
drag, startPoint x: 285, startPoint y: 283, endPoint x: 754, endPoint y: 53, distance: 522.6
click at [754, 53] on div "Instructions: In the text below some words are missing. Drag words from the box…" at bounding box center [475, 150] width 567 height 398
click at [688, 75] on span at bounding box center [683, 81] width 80 height 37
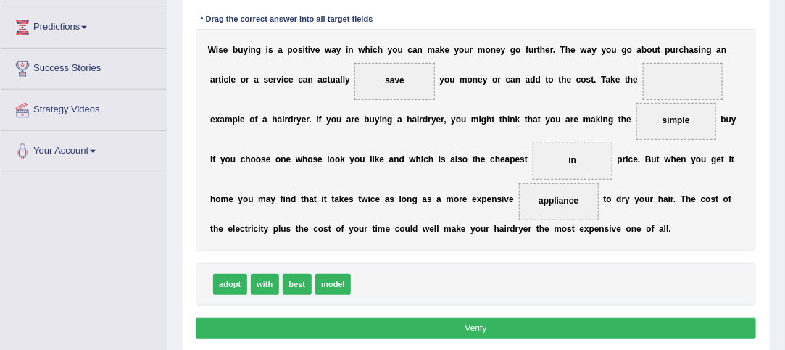
click at [688, 75] on span at bounding box center [683, 81] width 80 height 37
drag, startPoint x: 294, startPoint y: 279, endPoint x: 760, endPoint y: 35, distance: 525.6
click at [760, 35] on div "Practice Reading: Fill In The Blanks 3 Wise Buying Instructions: In the text be…" at bounding box center [475, 124] width 589 height 464
drag, startPoint x: 291, startPoint y: 285, endPoint x: 769, endPoint y: 37, distance: 538.5
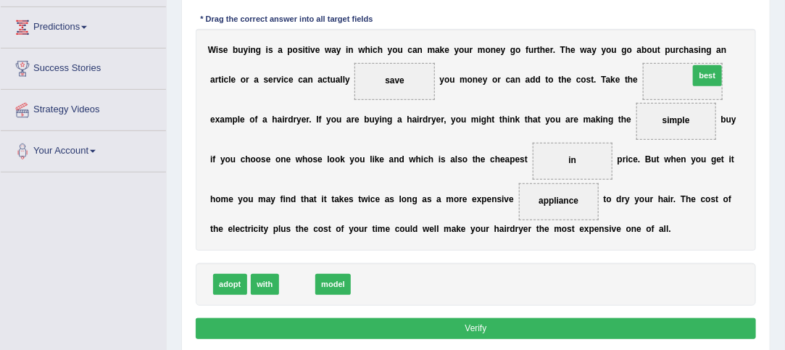
click at [769, 37] on div "Practice Reading: Fill In The Blanks 3 Wise Buying Instructions: In the text be…" at bounding box center [475, 124] width 589 height 464
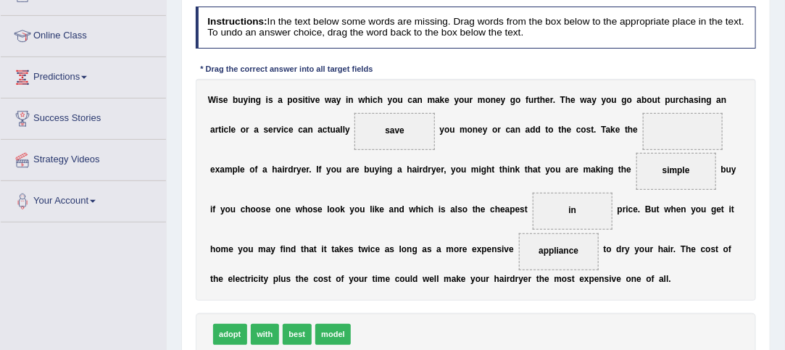
scroll to position [193, 0]
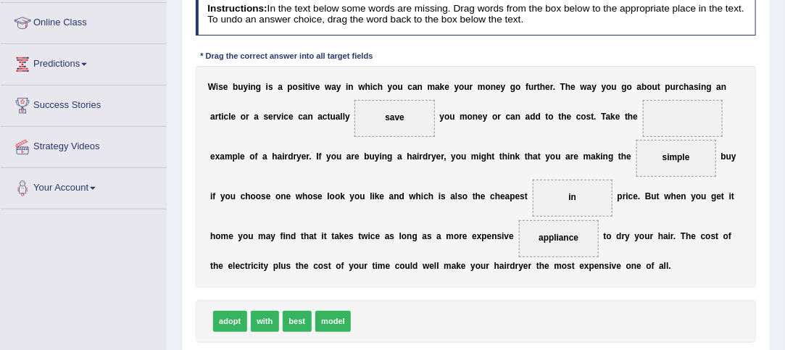
click at [305, 317] on span "best" at bounding box center [297, 321] width 29 height 21
click at [667, 125] on span at bounding box center [683, 118] width 80 height 37
drag, startPoint x: 291, startPoint y: 315, endPoint x: 715, endPoint y: 74, distance: 488.3
click at [715, 74] on div "Instructions: In the text below some words are missing. Drag words from the box…" at bounding box center [475, 187] width 567 height 398
drag, startPoint x: 298, startPoint y: 318, endPoint x: 753, endPoint y: 73, distance: 516.1
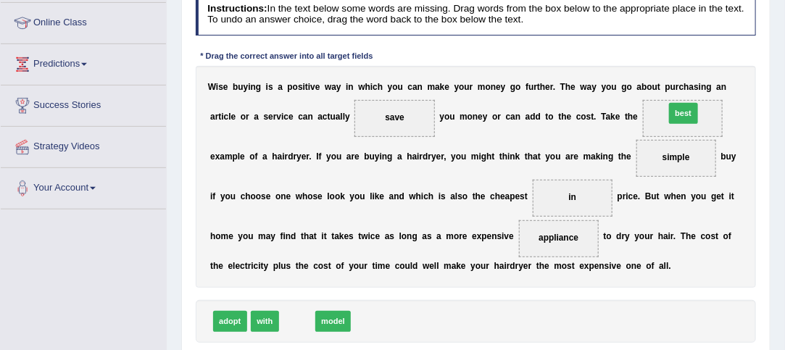
click at [753, 73] on div "Instructions: In the text below some words are missing. Drag words from the box…" at bounding box center [475, 187] width 567 height 398
click at [565, 317] on div "adopt with best model" at bounding box center [476, 321] width 561 height 43
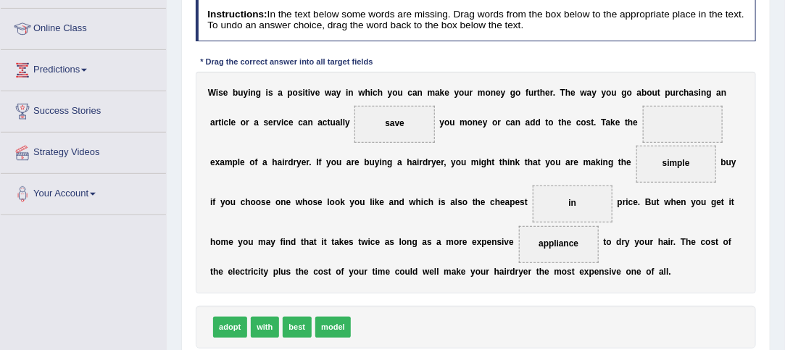
scroll to position [189, 0]
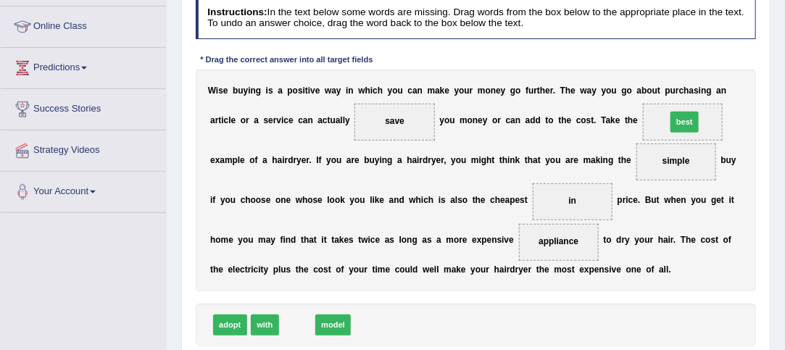
drag, startPoint x: 293, startPoint y: 317, endPoint x: 746, endPoint y: 81, distance: 510.7
click at [746, 81] on div "Instructions: In the text below some words are missing. Drag words from the box…" at bounding box center [475, 190] width 567 height 398
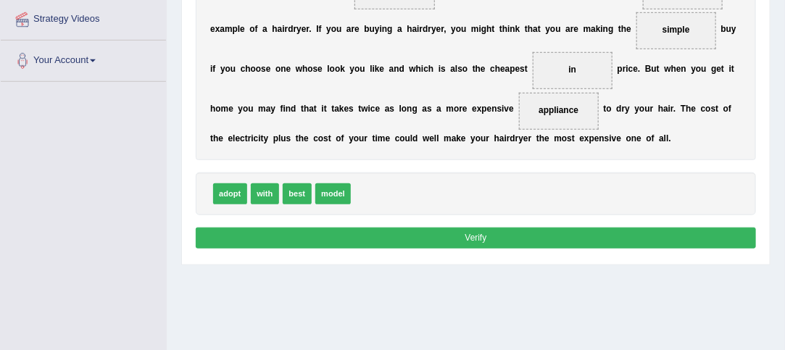
scroll to position [346, 0]
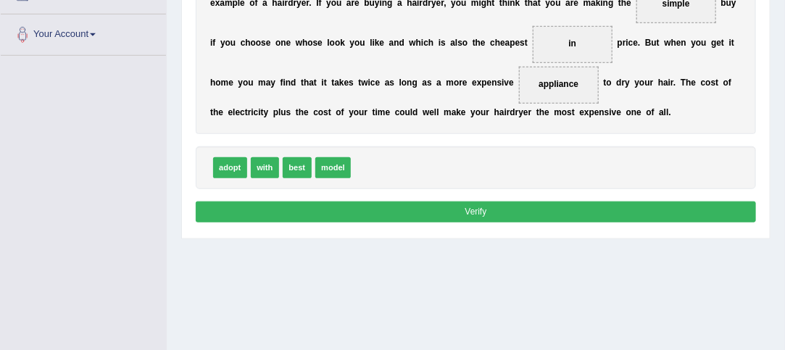
click at [473, 210] on button "Verify" at bounding box center [476, 211] width 561 height 21
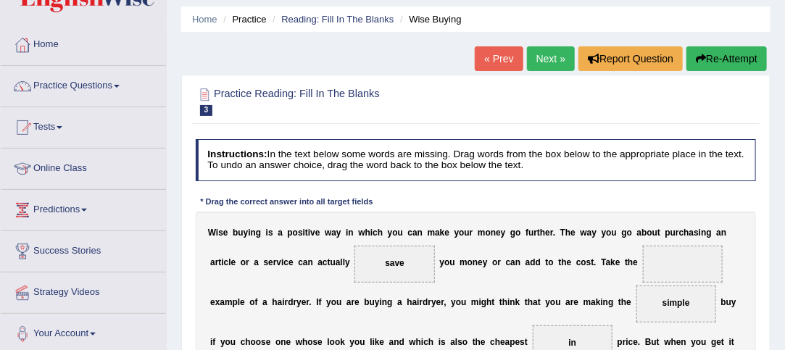
scroll to position [43, 0]
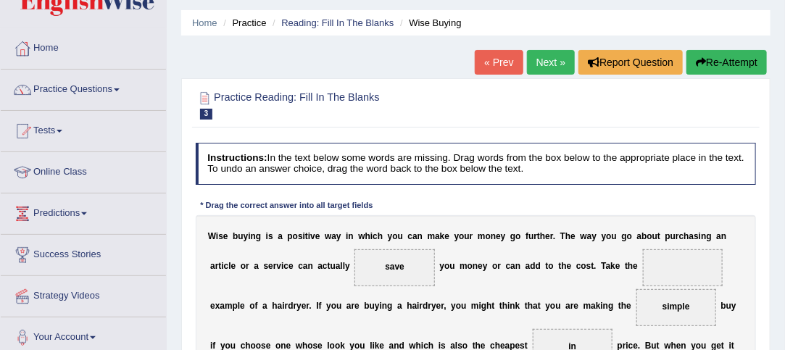
click at [710, 60] on button "Re-Attempt" at bounding box center [726, 62] width 80 height 25
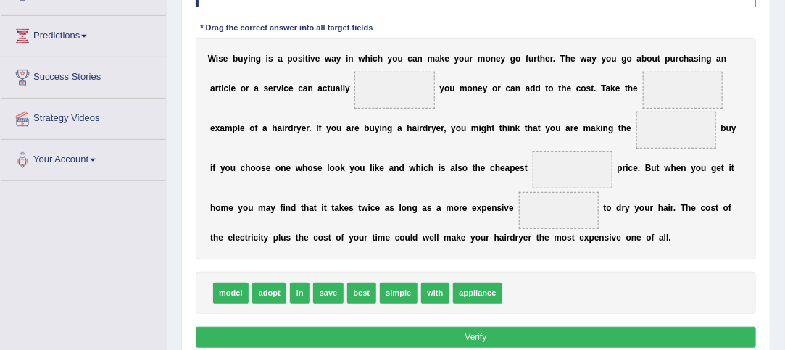
scroll to position [226, 0]
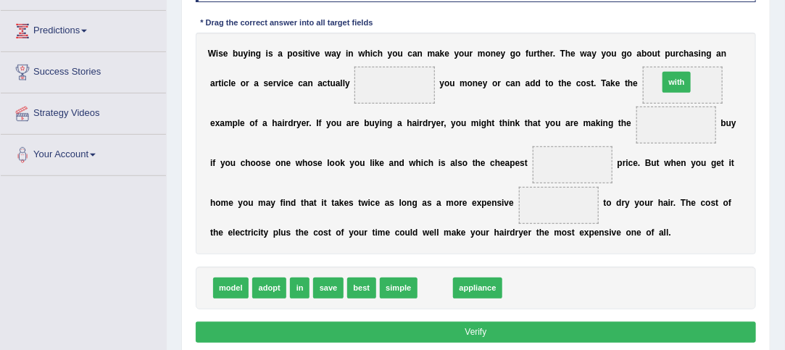
drag, startPoint x: 429, startPoint y: 286, endPoint x: 713, endPoint y: 44, distance: 373.1
click at [713, 44] on div "Instructions: In the text below some words are missing. Drag words from the box…" at bounding box center [475, 153] width 567 height 398
drag, startPoint x: 385, startPoint y: 286, endPoint x: 722, endPoint y: 43, distance: 415.0
click at [722, 43] on div "Instructions: In the text below some words are missing. Drag words from the box…" at bounding box center [475, 153] width 567 height 398
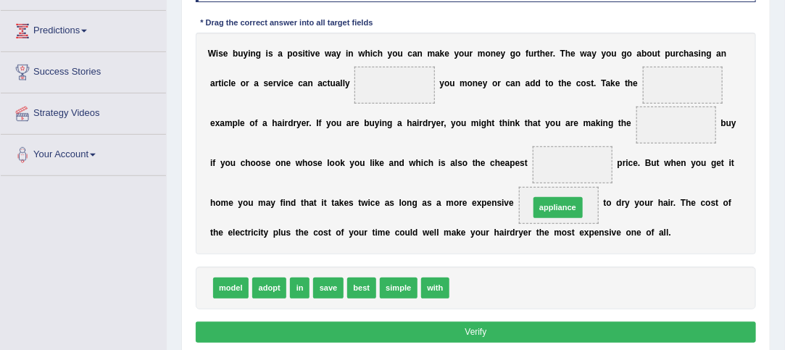
drag, startPoint x: 471, startPoint y: 285, endPoint x: 565, endPoint y: 190, distance: 133.7
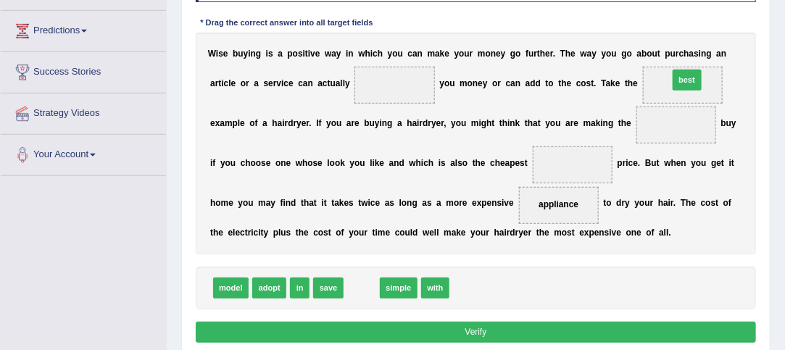
drag, startPoint x: 357, startPoint y: 285, endPoint x: 740, endPoint y: 40, distance: 454.2
click at [740, 40] on div "Instructions: In the text below some words are missing. Drag words from the box…" at bounding box center [475, 153] width 567 height 398
drag, startPoint x: 352, startPoint y: 288, endPoint x: 603, endPoint y: 143, distance: 289.5
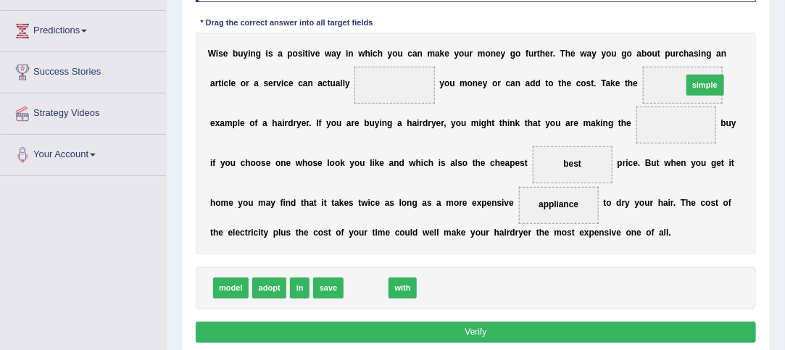
drag, startPoint x: 360, startPoint y: 288, endPoint x: 759, endPoint y: 50, distance: 464.3
click at [759, 50] on div "Instructions: In the text below some words are missing. Drag words from the box…" at bounding box center [475, 153] width 567 height 398
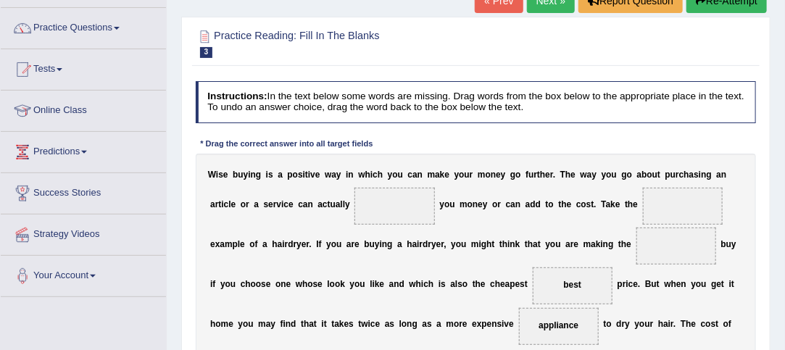
scroll to position [0, 0]
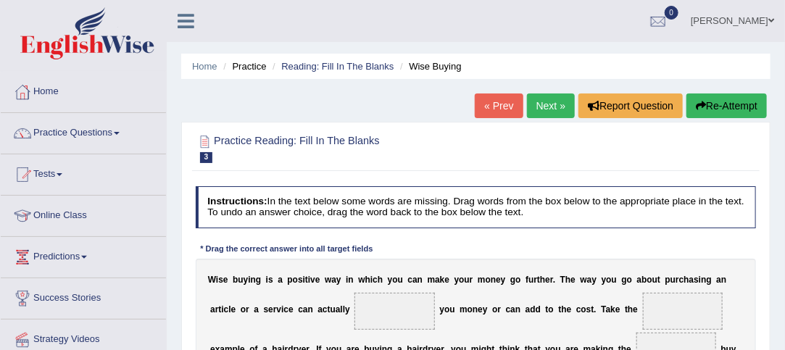
click at [546, 100] on link "Next »" at bounding box center [551, 105] width 48 height 25
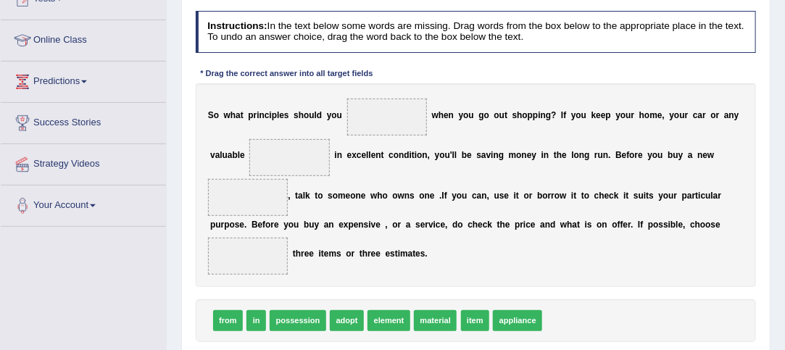
scroll to position [179, 0]
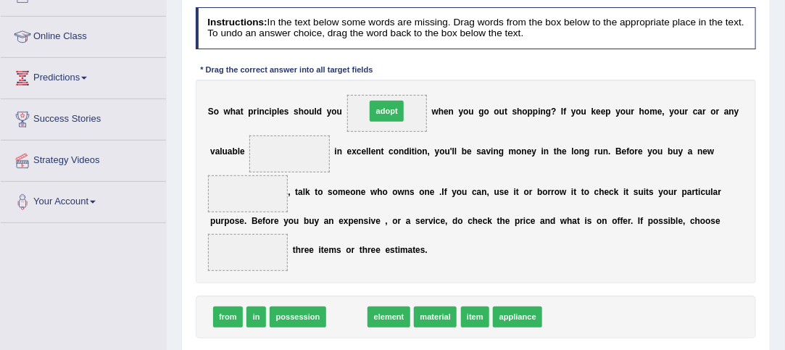
drag, startPoint x: 347, startPoint y: 320, endPoint x: 394, endPoint y: 79, distance: 245.8
click at [394, 79] on div "Instructions: In the text below some words are missing. Drag words from the box…" at bounding box center [475, 191] width 567 height 380
drag, startPoint x: 343, startPoint y: 312, endPoint x: 393, endPoint y: 73, distance: 243.4
click at [393, 73] on div "Instructions: In the text below some words are missing. Drag words from the box…" at bounding box center [475, 191] width 567 height 380
drag, startPoint x: 343, startPoint y: 317, endPoint x: 404, endPoint y: 73, distance: 250.7
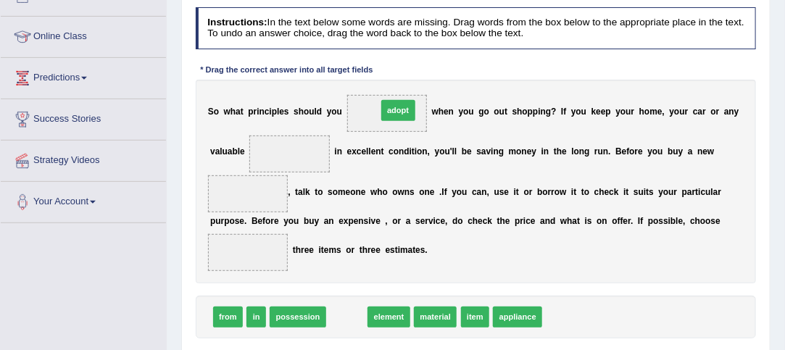
click at [404, 73] on div "Instructions: In the text below some words are missing. Drag words from the box…" at bounding box center [475, 191] width 567 height 380
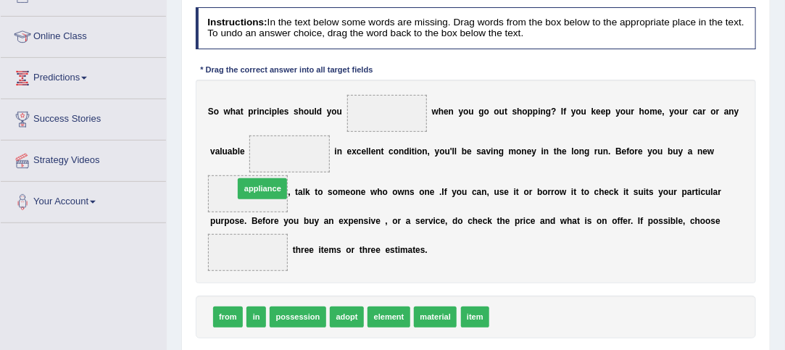
drag, startPoint x: 517, startPoint y: 321, endPoint x: 217, endPoint y: 171, distance: 335.3
click at [588, 280] on div "S o w h a t p r i n c i p l e s s h o u l d y o u w h e n y o u g o o u t s h o…" at bounding box center [476, 182] width 561 height 204
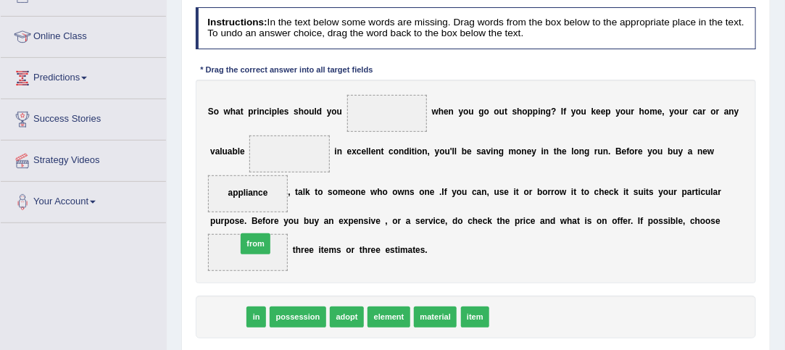
drag, startPoint x: 223, startPoint y: 311, endPoint x: 256, endPoint y: 226, distance: 90.8
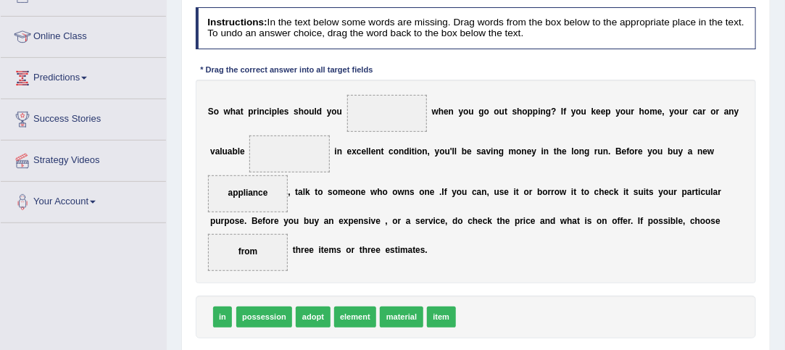
click at [498, 266] on div "S o w h a t p r i n c i p l e s s h o u l d y o u w h e n y o u g o o u t s h o…" at bounding box center [476, 182] width 561 height 204
drag, startPoint x: 406, startPoint y: 314, endPoint x: 293, endPoint y: 125, distance: 220.3
click at [498, 276] on div "S o w h a t p r i n c i p l e s s h o u l d y o u w h e n y o u g o o u t s h o…" at bounding box center [476, 182] width 561 height 204
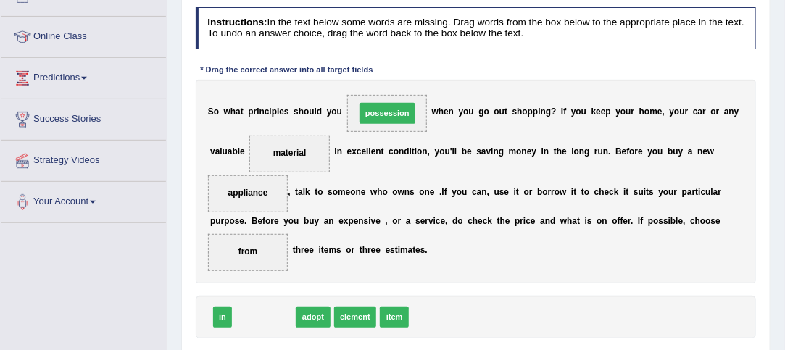
drag, startPoint x: 259, startPoint y: 312, endPoint x: 404, endPoint y: 72, distance: 279.6
click at [404, 72] on div "Instructions: In the text below some words are missing. Drag words from the box…" at bounding box center [475, 191] width 567 height 380
drag, startPoint x: 256, startPoint y: 317, endPoint x: 404, endPoint y: 72, distance: 285.4
click at [404, 72] on div "Instructions: In the text below some words are missing. Drag words from the box…" at bounding box center [475, 191] width 567 height 380
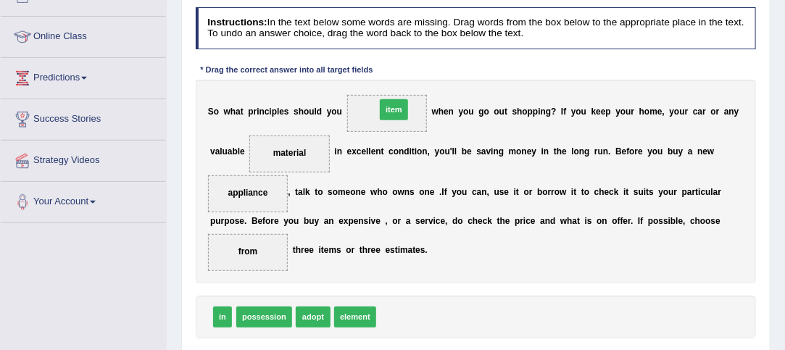
drag, startPoint x: 392, startPoint y: 311, endPoint x: 391, endPoint y: 67, distance: 243.4
click at [391, 67] on div "Instructions: In the text below some words are missing. Drag words from the box…" at bounding box center [475, 191] width 567 height 380
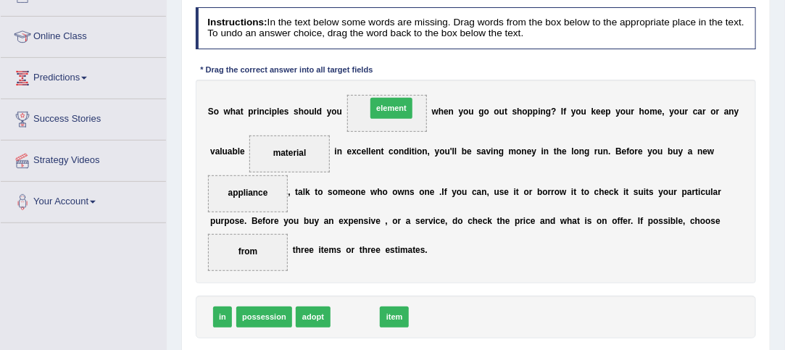
drag, startPoint x: 349, startPoint y: 309, endPoint x: 392, endPoint y: 65, distance: 247.9
click at [392, 65] on div "Instructions: In the text below some words are missing. Drag words from the box…" at bounding box center [475, 191] width 567 height 380
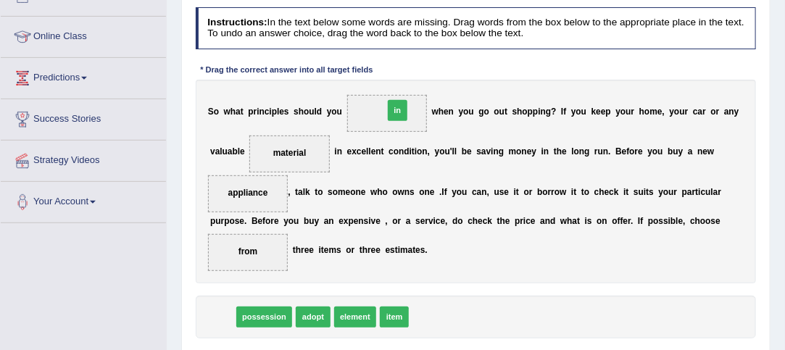
drag, startPoint x: 226, startPoint y: 314, endPoint x: 432, endPoint y: 71, distance: 318.7
click at [432, 71] on div "Instructions: In the text below some words are missing. Drag words from the box…" at bounding box center [475, 191] width 567 height 380
click at [540, 285] on div "Instructions: In the text below some words are missing. Drag words from the box…" at bounding box center [475, 191] width 567 height 380
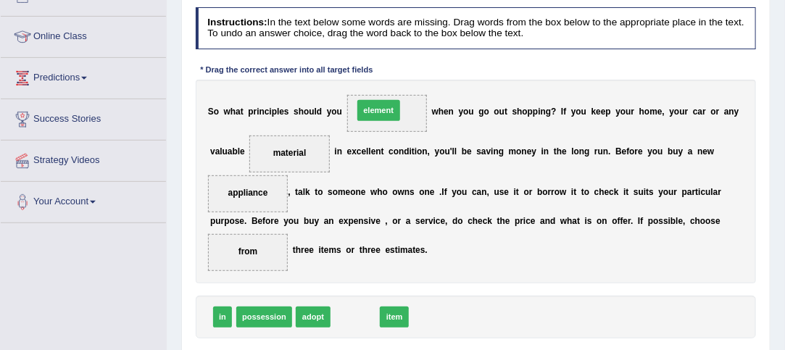
drag, startPoint x: 351, startPoint y: 312, endPoint x: 379, endPoint y: 69, distance: 244.3
click at [379, 69] on div "Instructions: In the text below some words are missing. Drag words from the box…" at bounding box center [475, 191] width 567 height 380
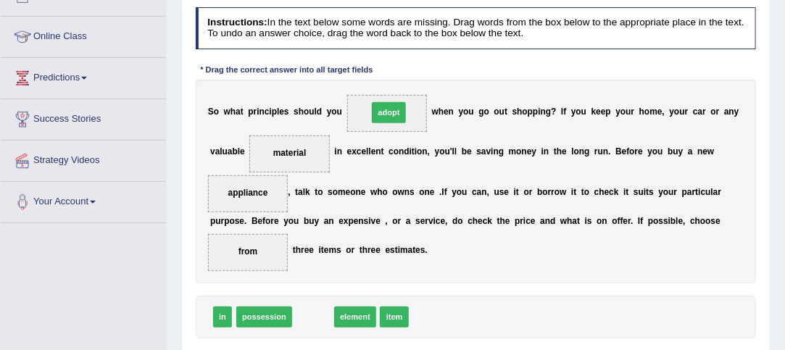
drag, startPoint x: 306, startPoint y: 315, endPoint x: 395, endPoint y: 75, distance: 255.8
click at [395, 75] on div "Instructions: In the text below some words are missing. Drag words from the box…" at bounding box center [475, 191] width 567 height 380
drag, startPoint x: 306, startPoint y: 320, endPoint x: 397, endPoint y: 78, distance: 259.3
click at [397, 78] on div "Instructions: In the text below some words are missing. Drag words from the box…" at bounding box center [475, 191] width 567 height 380
drag, startPoint x: 306, startPoint y: 314, endPoint x: 385, endPoint y: 72, distance: 254.1
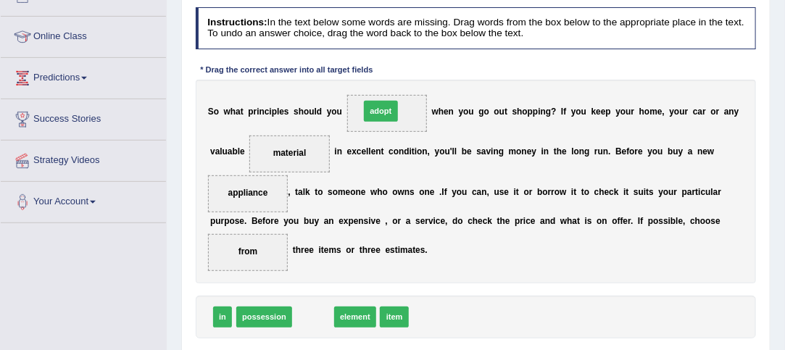
click at [385, 72] on div "Instructions: In the text below some words are missing. Drag words from the box…" at bounding box center [475, 191] width 567 height 380
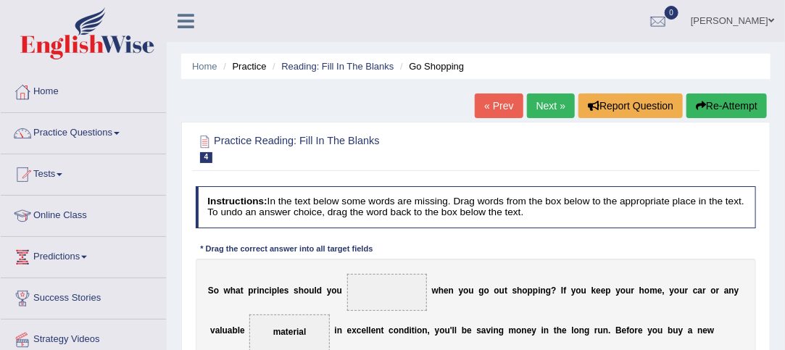
click at [511, 22] on ul "Randeep sidhu Toggle navigation Username: Randeep_sidhu Access Type: Online Sub…" at bounding box center [568, 20] width 433 height 41
drag, startPoint x: 784, startPoint y: 43, endPoint x: 786, endPoint y: 79, distance: 36.3
click at [784, 79] on html "Toggle navigation Home Practice Questions Speaking Practice Read Aloud Repeat S…" at bounding box center [392, 175] width 785 height 350
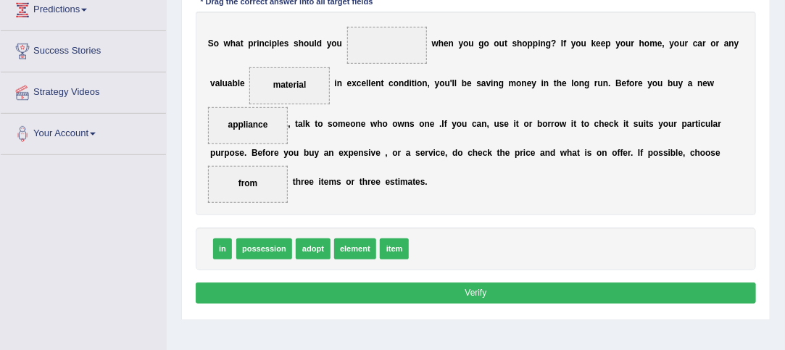
scroll to position [248, 0]
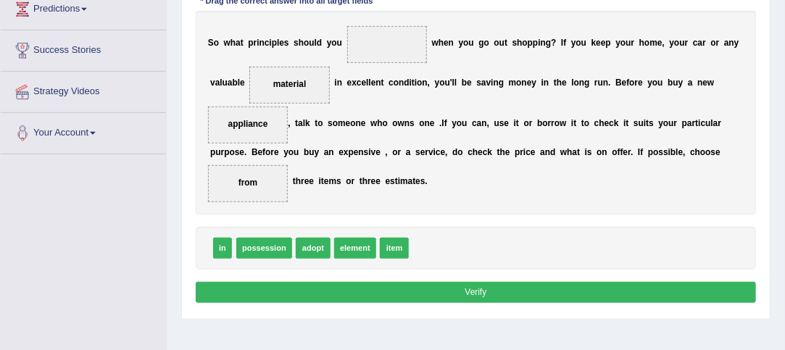
click at [495, 295] on button "Verify" at bounding box center [476, 292] width 561 height 21
drag, startPoint x: 304, startPoint y: 246, endPoint x: 390, endPoint y: 4, distance: 256.2
click at [390, 4] on div "Instructions: In the text below some words are missing. Drag words from the box…" at bounding box center [475, 123] width 567 height 380
drag, startPoint x: 304, startPoint y: 248, endPoint x: 390, endPoint y: 8, distance: 254.6
click at [390, 8] on div "Instructions: In the text below some words are missing. Drag words from the box…" at bounding box center [475, 123] width 567 height 380
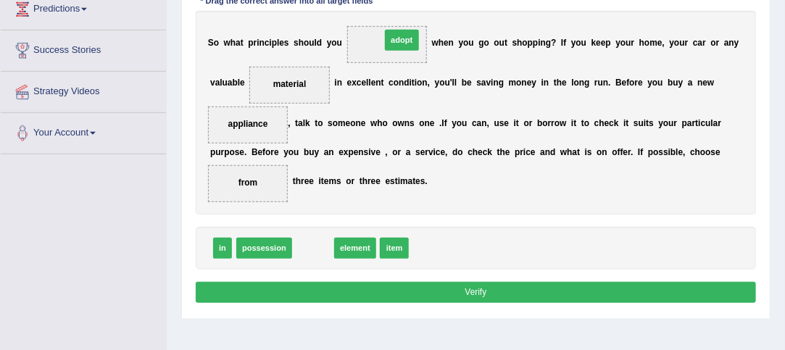
drag, startPoint x: 304, startPoint y: 246, endPoint x: 408, endPoint y: 2, distance: 265.5
click at [408, 2] on div "Instructions: In the text below some words are missing. Drag words from the box…" at bounding box center [475, 123] width 567 height 380
click at [555, 158] on div "S o w h a t p r i n c i p l e s s h o u l d y o u w h e n y o u g o o u t s h o…" at bounding box center [476, 113] width 561 height 204
click at [482, 291] on button "Verify" at bounding box center [476, 292] width 561 height 21
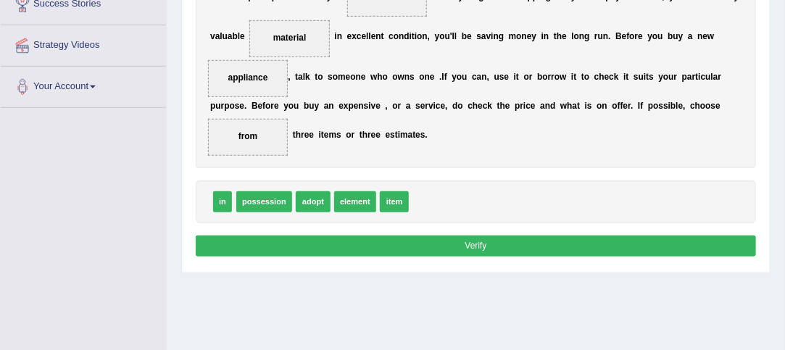
scroll to position [306, 0]
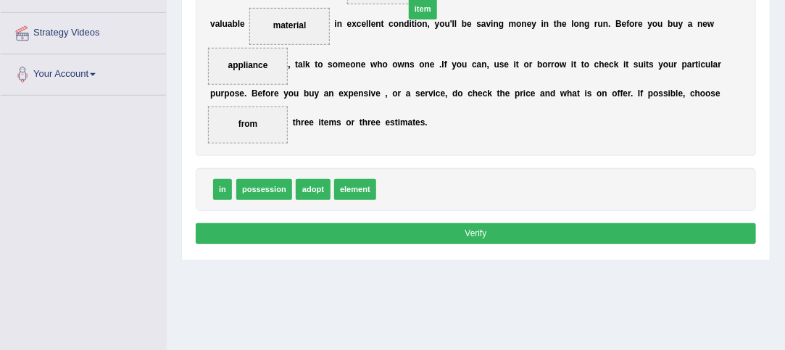
drag, startPoint x: 387, startPoint y: 184, endPoint x: 418, endPoint y: -28, distance: 213.8
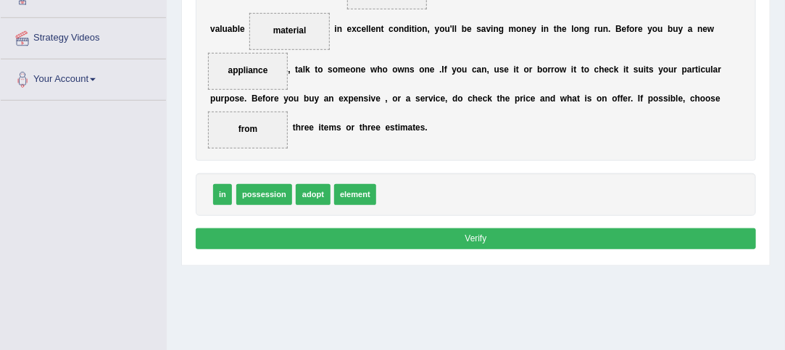
scroll to position [303, 0]
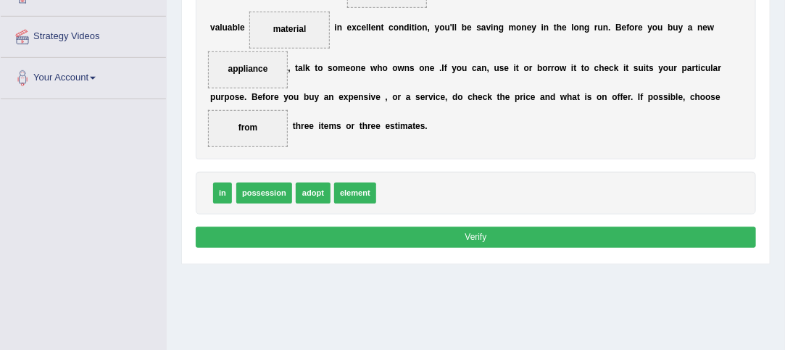
click at [500, 234] on button "Verify" at bounding box center [476, 237] width 561 height 21
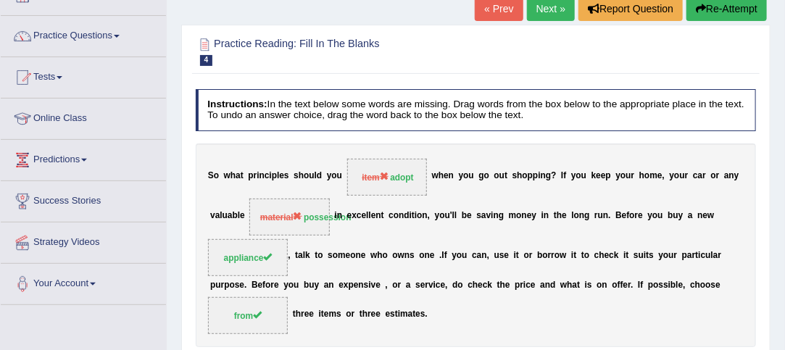
scroll to position [0, 0]
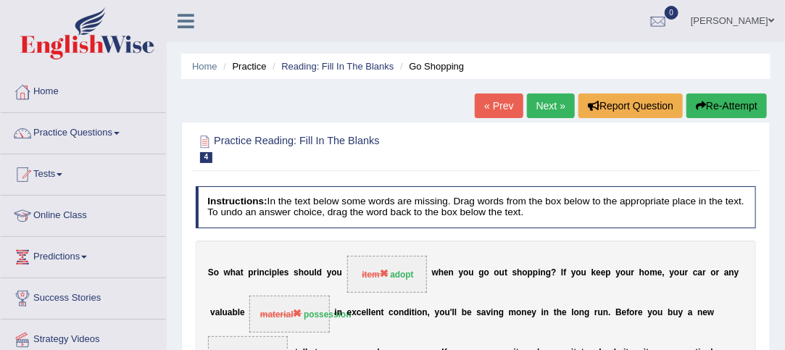
click at [537, 103] on link "Next »" at bounding box center [551, 105] width 48 height 25
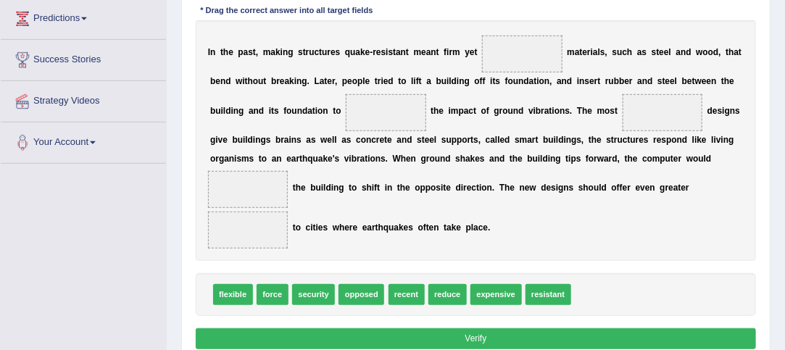
scroll to position [241, 0]
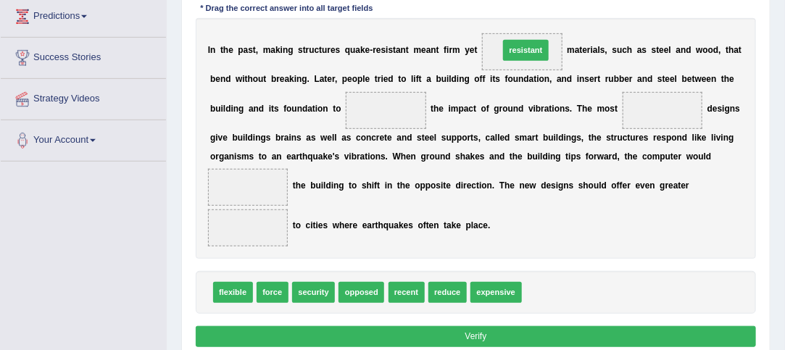
drag, startPoint x: 559, startPoint y: 293, endPoint x: 533, endPoint y: 9, distance: 285.2
click at [533, 9] on div "Instructions: In the text below some words are missing. Drag words from the box…" at bounding box center [475, 148] width 567 height 417
drag, startPoint x: 533, startPoint y: 289, endPoint x: 503, endPoint y: 5, distance: 285.6
click at [503, 5] on div "Instructions: In the text below some words are missing. Drag words from the box…" at bounding box center [475, 148] width 567 height 417
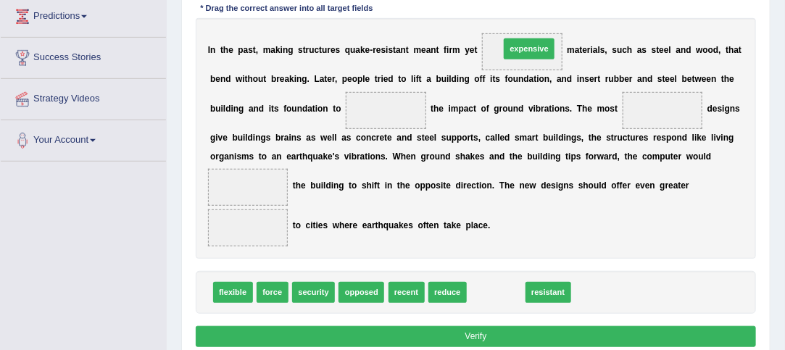
drag, startPoint x: 486, startPoint y: 290, endPoint x: 525, endPoint y: 3, distance: 289.5
click at [525, 3] on div "Instructions: In the text below some words are missing. Drag words from the box…" at bounding box center [475, 148] width 567 height 417
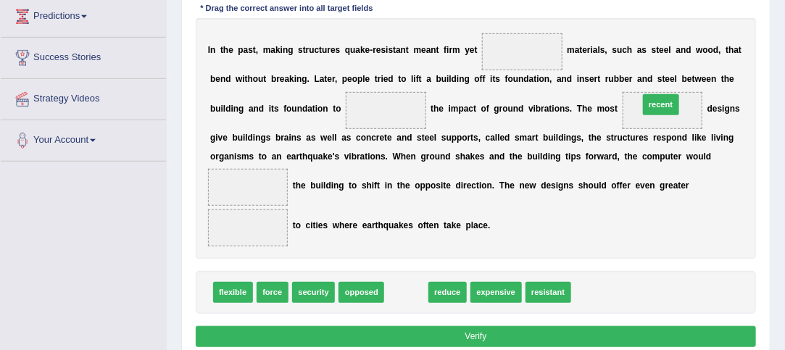
drag, startPoint x: 406, startPoint y: 288, endPoint x: 706, endPoint y: 67, distance: 371.5
click at [706, 67] on div "Instructions: In the text below some words are missing. Drag words from the box…" at bounding box center [475, 148] width 567 height 417
drag, startPoint x: 403, startPoint y: 291, endPoint x: 713, endPoint y: 73, distance: 379.1
click at [713, 73] on div "Instructions: In the text below some words are missing. Drag words from the box…" at bounding box center [475, 148] width 567 height 417
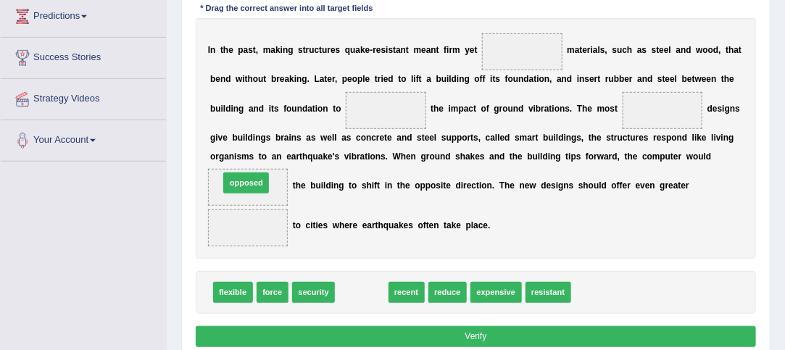
drag, startPoint x: 362, startPoint y: 291, endPoint x: 226, endPoint y: 163, distance: 186.5
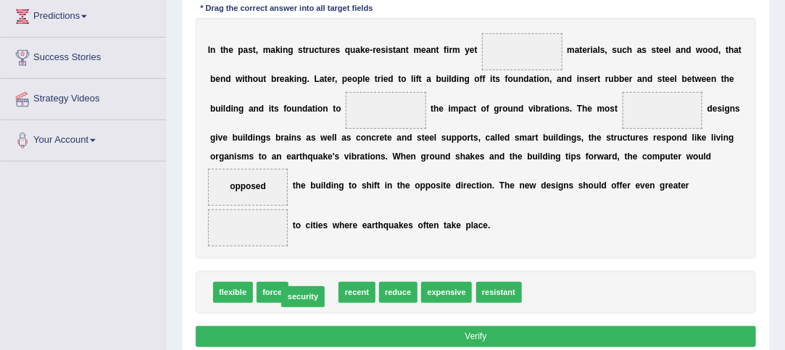
drag, startPoint x: 312, startPoint y: 285, endPoint x: 299, endPoint y: 291, distance: 13.6
click at [236, 292] on span "flexible" at bounding box center [233, 292] width 40 height 21
click at [516, 251] on div "I n t h e p a s t , m a k i n g s t r u c t u r e s q u a k e - r e s i s t a n…" at bounding box center [476, 138] width 561 height 241
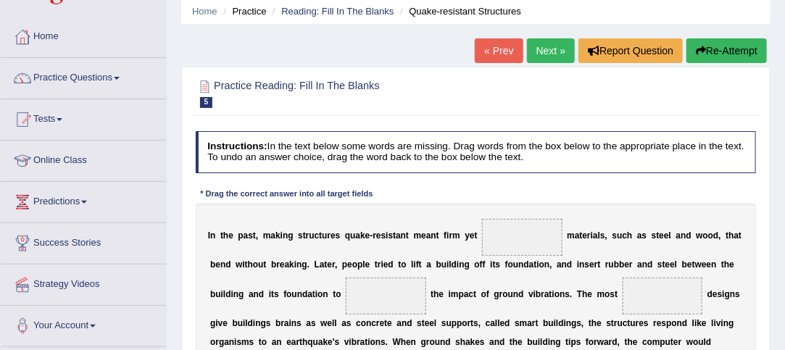
scroll to position [0, 0]
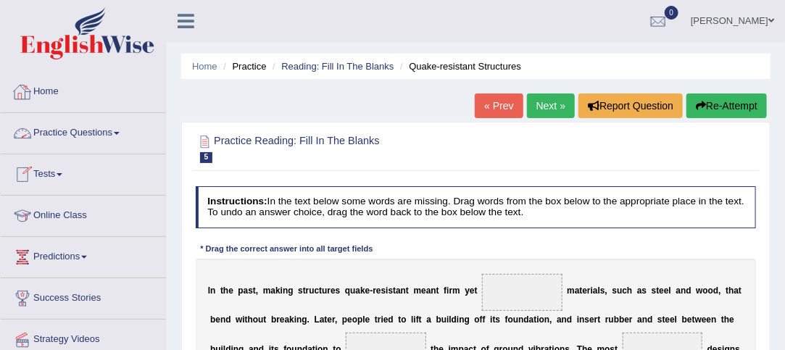
click at [116, 127] on link "Practice Questions" at bounding box center [83, 131] width 165 height 36
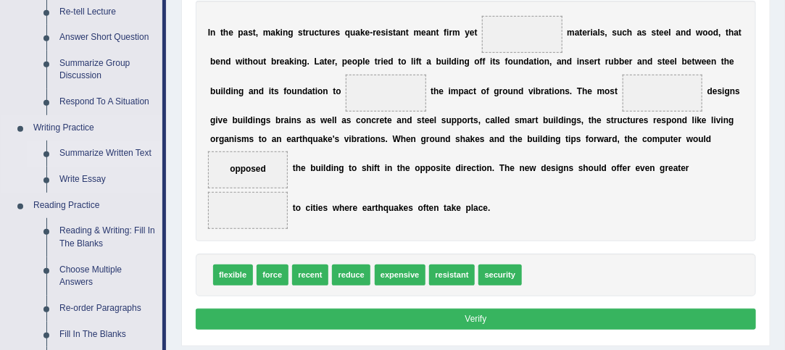
scroll to position [271, 0]
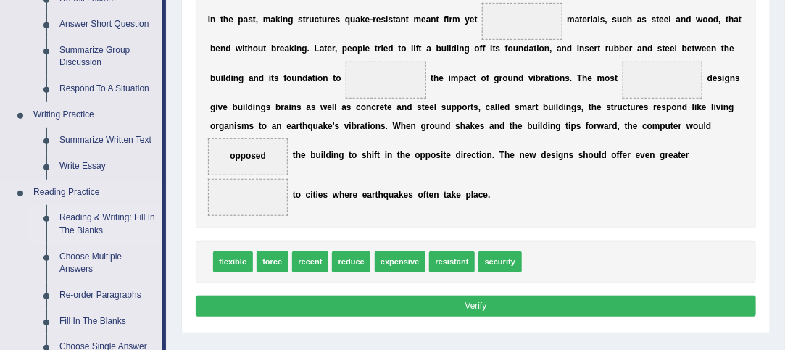
click at [100, 223] on link "Reading & Writing: Fill In The Blanks" at bounding box center [107, 224] width 109 height 38
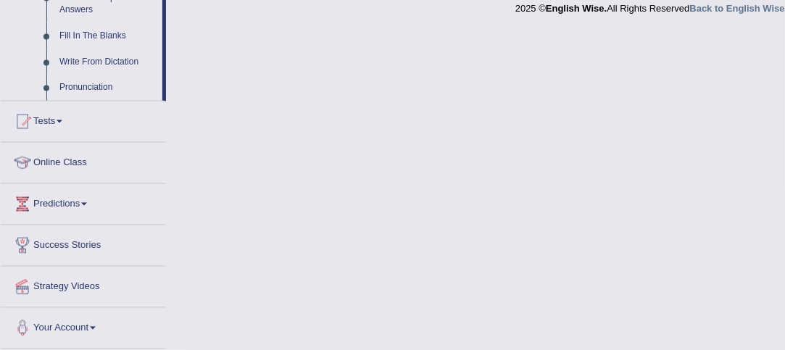
scroll to position [696, 0]
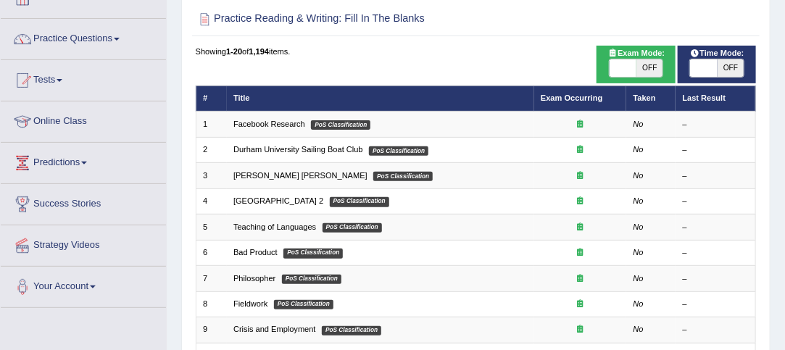
scroll to position [109, 0]
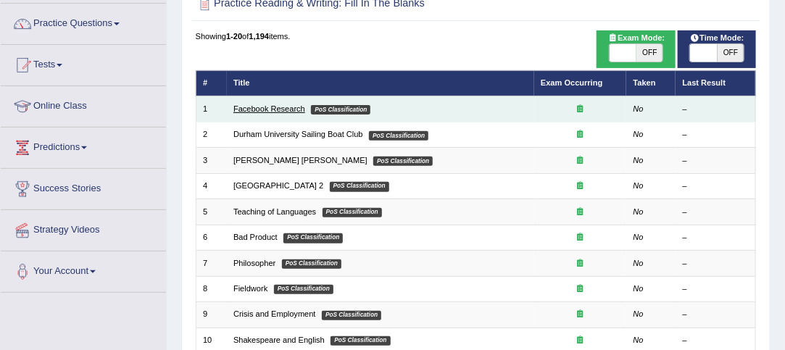
click at [293, 104] on link "Facebook Research" at bounding box center [269, 108] width 72 height 9
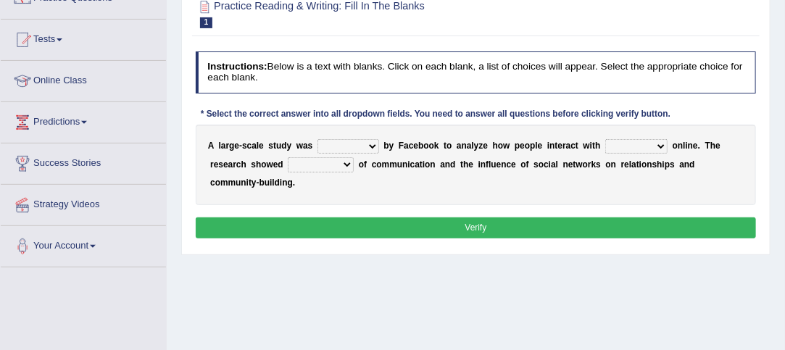
scroll to position [142, 0]
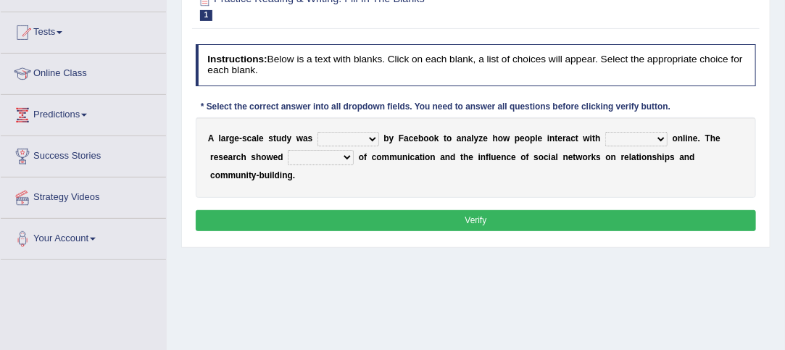
click at [373, 135] on select "surveyed had asked made" at bounding box center [348, 139] width 62 height 14
click at [412, 167] on div "A l a r g e - s c a l e s t u d y w a s surveyed had asked made b y F a c e b o…" at bounding box center [476, 157] width 561 height 80
click at [661, 138] on select "together all each other another" at bounding box center [636, 139] width 62 height 14
select select "each other"
click at [605, 132] on select "together all each other another" at bounding box center [636, 139] width 62 height 14
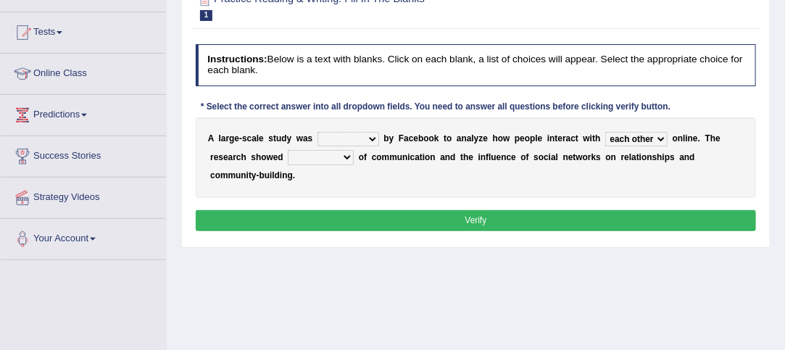
click at [346, 156] on select "advantages standards fellowships patterns" at bounding box center [321, 157] width 66 height 14
select select "advantages"
click at [288, 150] on select "advantages standards fellowships patterns" at bounding box center [321, 157] width 66 height 14
click at [369, 138] on select "surveyed had asked made" at bounding box center [348, 139] width 62 height 14
select select "surveyed"
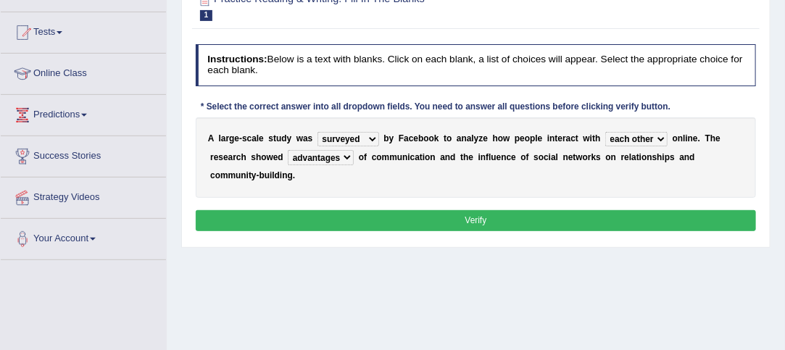
click at [317, 132] on select "surveyed had asked made" at bounding box center [348, 139] width 62 height 14
click at [474, 215] on button "Verify" at bounding box center [476, 220] width 561 height 21
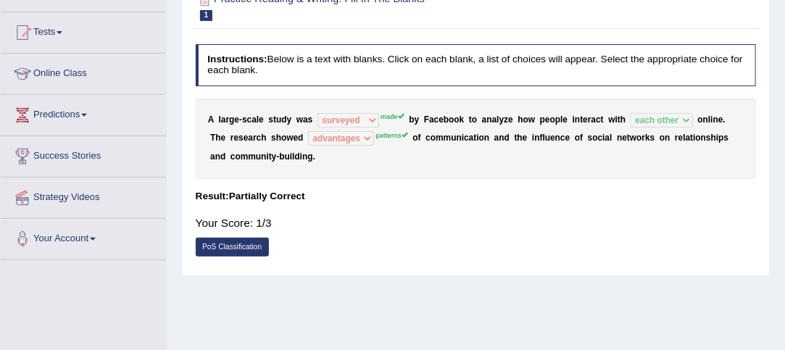
click at [252, 242] on link "PoS Classification" at bounding box center [232, 247] width 73 height 19
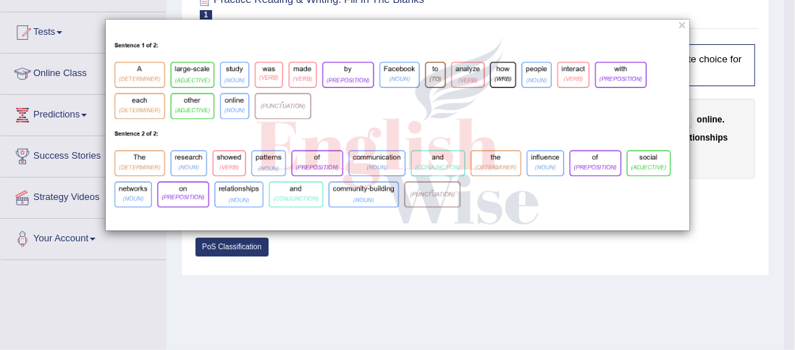
click at [338, 275] on div "×" at bounding box center [397, 175] width 795 height 350
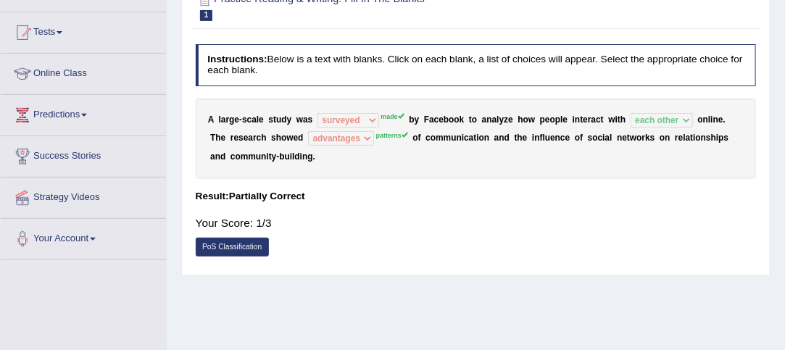
scroll to position [0, 0]
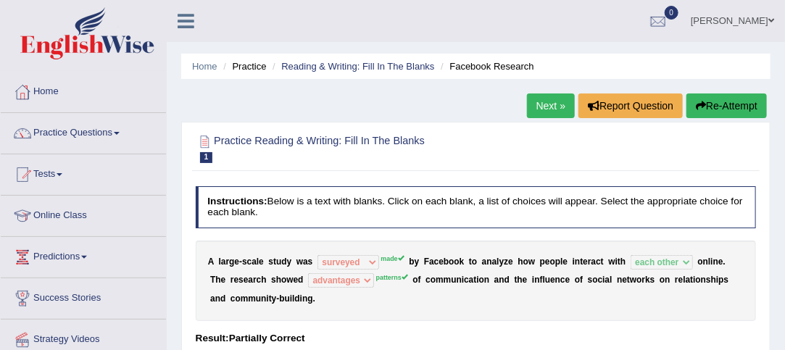
click at [555, 102] on link "Next »" at bounding box center [551, 105] width 48 height 25
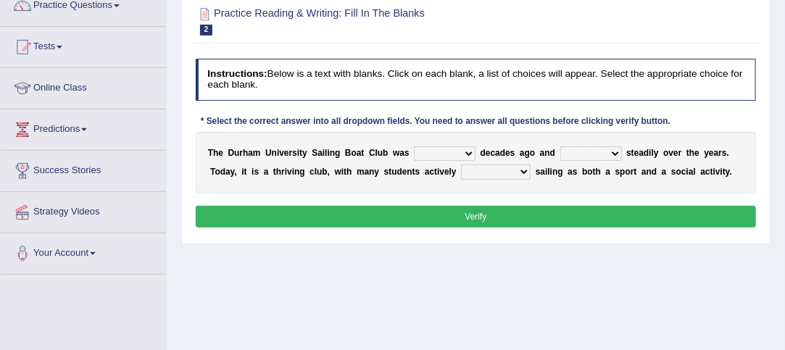
scroll to position [133, 0]
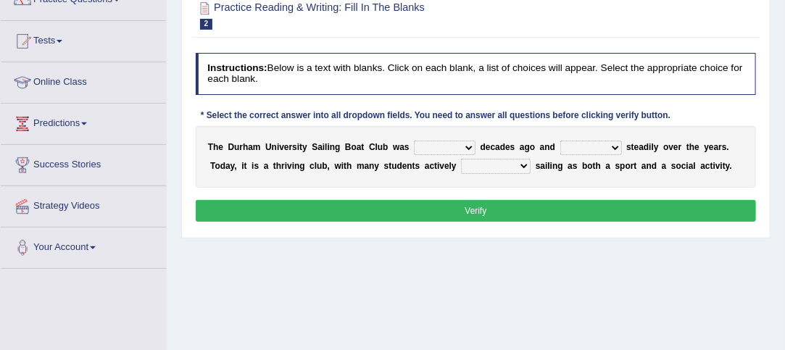
click at [469, 144] on select "found fund founded find" at bounding box center [445, 148] width 62 height 14
select select "founded"
click at [414, 141] on select "found fund founded find" at bounding box center [445, 148] width 62 height 14
click at [467, 149] on select "found fund founded find" at bounding box center [445, 148] width 62 height 14
click at [465, 149] on select "found fund founded find" at bounding box center [445, 148] width 62 height 14
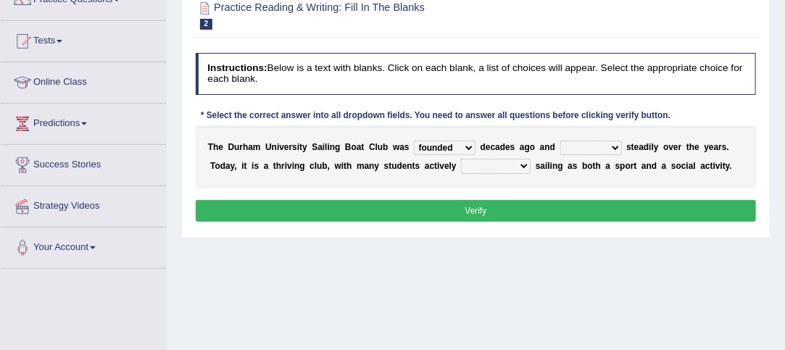
click at [613, 145] on select "grow growing has grown grown" at bounding box center [591, 148] width 62 height 14
select select "has grown"
click at [560, 141] on select "grow growing has grown grown" at bounding box center [591, 148] width 62 height 14
click at [523, 163] on select "enjoy enjoyed are enjoying enjoying" at bounding box center [496, 166] width 70 height 14
select select "are enjoying"
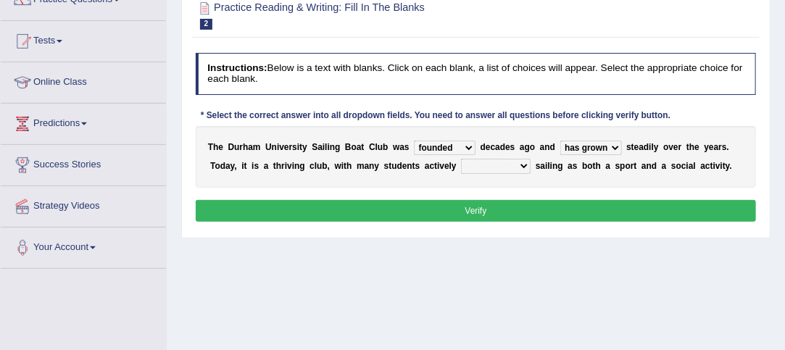
click at [461, 159] on select "enjoy enjoyed are enjoying enjoying" at bounding box center [496, 166] width 70 height 14
click at [493, 211] on button "Verify" at bounding box center [476, 210] width 561 height 21
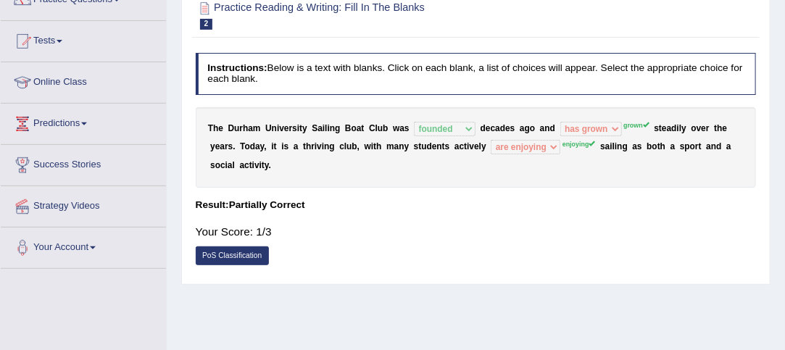
scroll to position [0, 0]
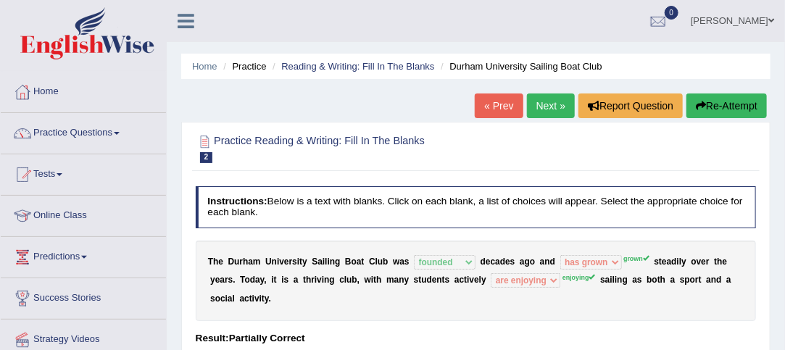
click at [540, 101] on link "Next »" at bounding box center [551, 105] width 48 height 25
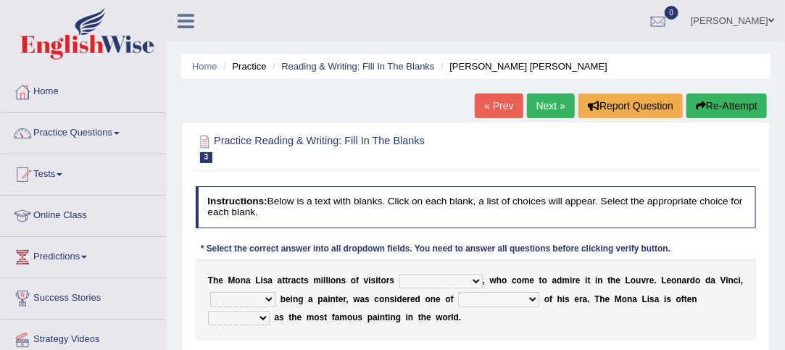
scroll to position [306, 0]
